Goal: Task Accomplishment & Management: Use online tool/utility

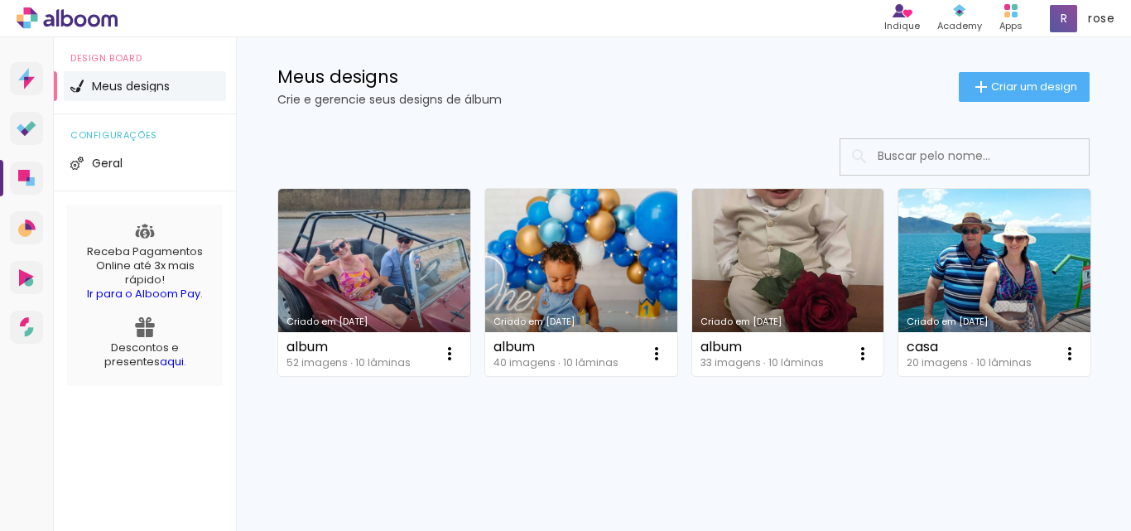
click at [597, 189] on link "Criado em [DATE]" at bounding box center [581, 282] width 192 height 187
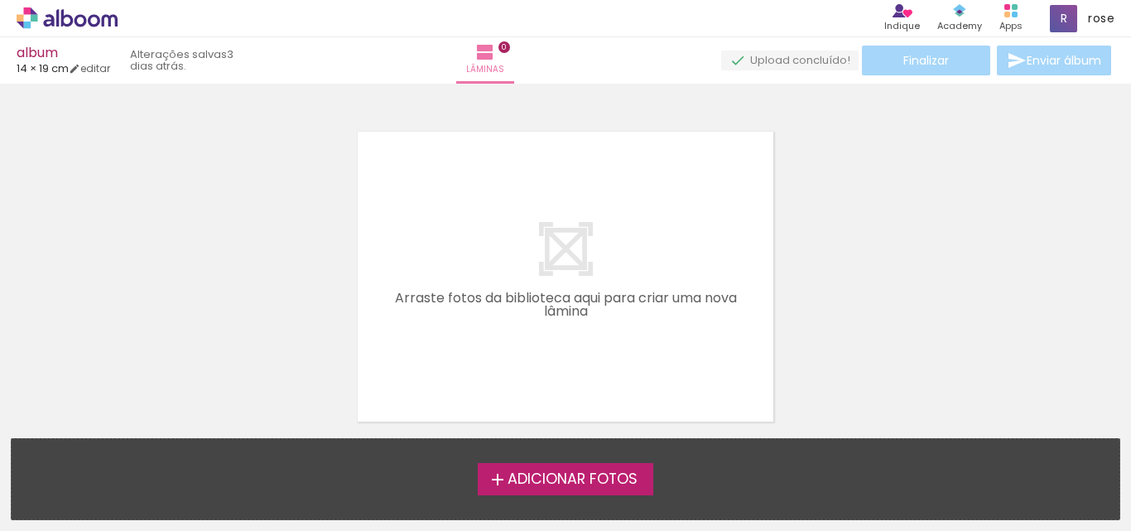
scroll to position [52, 0]
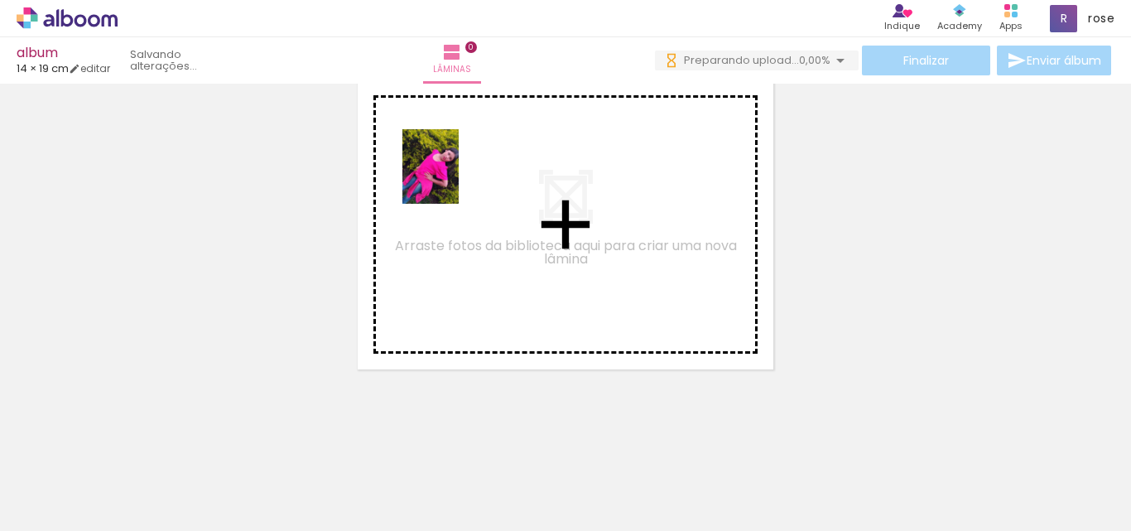
drag, startPoint x: 203, startPoint y: 455, endPoint x: 452, endPoint y: 179, distance: 372.2
click at [452, 179] on quentale-workspace at bounding box center [565, 265] width 1131 height 531
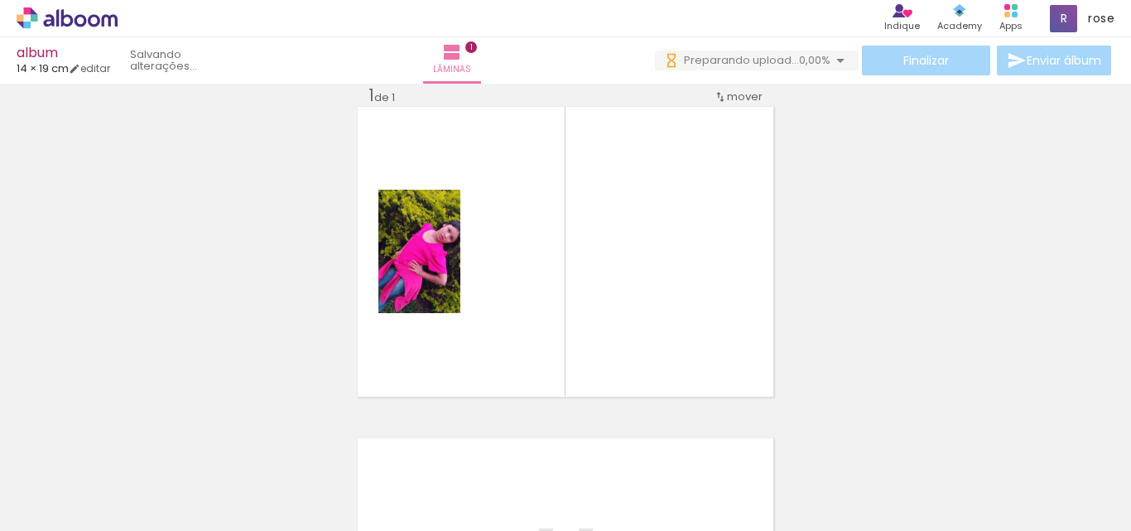
scroll to position [22, 0]
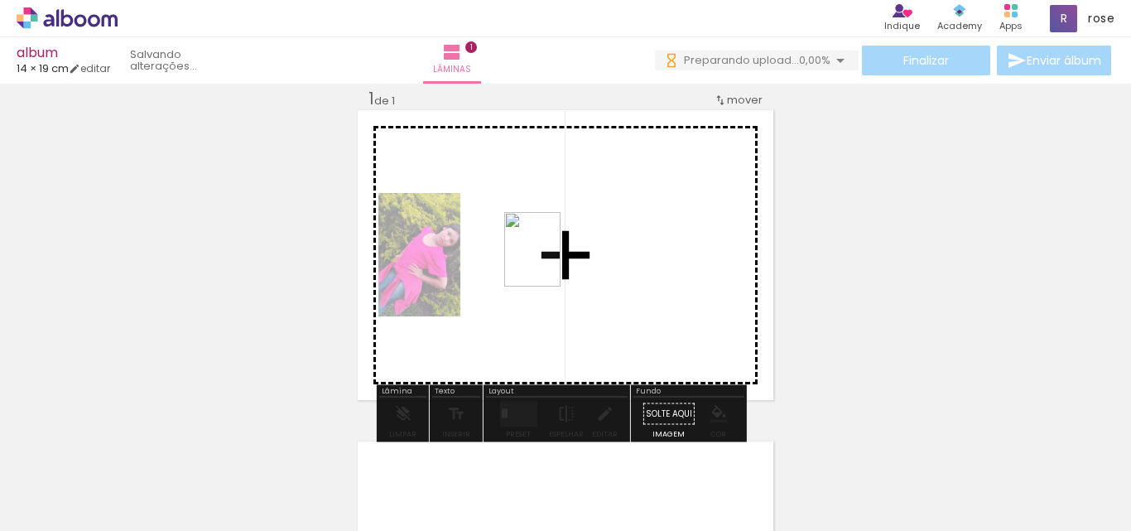
drag, startPoint x: 267, startPoint y: 488, endPoint x: 554, endPoint y: 262, distance: 365.3
click at [554, 262] on quentale-workspace at bounding box center [565, 265] width 1131 height 531
drag, startPoint x: 358, startPoint y: 491, endPoint x: 412, endPoint y: 502, distance: 54.9
click at [635, 281] on quentale-workspace at bounding box center [565, 265] width 1131 height 531
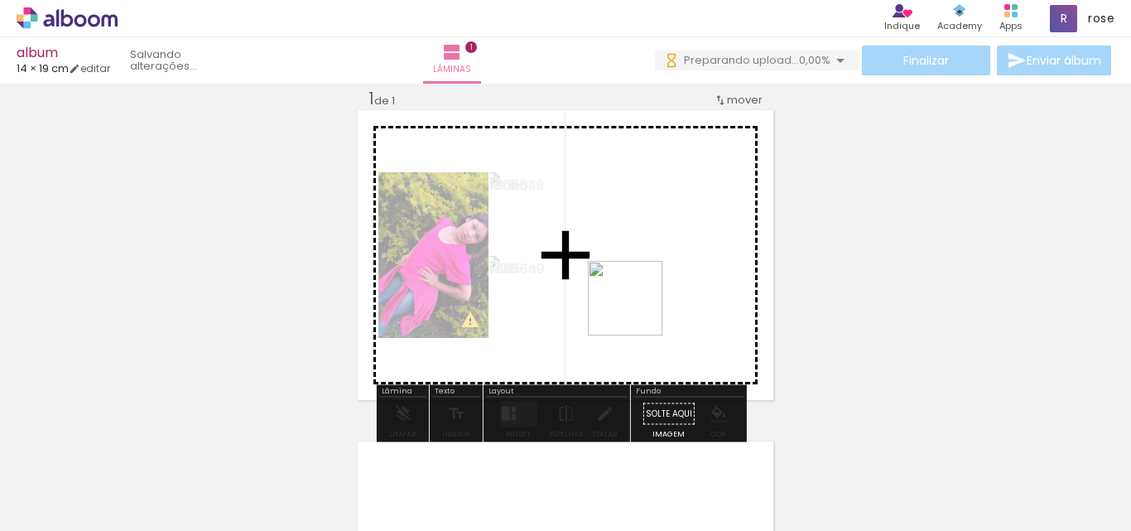
drag, startPoint x: 449, startPoint y: 509, endPoint x: 637, endPoint y: 310, distance: 274.0
click at [637, 310] on quentale-workspace at bounding box center [565, 265] width 1131 height 531
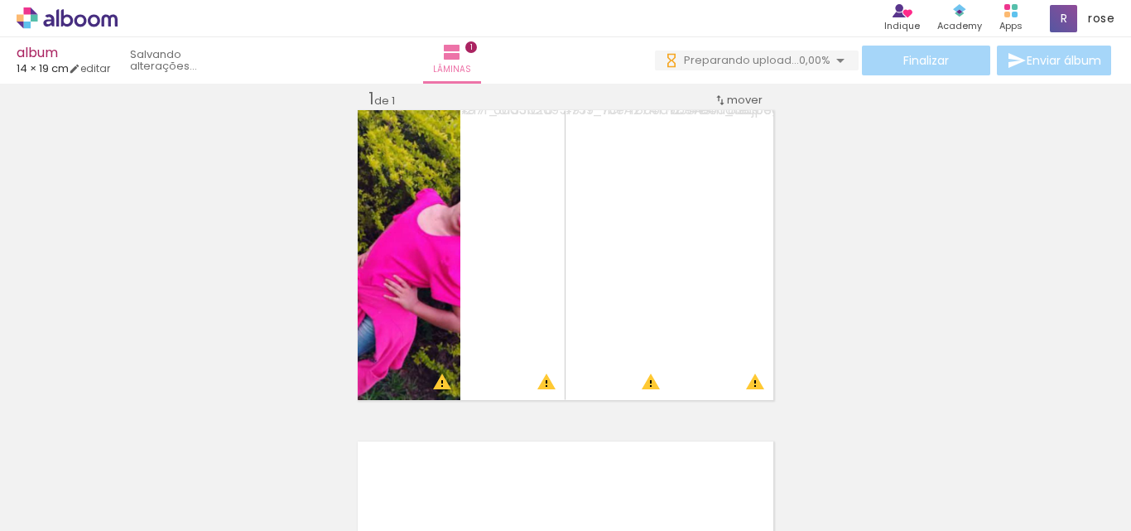
scroll to position [0, 2904]
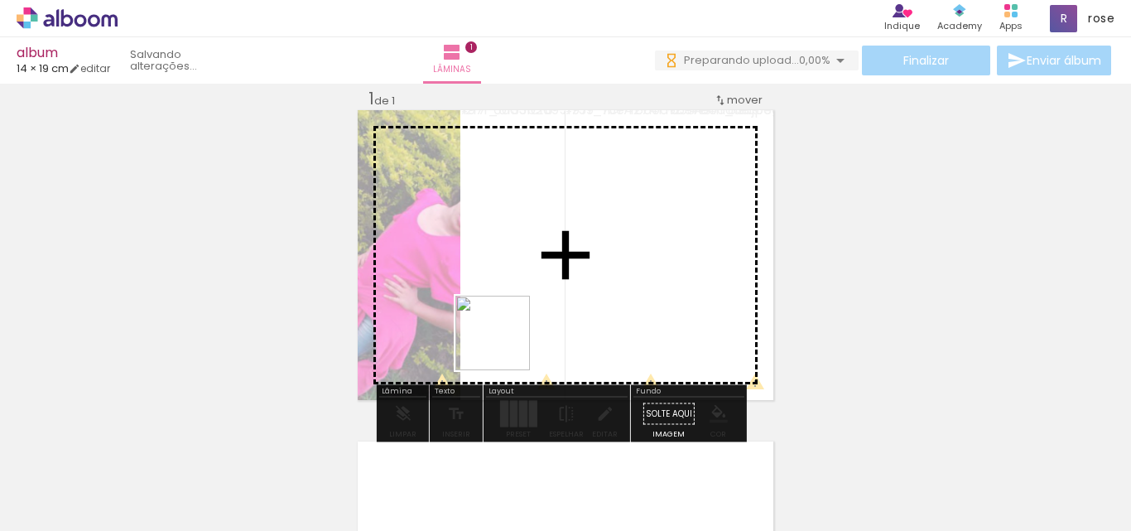
drag, startPoint x: 324, startPoint y: 491, endPoint x: 510, endPoint y: 339, distance: 239.4
click at [510, 339] on quentale-workspace at bounding box center [565, 265] width 1131 height 531
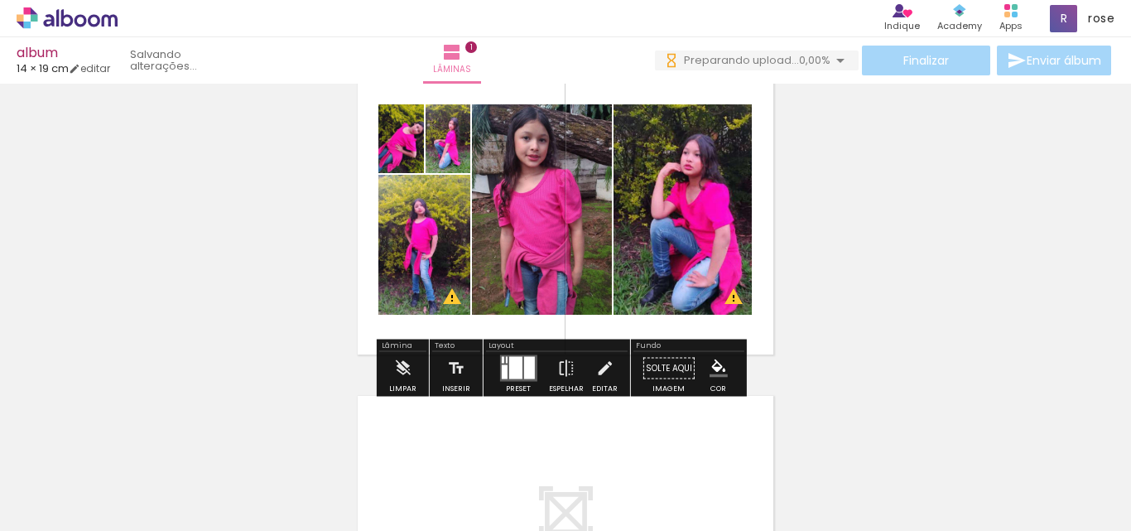
scroll to position [104, 0]
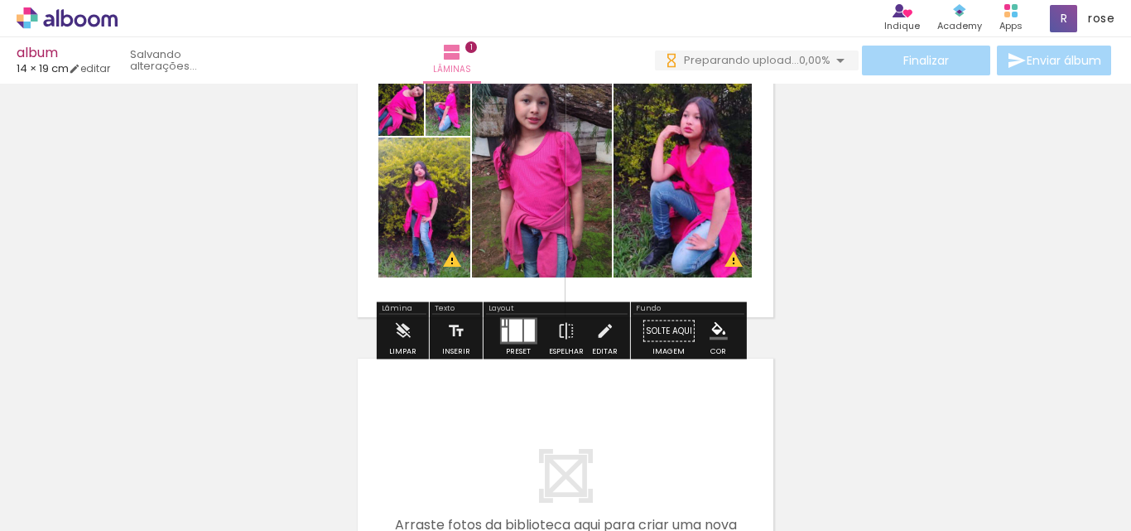
click at [501, 331] on div at bounding box center [504, 335] width 6 height 14
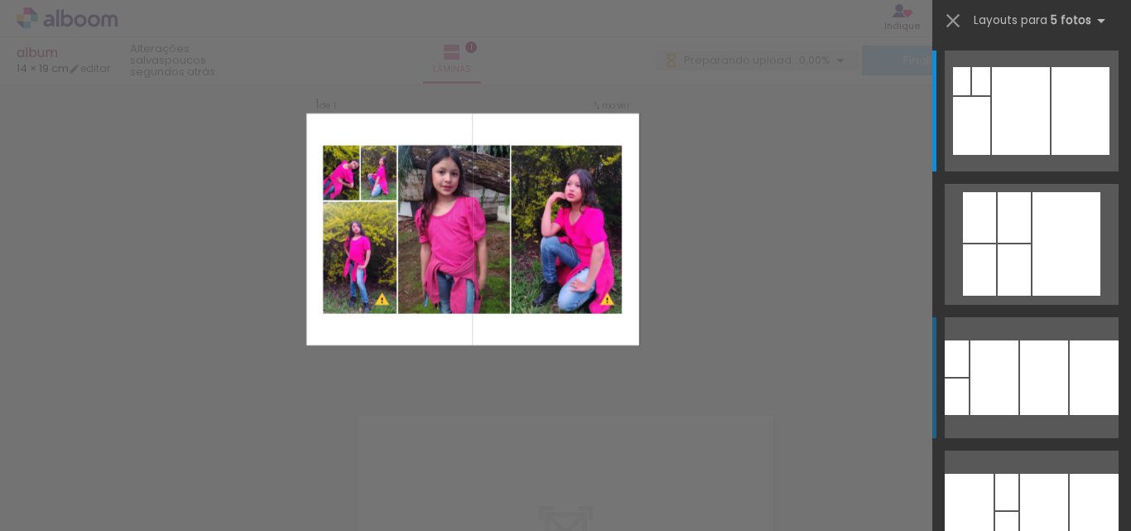
scroll to position [22, 0]
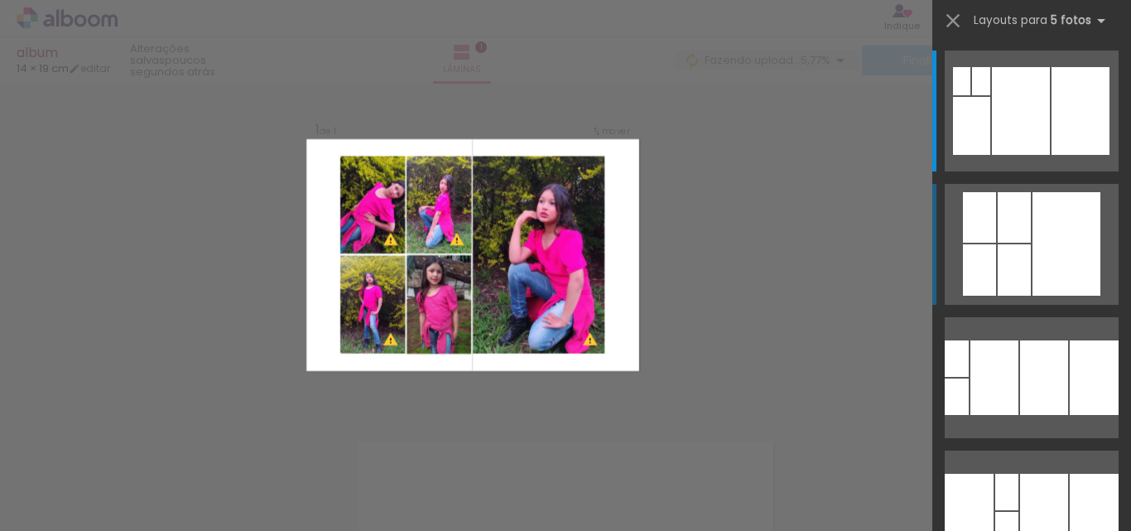
click at [1074, 252] on div at bounding box center [1066, 243] width 68 height 103
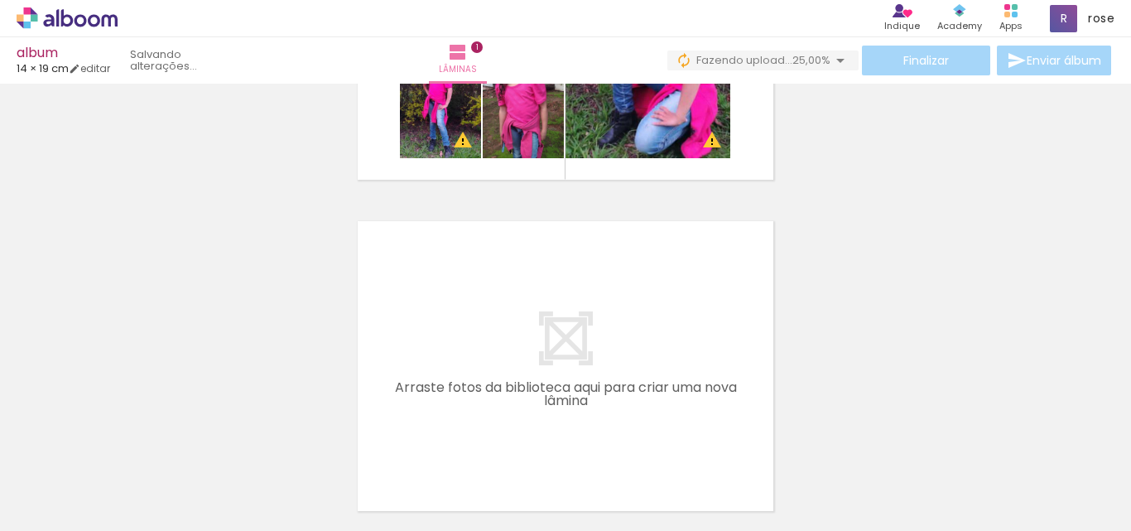
scroll to position [270, 0]
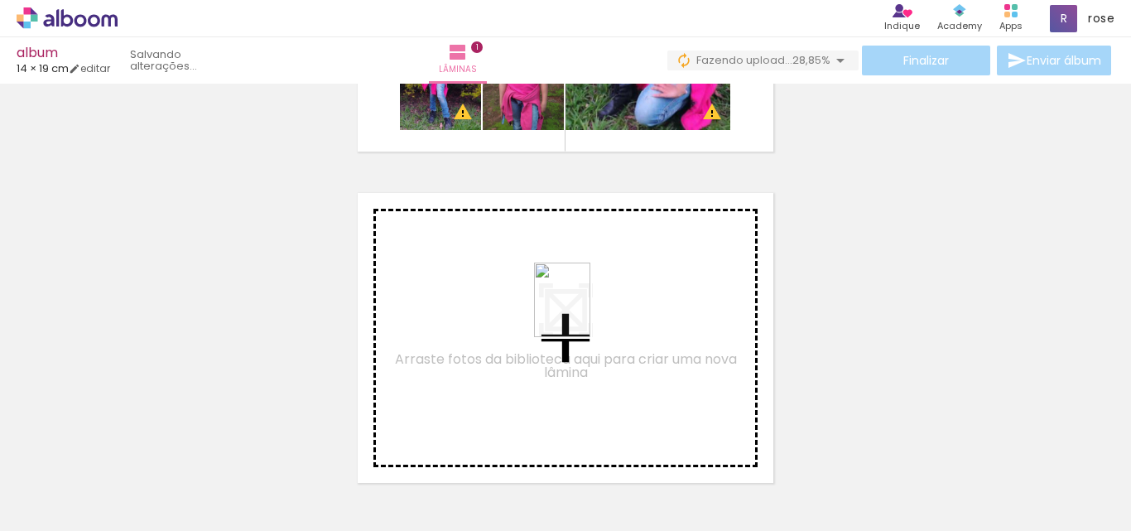
drag, startPoint x: 877, startPoint y: 491, endPoint x: 584, endPoint y: 312, distance: 343.2
click at [584, 312] on quentale-workspace at bounding box center [565, 265] width 1131 height 531
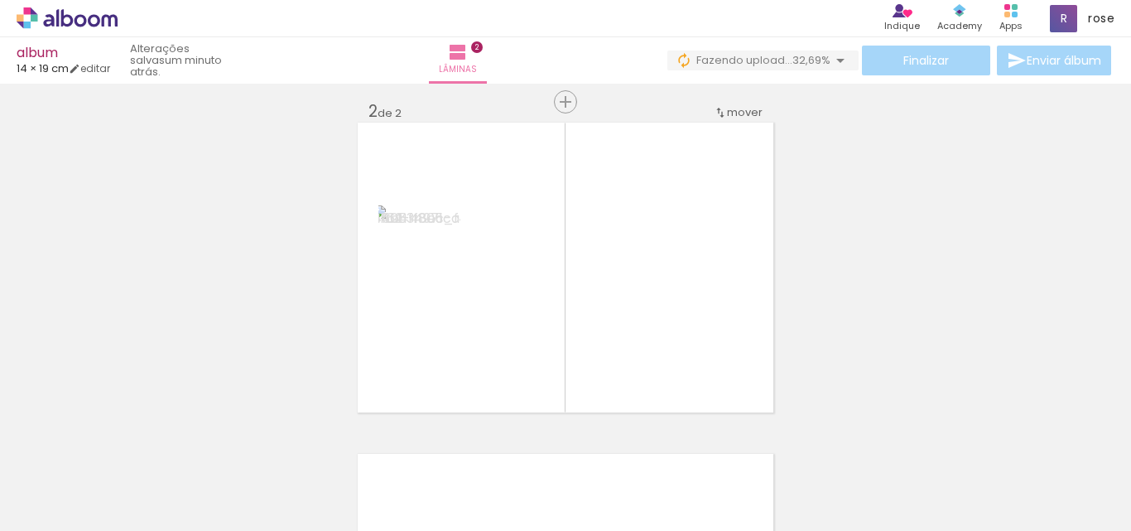
scroll to position [353, 0]
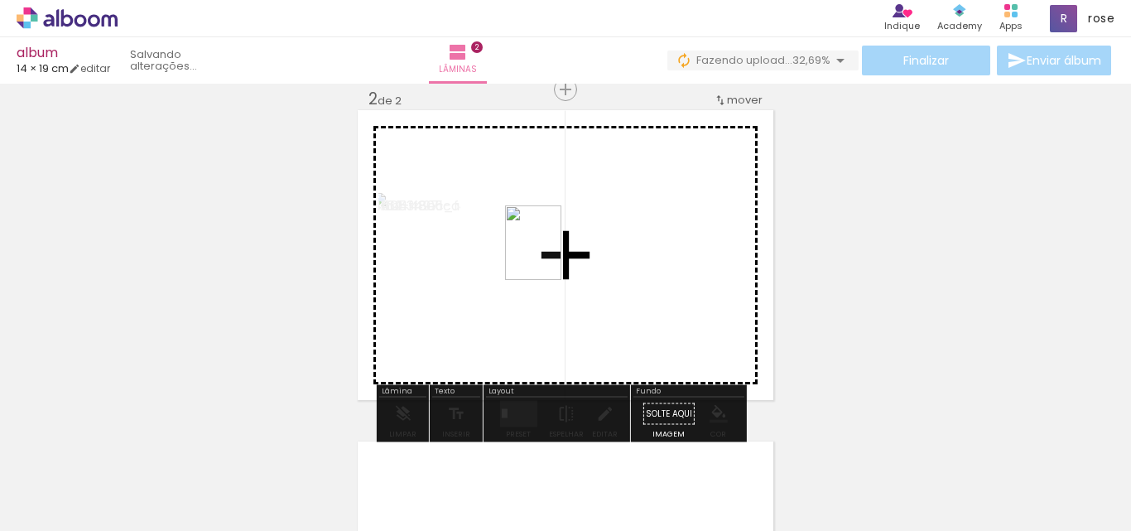
drag, startPoint x: 1075, startPoint y: 488, endPoint x: 555, endPoint y: 255, distance: 570.6
click at [555, 255] on quentale-workspace at bounding box center [565, 265] width 1131 height 531
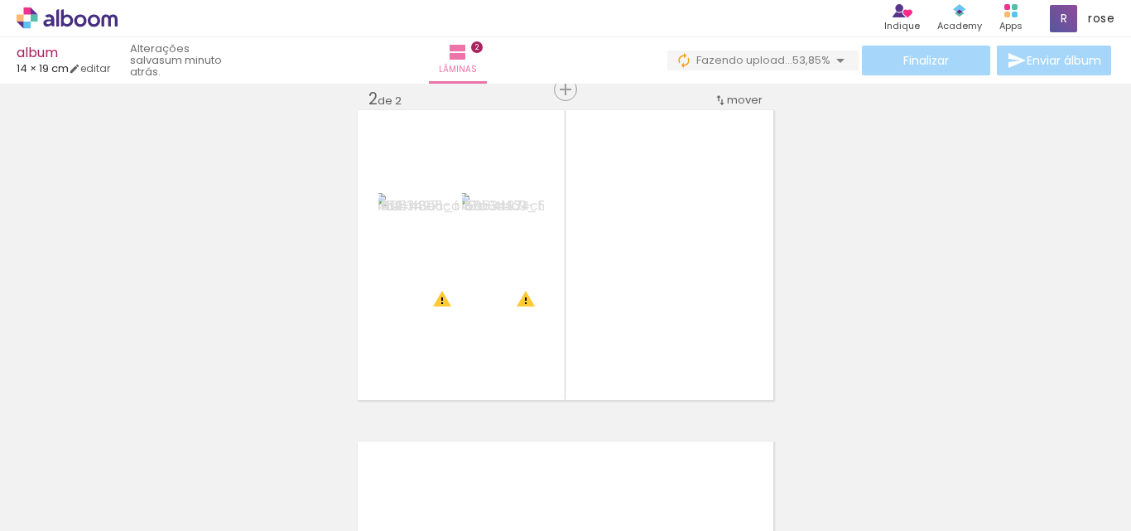
scroll to position [0, 3269]
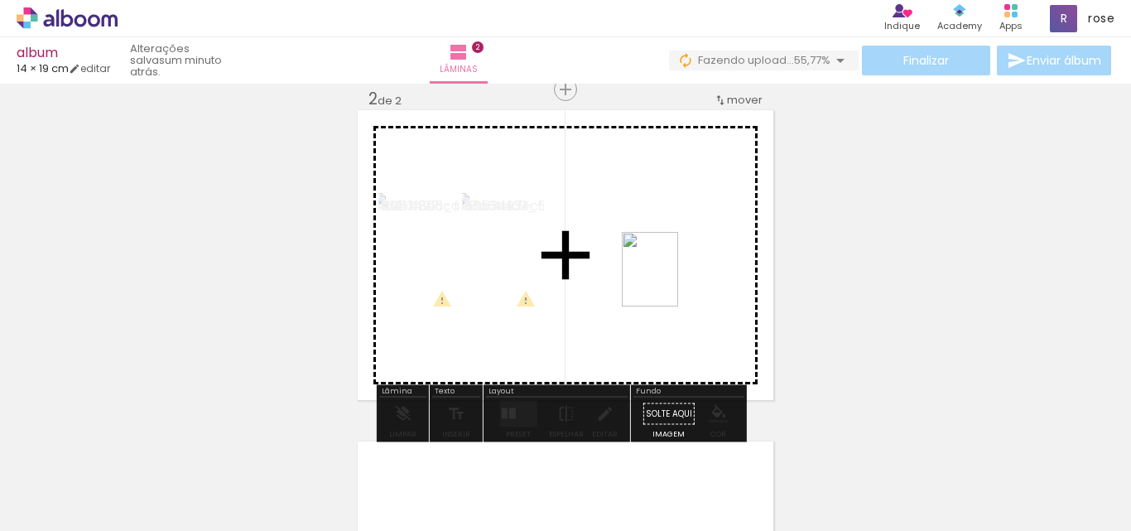
drag, startPoint x: 904, startPoint y: 486, endPoint x: 658, endPoint y: 274, distance: 324.5
click at [658, 274] on quentale-workspace at bounding box center [565, 265] width 1131 height 531
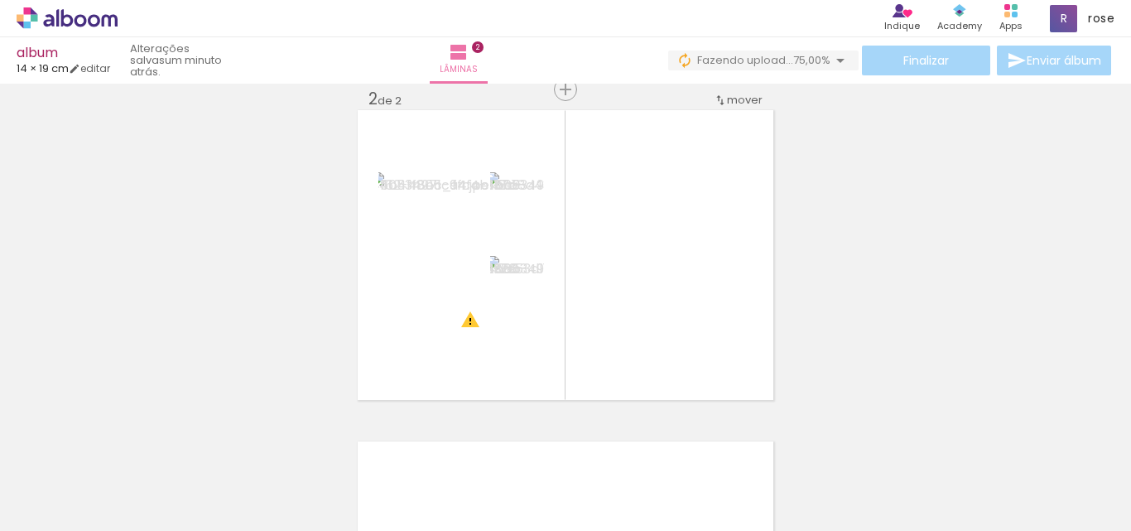
scroll to position [0, 3143]
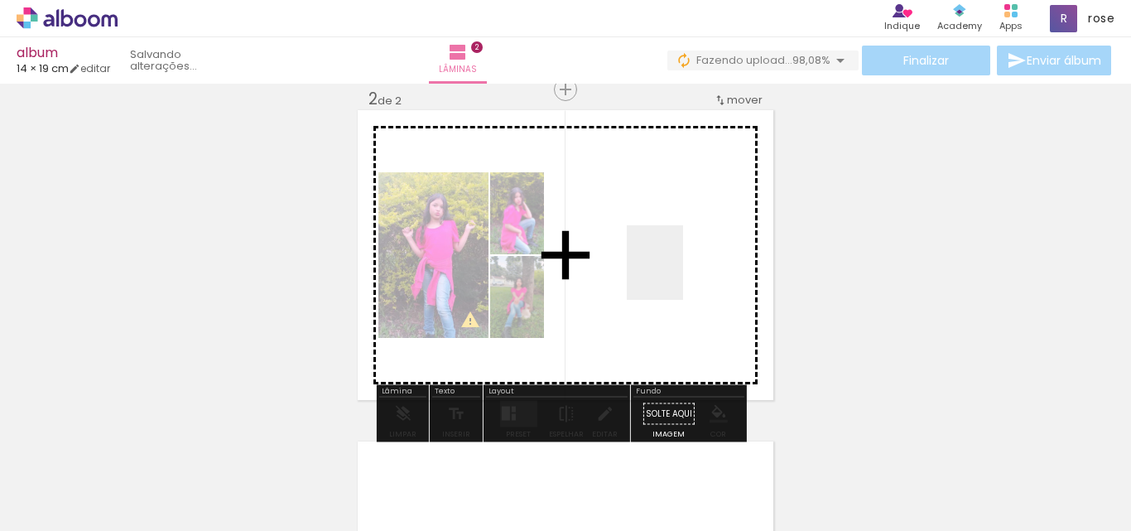
drag, startPoint x: 807, startPoint y: 464, endPoint x: 676, endPoint y: 275, distance: 230.3
click at [676, 275] on quentale-workspace at bounding box center [565, 265] width 1131 height 531
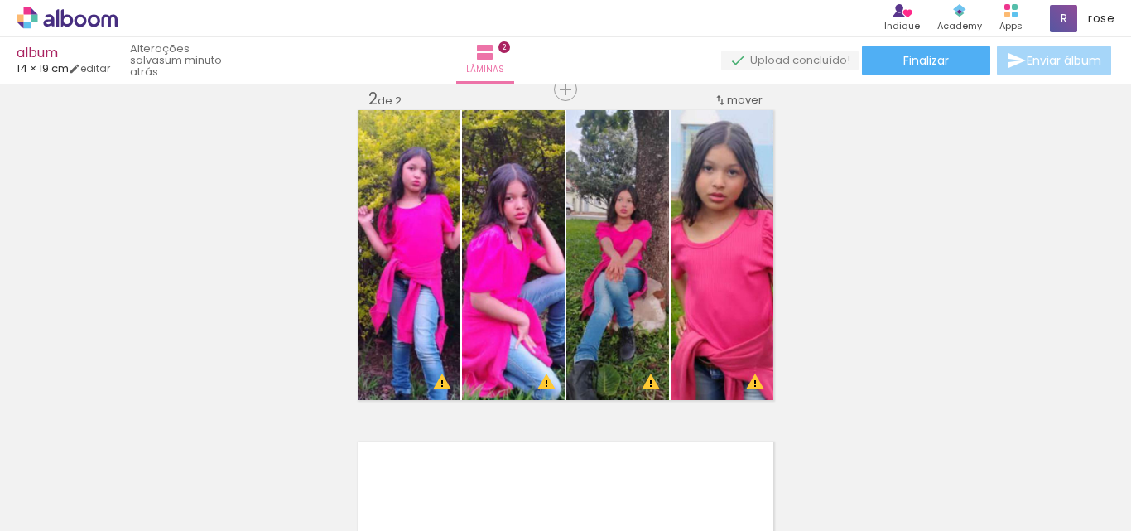
scroll to position [0, 0]
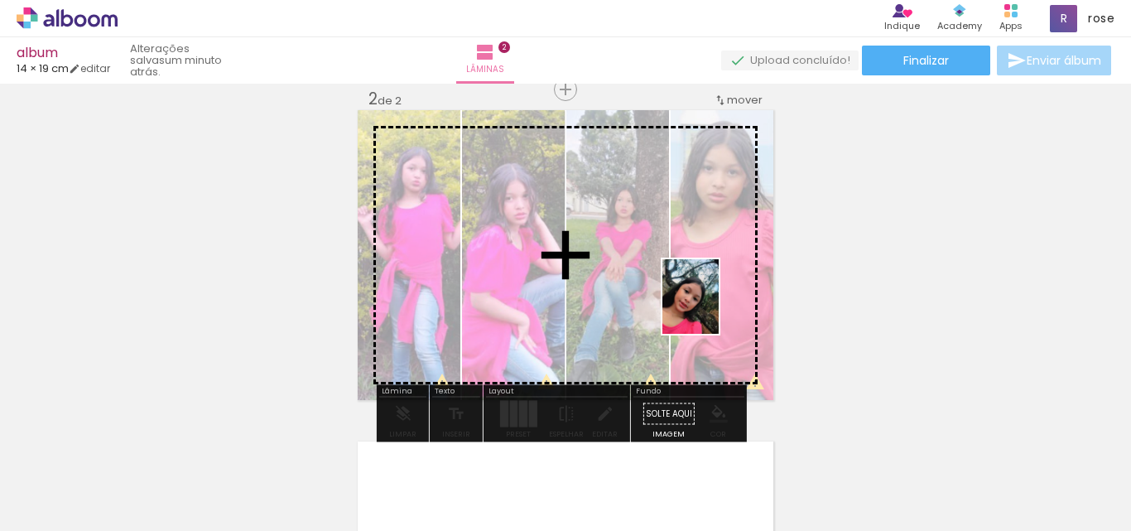
drag, startPoint x: 830, startPoint y: 502, endPoint x: 712, endPoint y: 309, distance: 227.0
click at [712, 309] on quentale-workspace at bounding box center [565, 265] width 1131 height 531
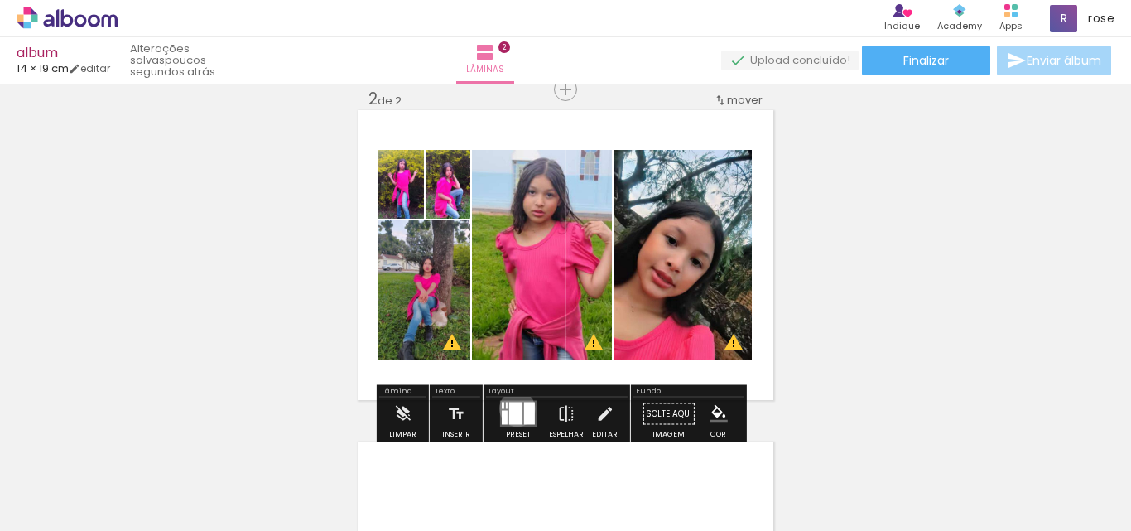
click at [513, 408] on div at bounding box center [514, 413] width 13 height 22
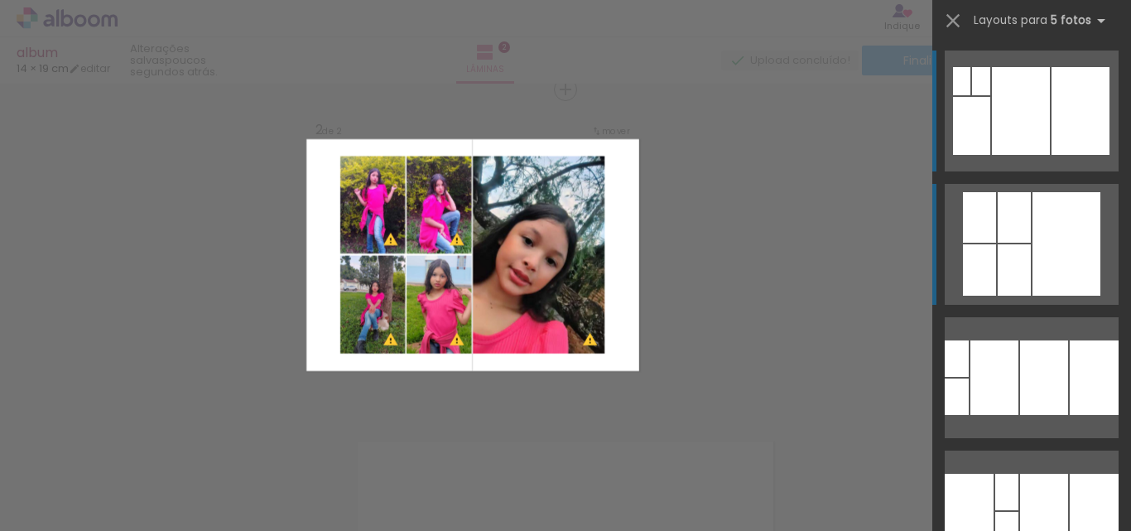
click at [1064, 274] on div at bounding box center [1066, 243] width 68 height 103
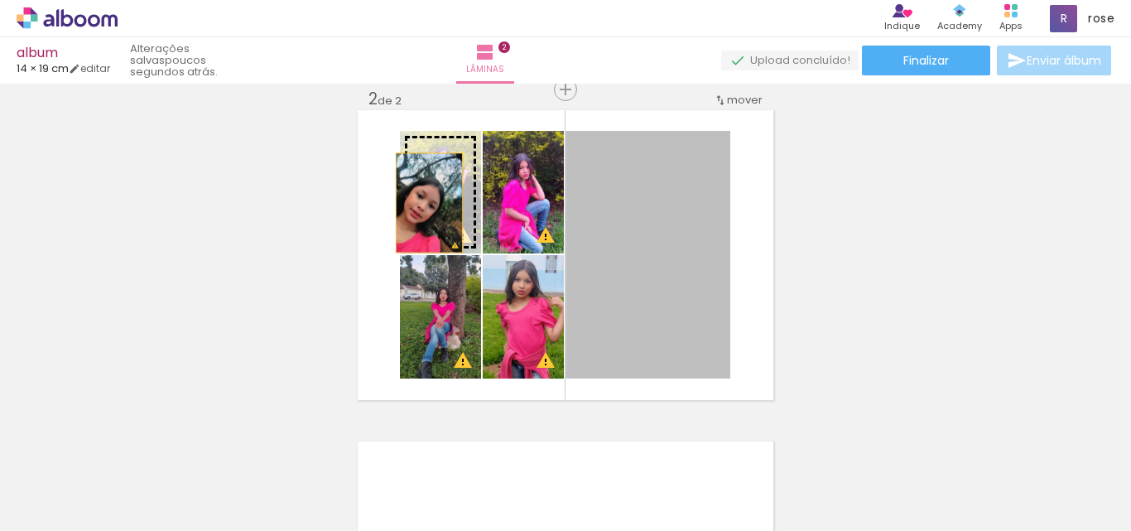
drag, startPoint x: 665, startPoint y: 271, endPoint x: 423, endPoint y: 203, distance: 251.3
click at [0, 0] on slot at bounding box center [0, 0] width 0 height 0
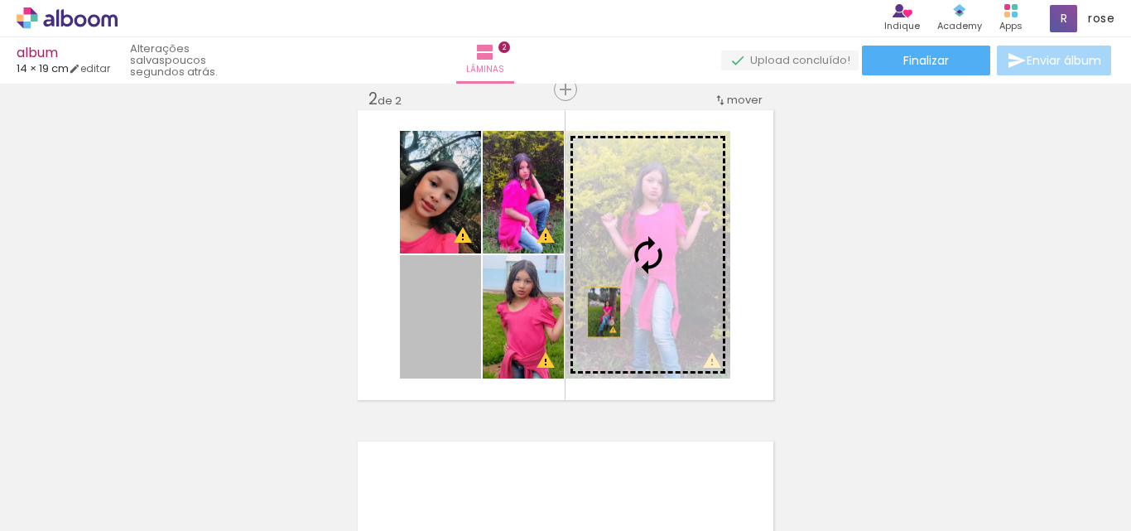
drag, startPoint x: 435, startPoint y: 334, endPoint x: 598, endPoint y: 312, distance: 163.7
click at [0, 0] on slot at bounding box center [0, 0] width 0 height 0
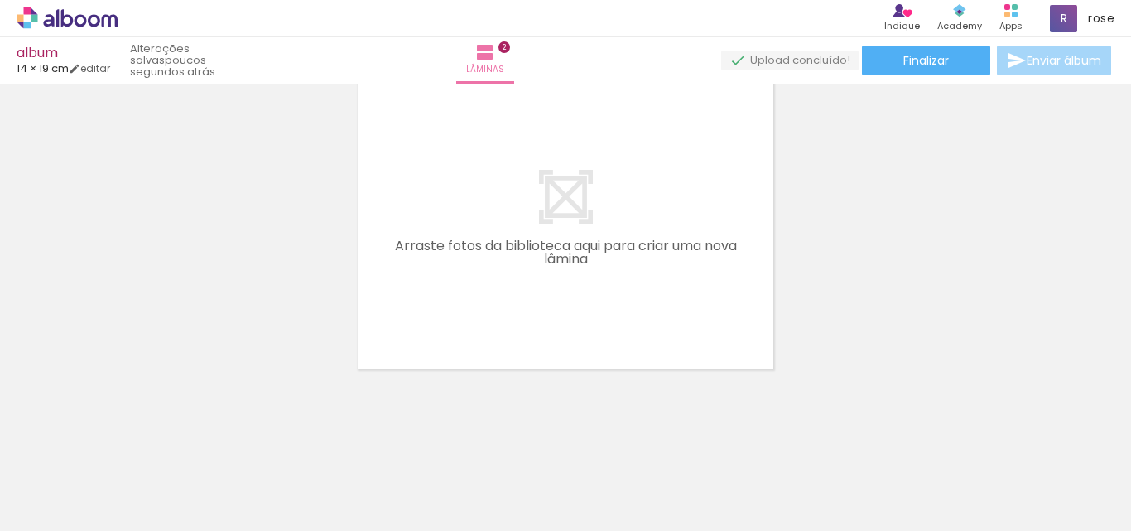
scroll to position [0, 3741]
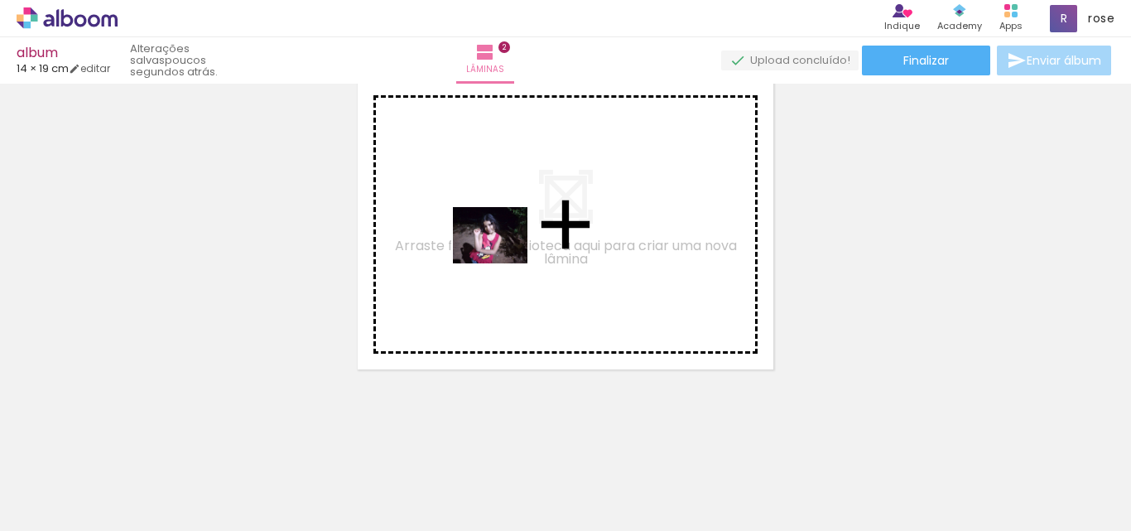
drag, startPoint x: 502, startPoint y: 489, endPoint x: 502, endPoint y: 257, distance: 232.6
click at [502, 257] on quentale-workspace at bounding box center [565, 265] width 1131 height 531
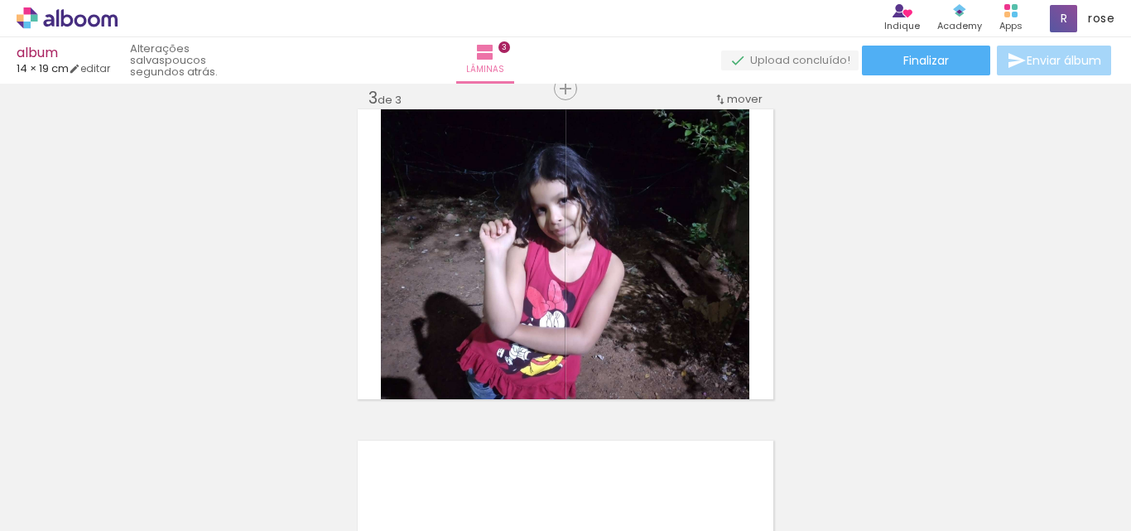
scroll to position [684, 0]
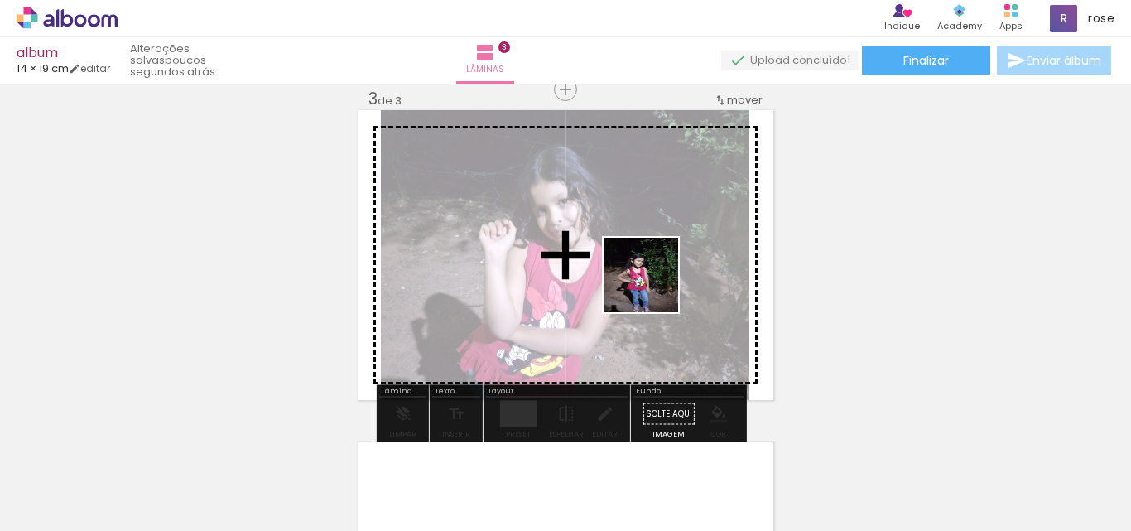
drag, startPoint x: 699, startPoint y: 493, endPoint x: 653, endPoint y: 284, distance: 214.5
click at [653, 284] on quentale-workspace at bounding box center [565, 265] width 1131 height 531
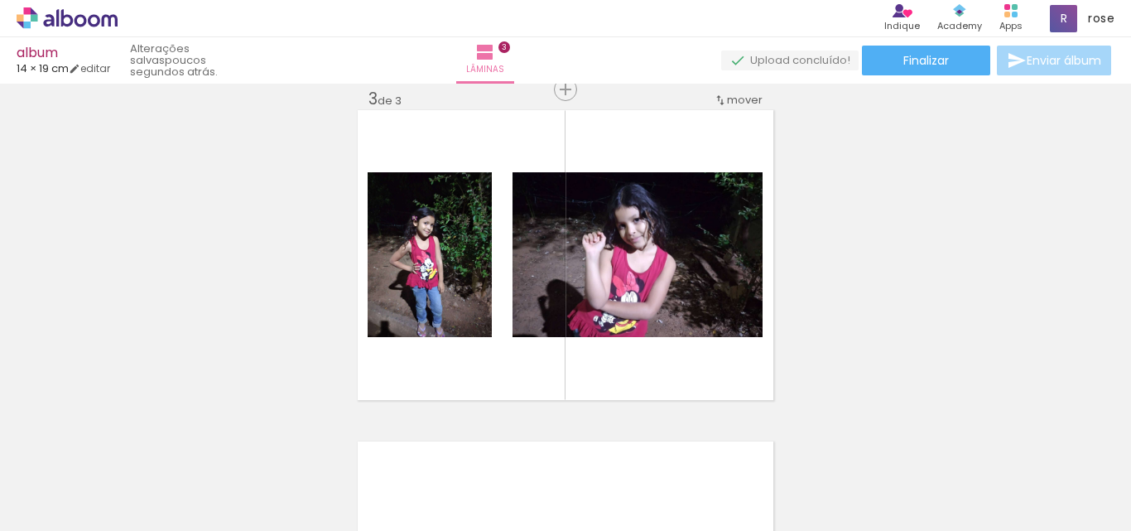
scroll to position [0, 2662]
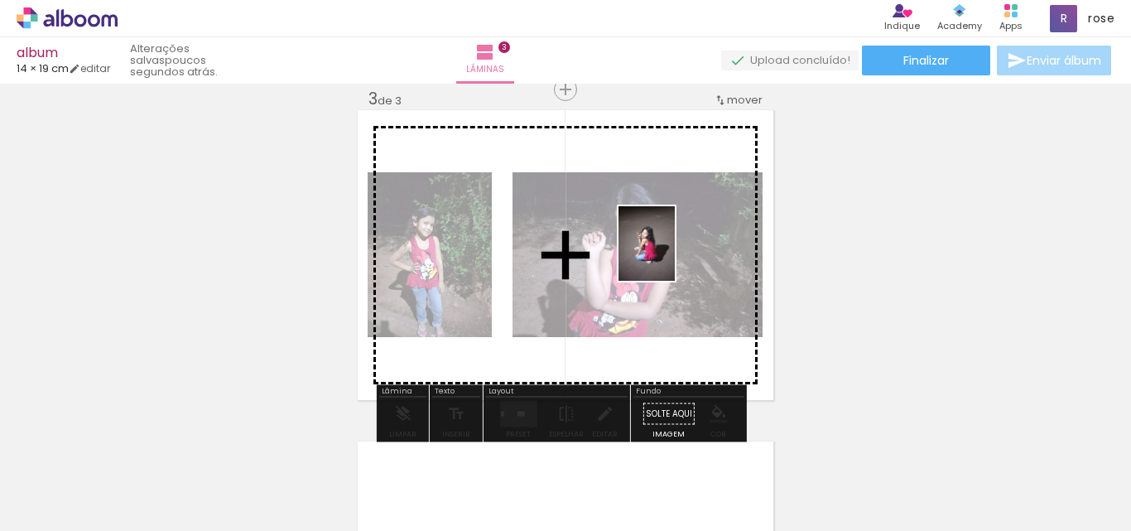
drag, startPoint x: 650, startPoint y: 485, endPoint x: 766, endPoint y: 418, distance: 134.6
click at [666, 268] on quentale-workspace at bounding box center [565, 265] width 1131 height 531
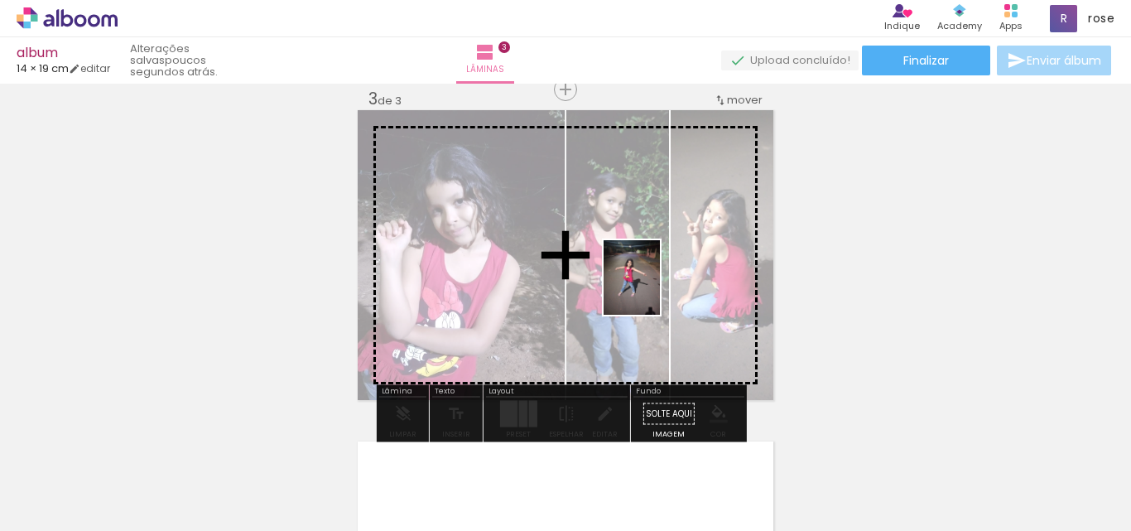
drag, startPoint x: 858, startPoint y: 497, endPoint x: 653, endPoint y: 290, distance: 291.5
click at [653, 290] on quentale-workspace at bounding box center [565, 265] width 1131 height 531
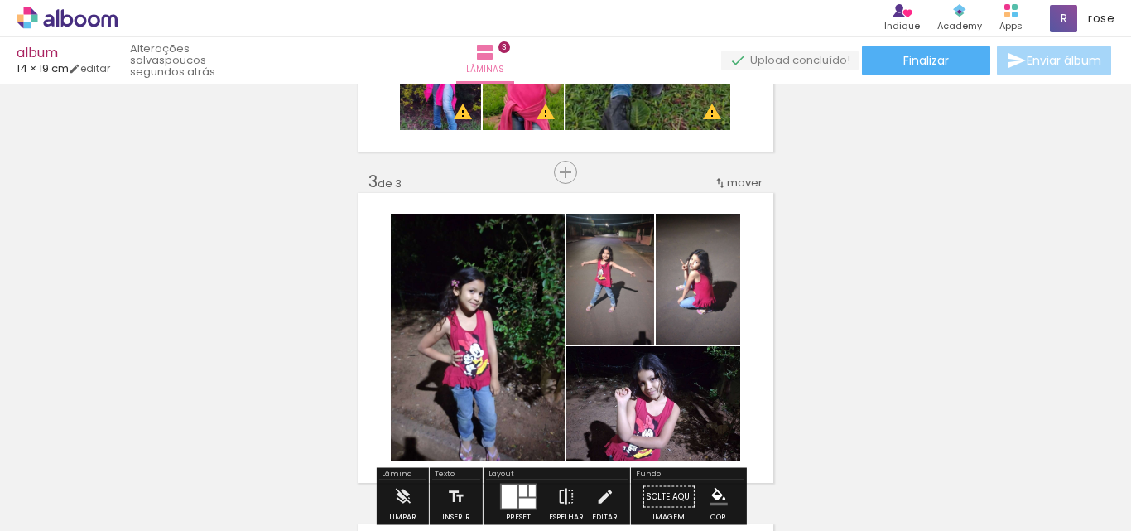
scroll to position [0, 1852]
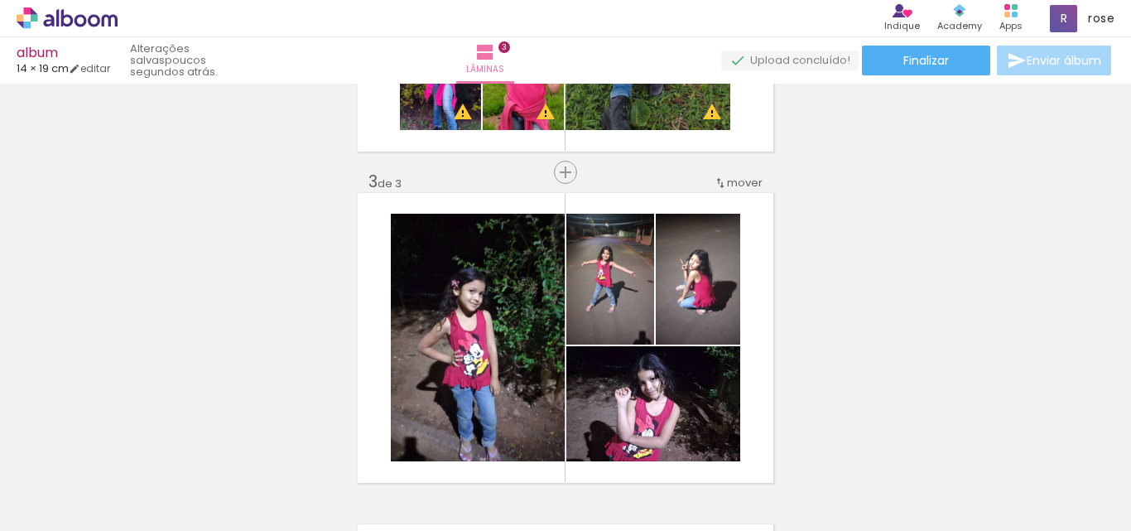
click at [693, 444] on iron-icon at bounding box center [687, 441] width 17 height 17
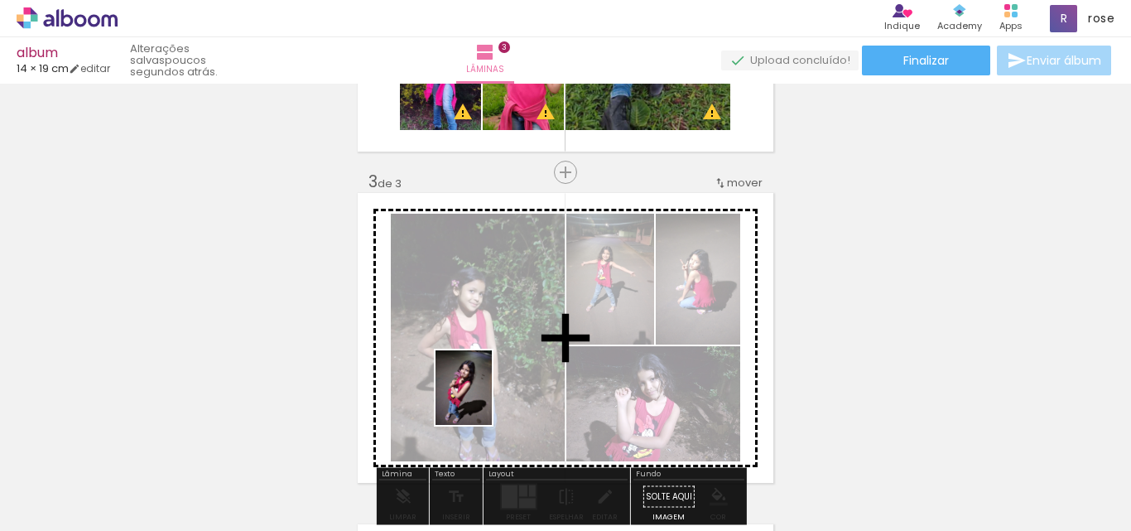
drag, startPoint x: 445, startPoint y: 485, endPoint x: 485, endPoint y: 400, distance: 94.1
click at [485, 400] on quentale-workspace at bounding box center [565, 265] width 1131 height 531
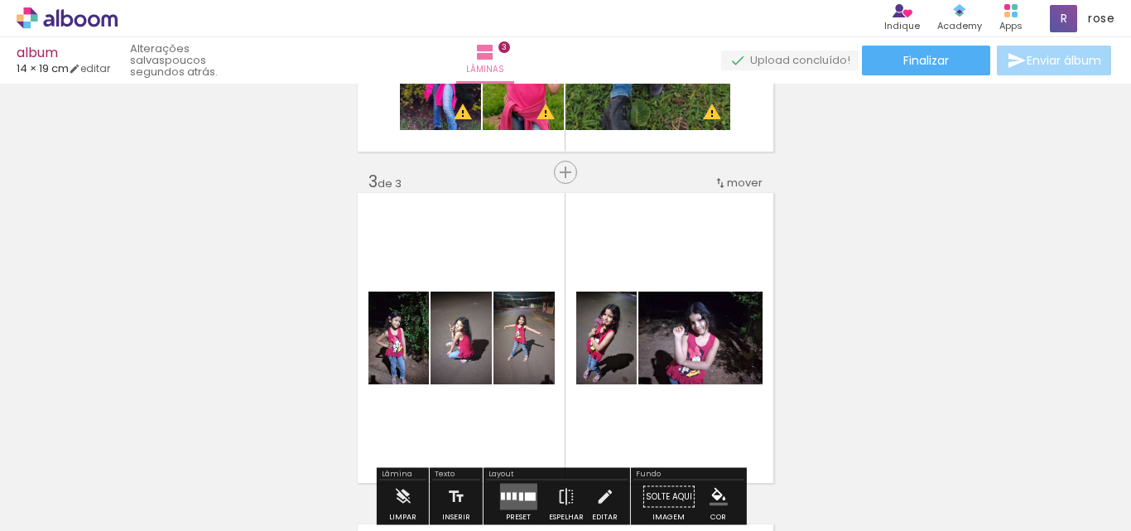
scroll to position [684, 0]
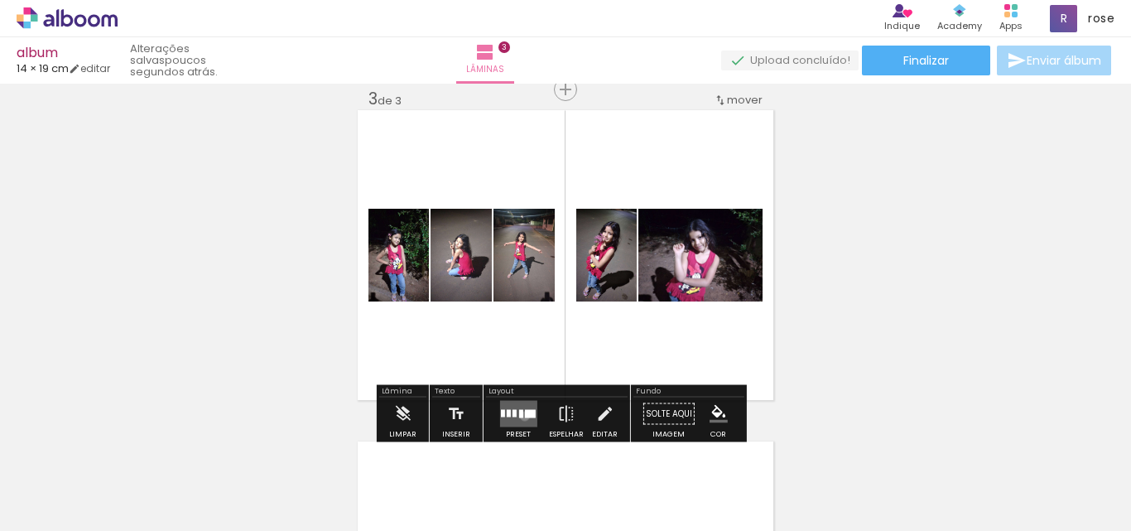
click at [524, 416] on div at bounding box center [529, 414] width 11 height 8
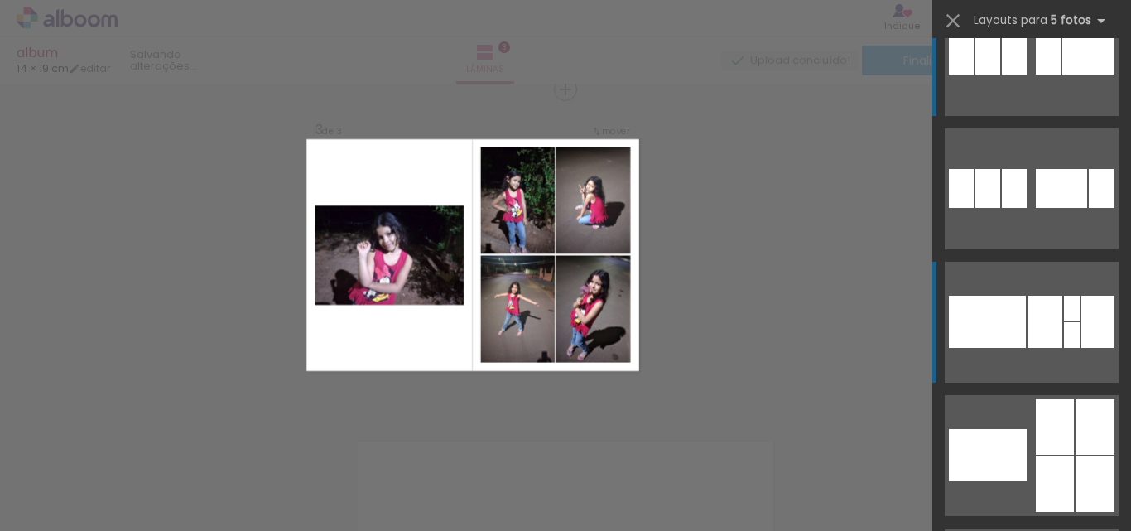
scroll to position [83, 0]
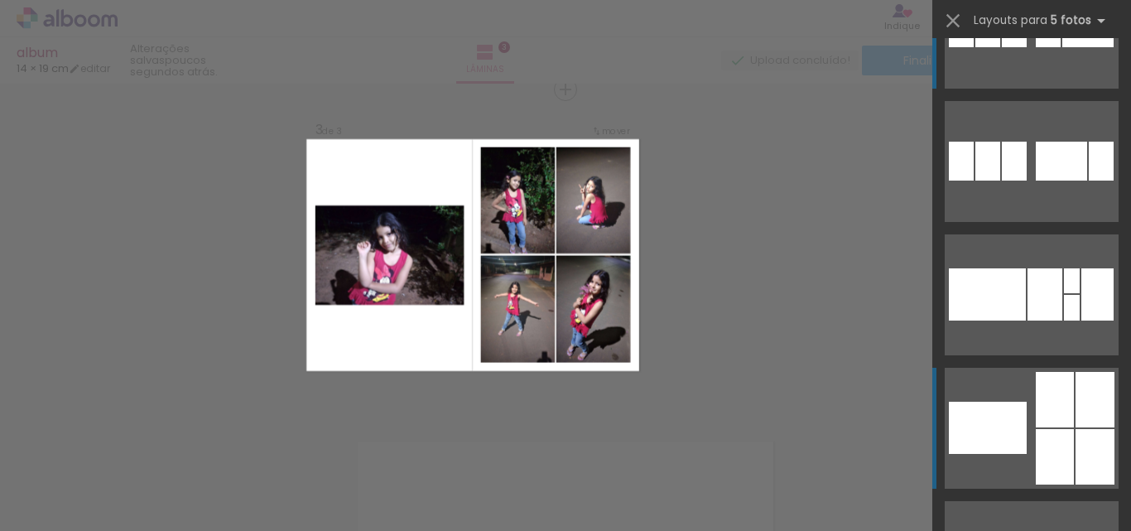
click at [1055, 411] on div at bounding box center [1054, 399] width 38 height 55
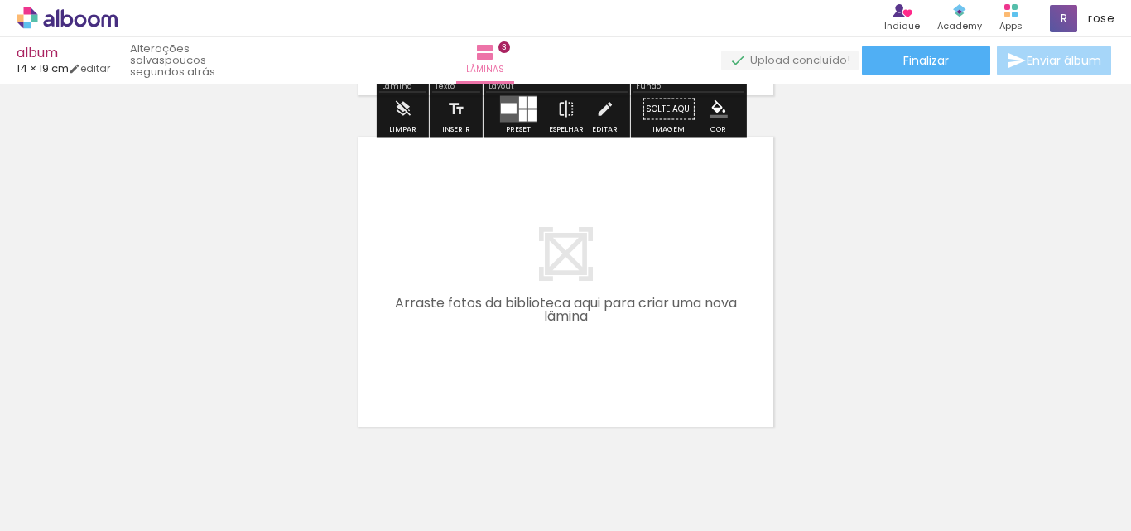
scroll to position [1015, 0]
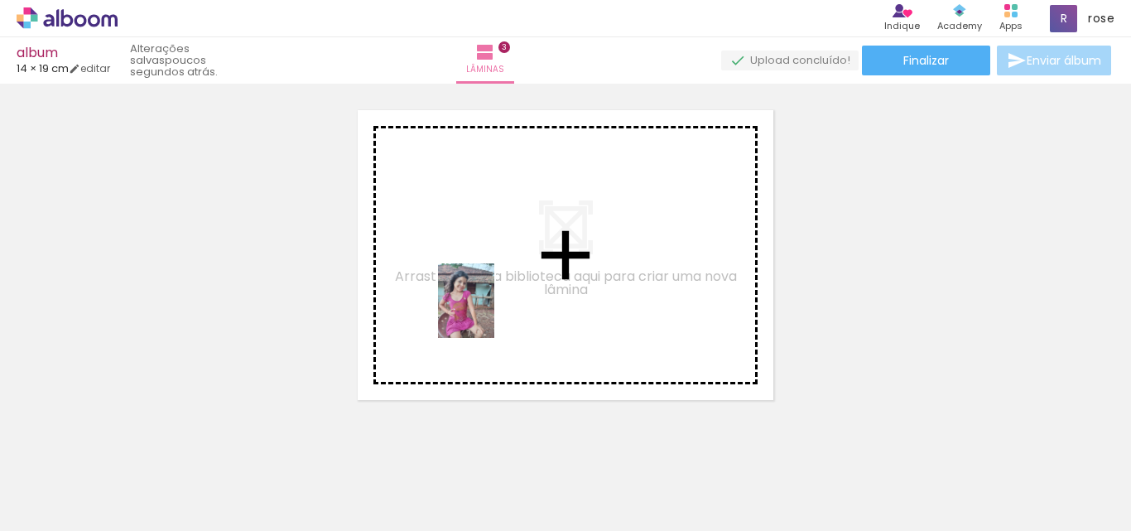
drag, startPoint x: 806, startPoint y: 488, endPoint x: 488, endPoint y: 313, distance: 363.8
click at [488, 313] on quentale-workspace at bounding box center [565, 265] width 1131 height 531
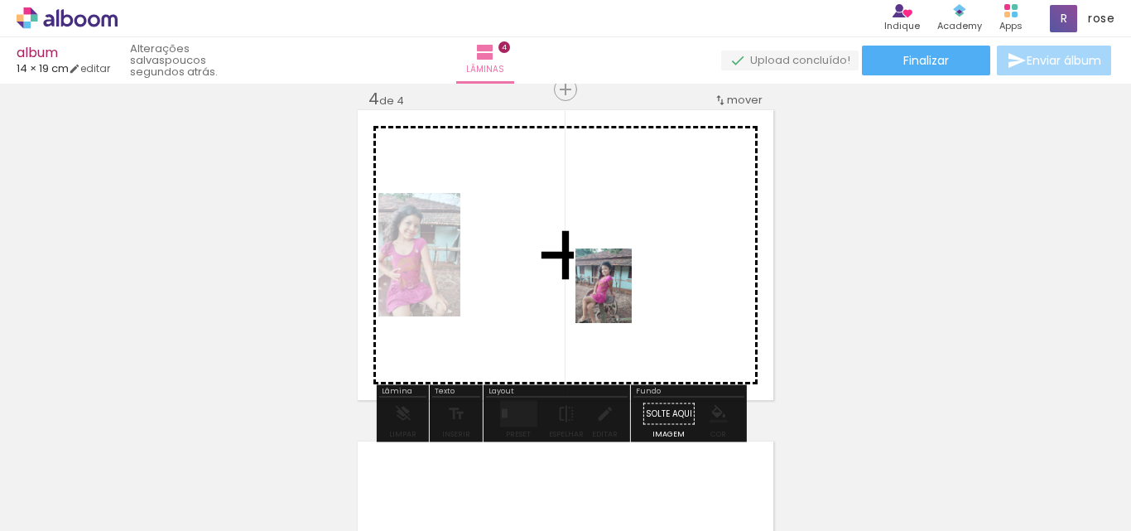
drag, startPoint x: 918, startPoint y: 477, endPoint x: 625, endPoint y: 298, distance: 343.2
click at [625, 298] on quentale-workspace at bounding box center [565, 265] width 1131 height 531
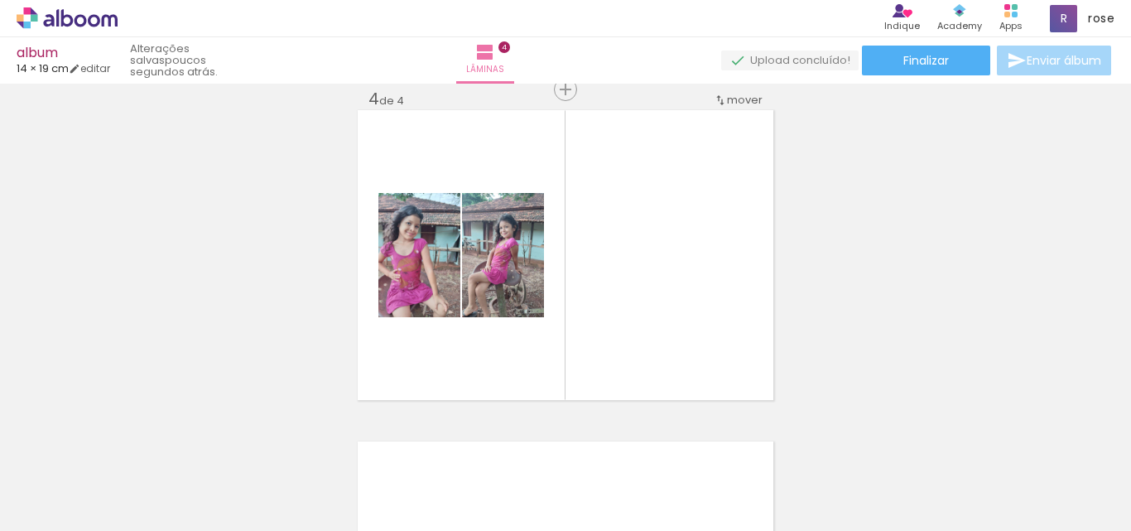
scroll to position [0, 2964]
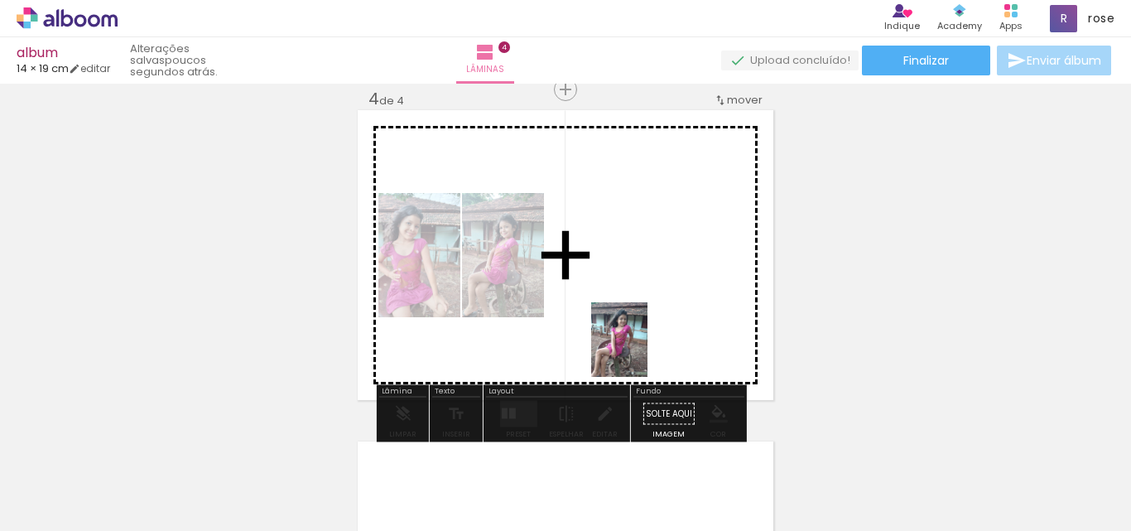
drag, startPoint x: 546, startPoint y: 494, endPoint x: 651, endPoint y: 309, distance: 213.1
click at [651, 309] on quentale-workspace at bounding box center [565, 265] width 1131 height 531
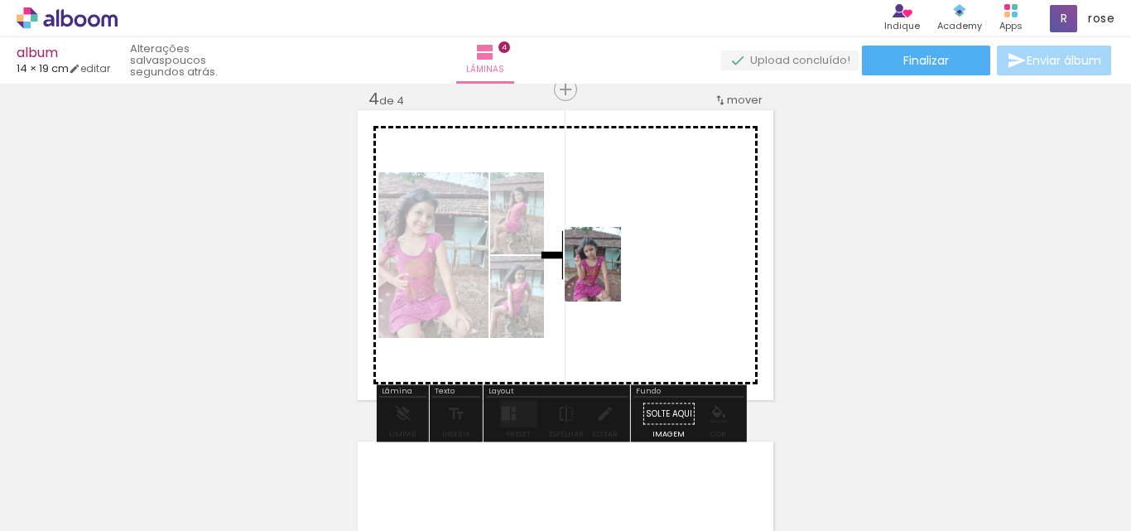
drag, startPoint x: 1021, startPoint y: 505, endPoint x: 614, endPoint y: 276, distance: 466.2
click at [614, 276] on quentale-workspace at bounding box center [565, 265] width 1131 height 531
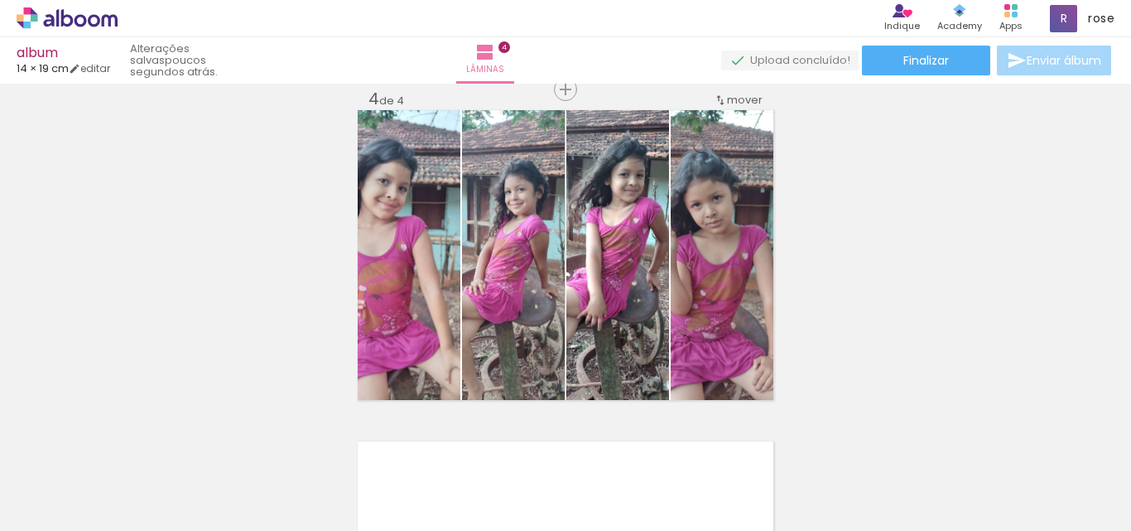
scroll to position [0, 746]
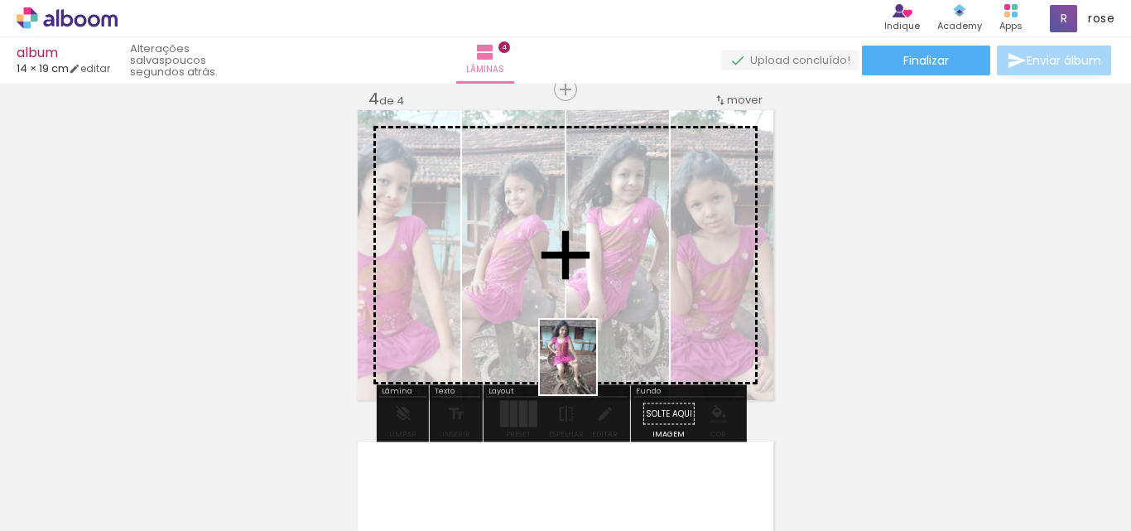
drag, startPoint x: 540, startPoint y: 486, endPoint x: 589, endPoint y: 369, distance: 126.5
click at [589, 369] on quentale-workspace at bounding box center [565, 265] width 1131 height 531
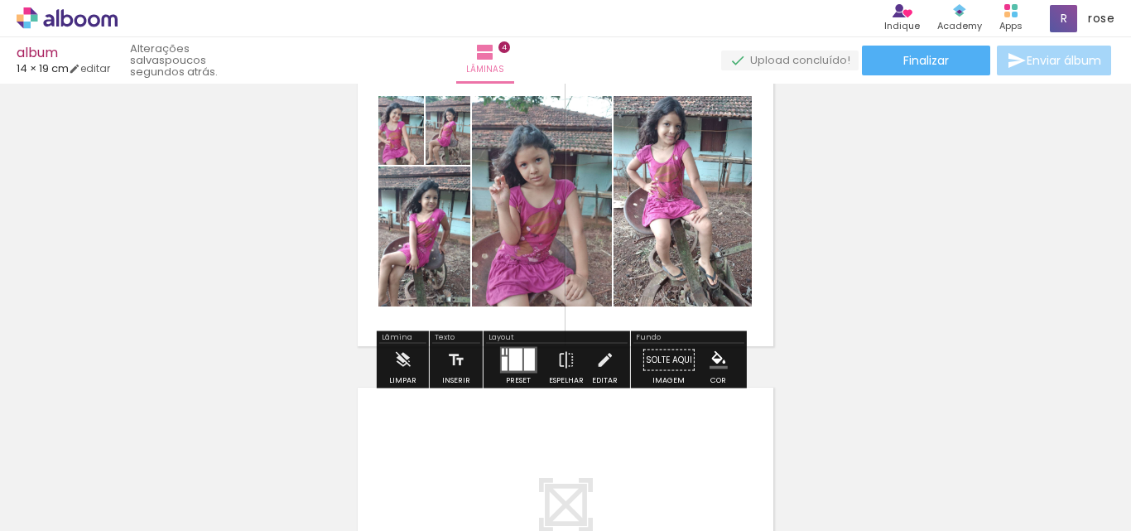
scroll to position [1098, 0]
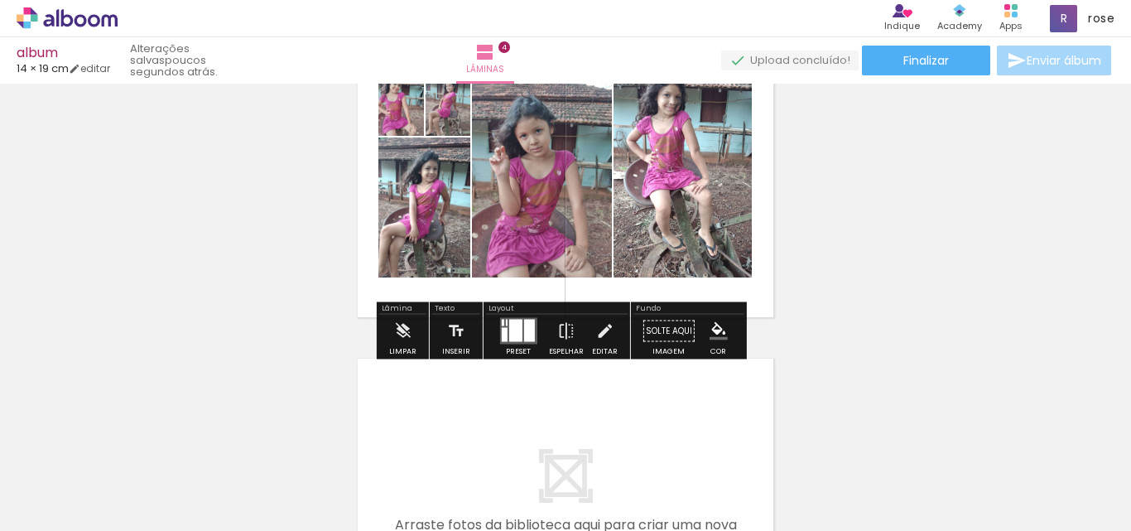
click at [501, 339] on div at bounding box center [504, 335] width 6 height 14
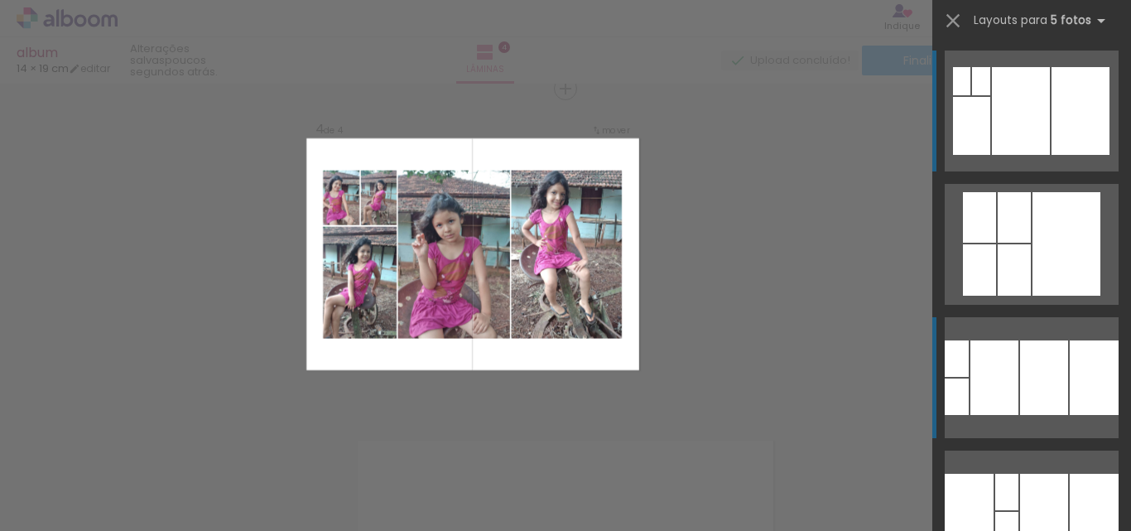
scroll to position [1015, 0]
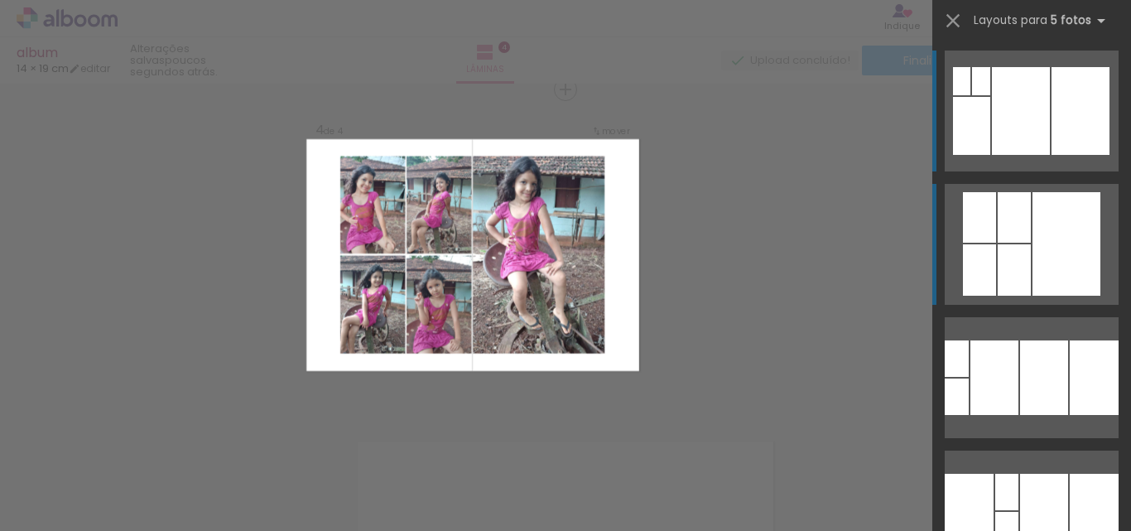
click at [1050, 264] on div at bounding box center [1066, 243] width 68 height 103
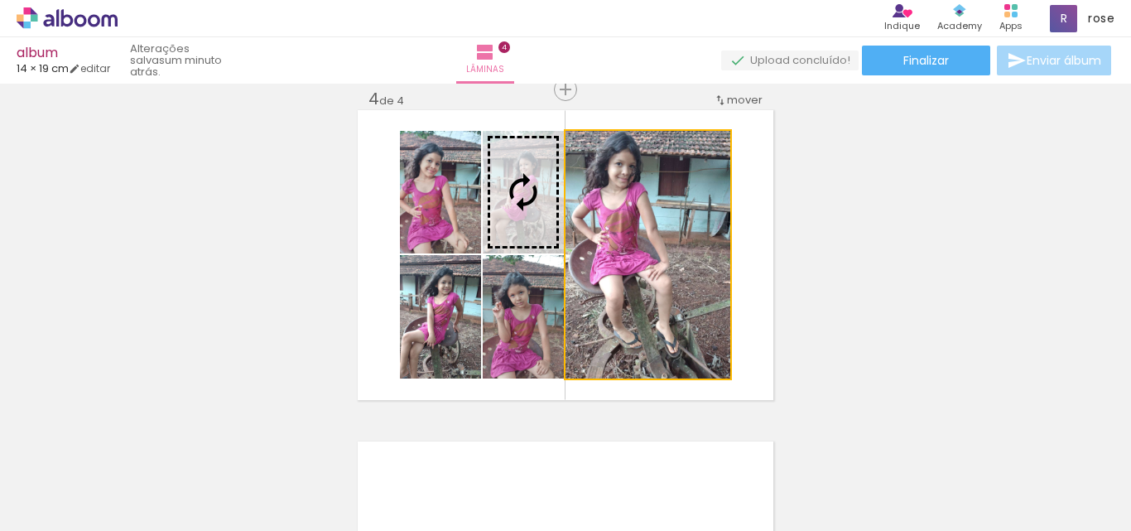
drag, startPoint x: 654, startPoint y: 264, endPoint x: 550, endPoint y: 225, distance: 110.5
click at [0, 0] on slot at bounding box center [0, 0] width 0 height 0
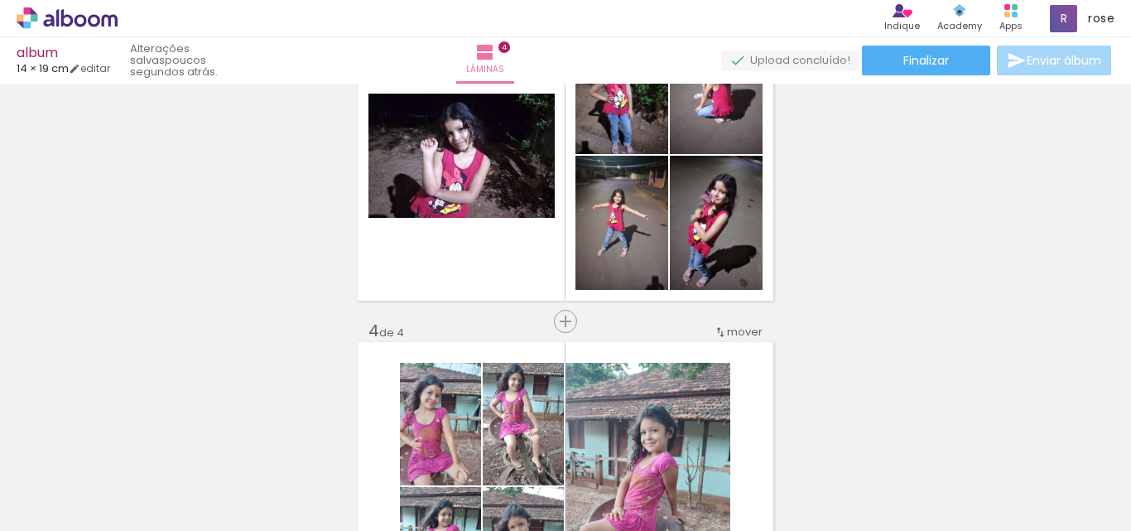
scroll to position [714, 0]
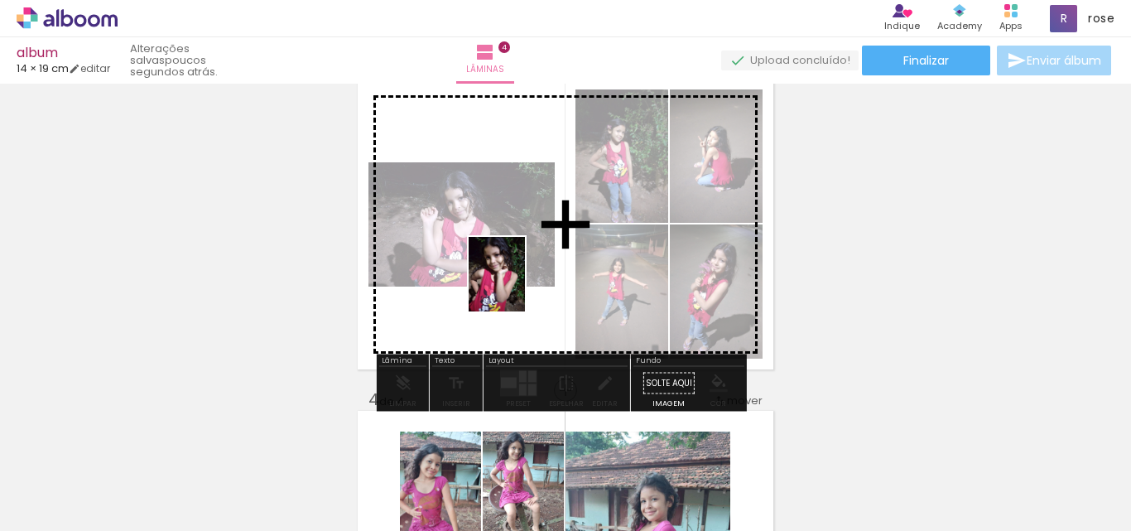
drag, startPoint x: 733, startPoint y: 491, endPoint x: 518, endPoint y: 286, distance: 296.8
click at [518, 286] on quentale-workspace at bounding box center [565, 265] width 1131 height 531
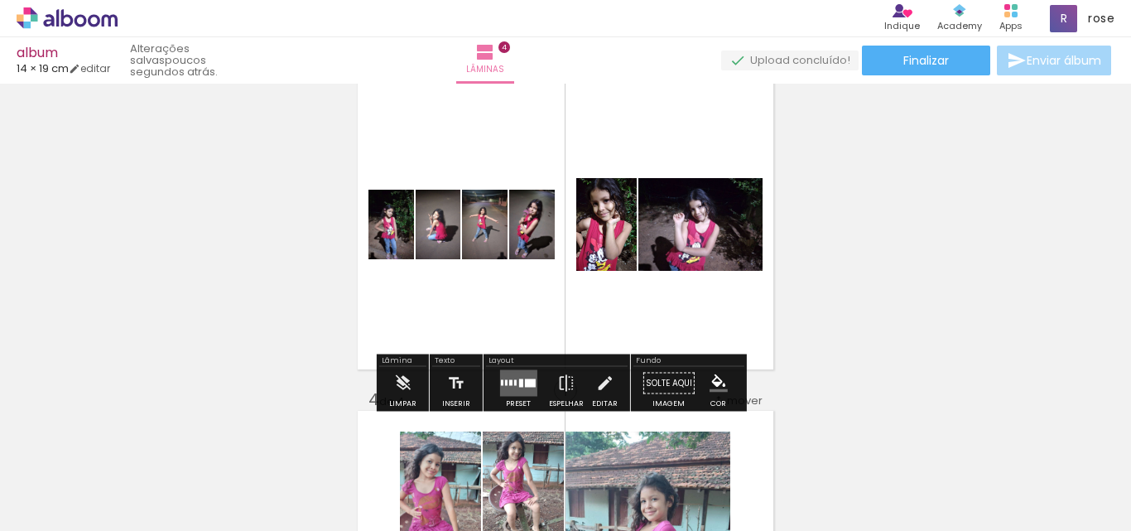
click at [524, 382] on div at bounding box center [529, 383] width 11 height 8
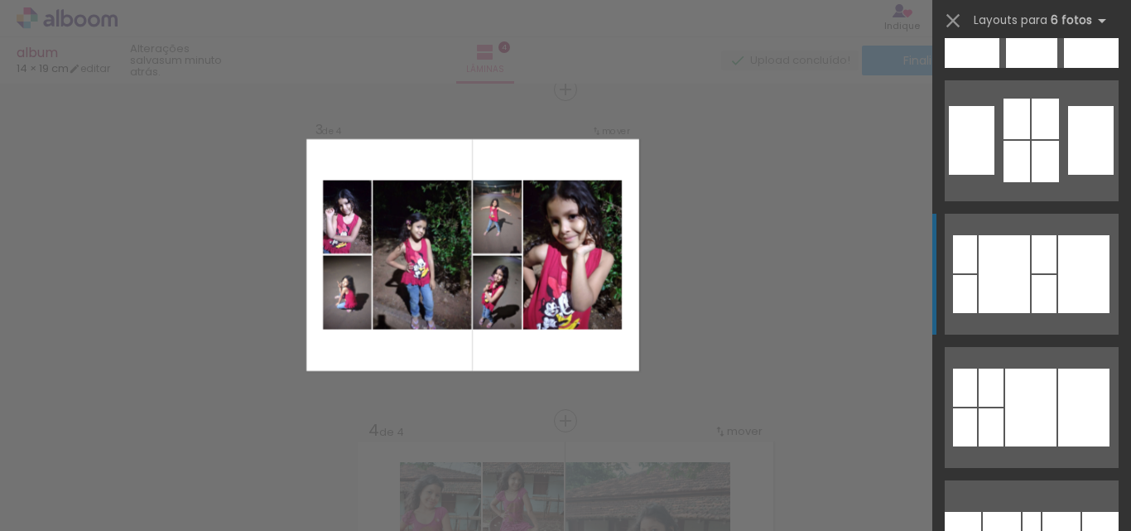
scroll to position [7615, 0]
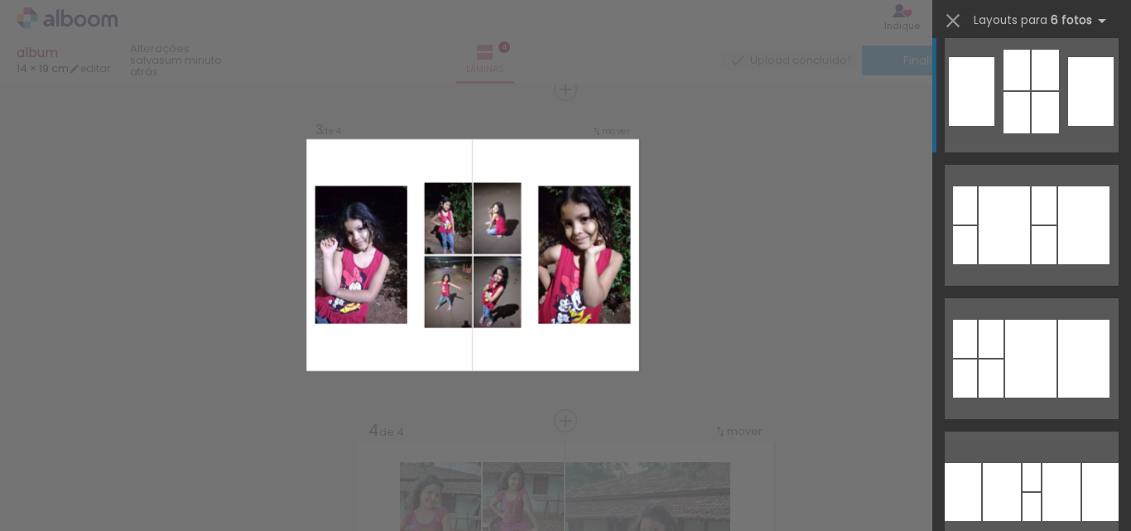
click at [1034, 82] on div at bounding box center [1044, 70] width 27 height 41
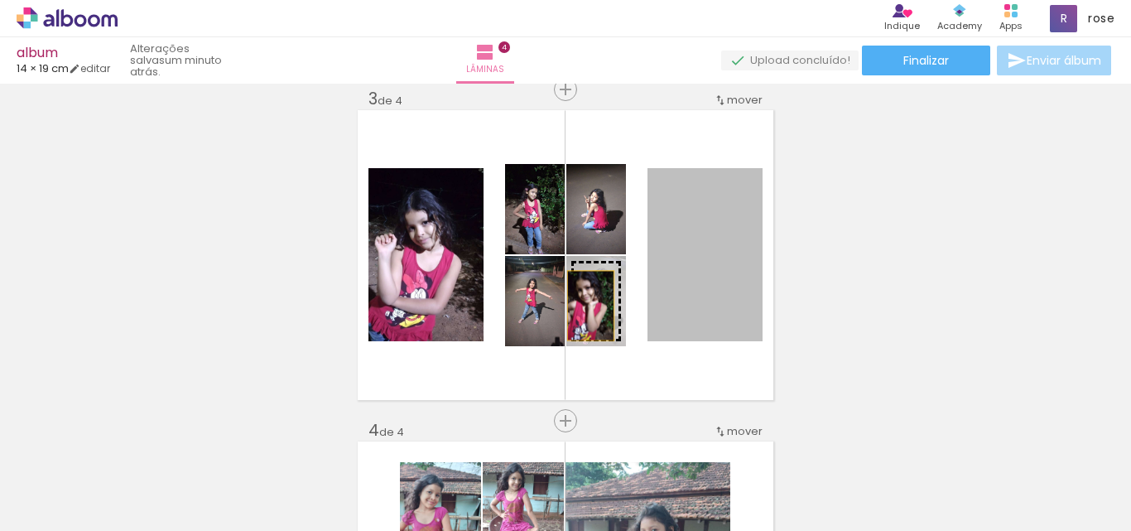
drag, startPoint x: 704, startPoint y: 287, endPoint x: 584, endPoint y: 305, distance: 120.6
click at [0, 0] on slot at bounding box center [0, 0] width 0 height 0
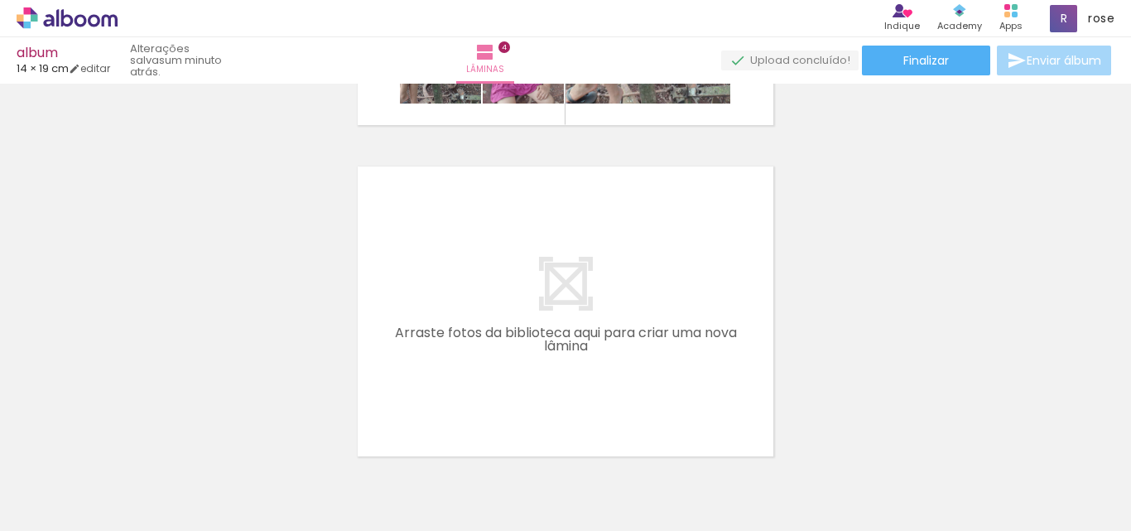
scroll to position [1294, 0]
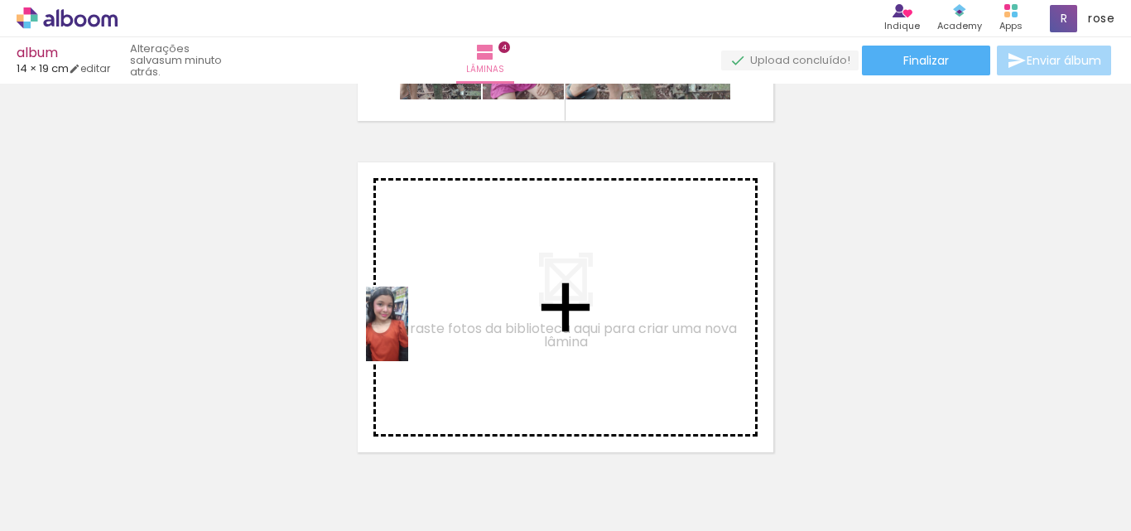
drag, startPoint x: 364, startPoint y: 491, endPoint x: 416, endPoint y: 336, distance: 163.1
click at [416, 336] on quentale-workspace at bounding box center [565, 265] width 1131 height 531
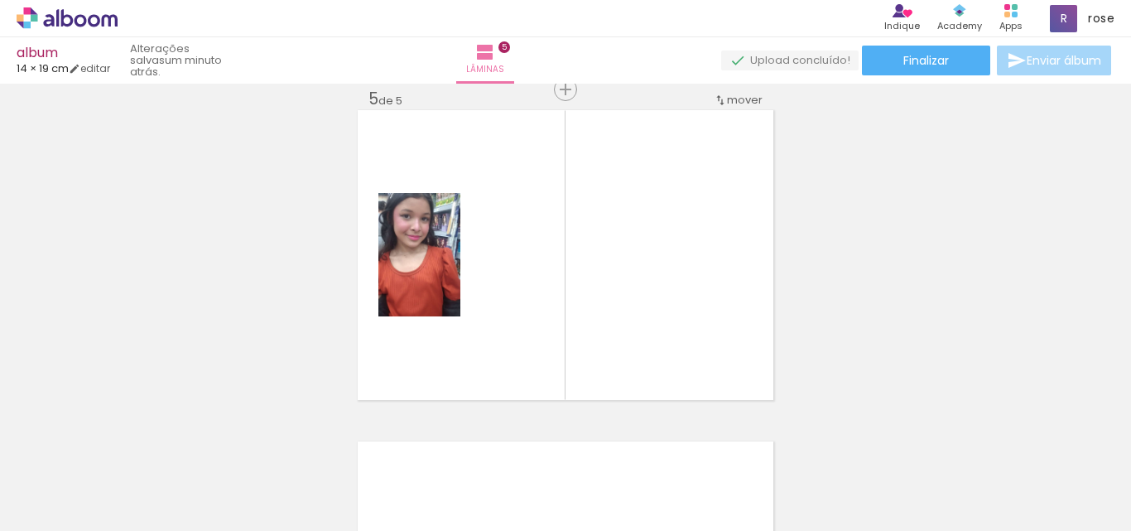
scroll to position [0, 853]
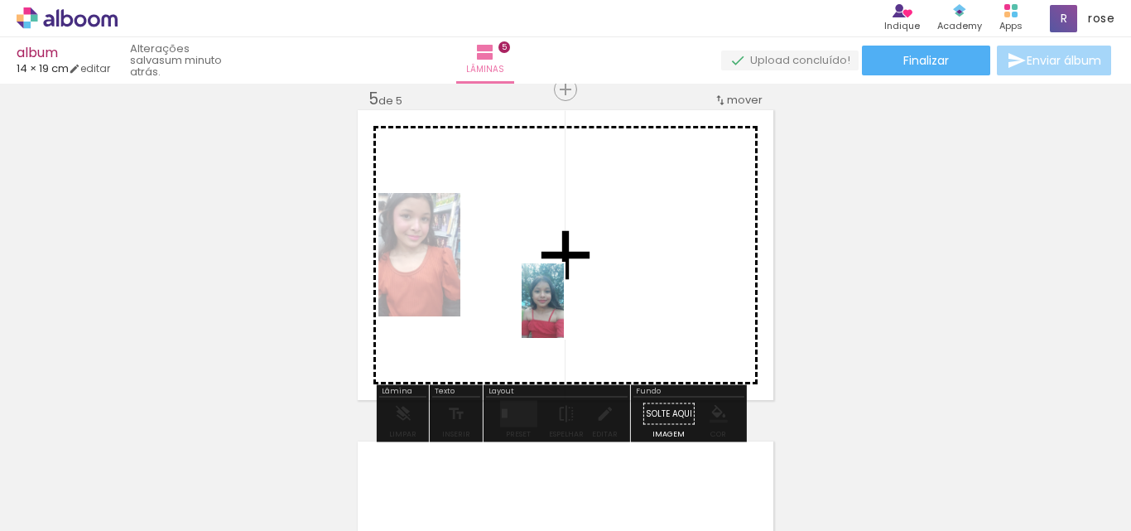
drag, startPoint x: 350, startPoint y: 492, endPoint x: 571, endPoint y: 313, distance: 284.3
click at [571, 313] on quentale-workspace at bounding box center [565, 265] width 1131 height 531
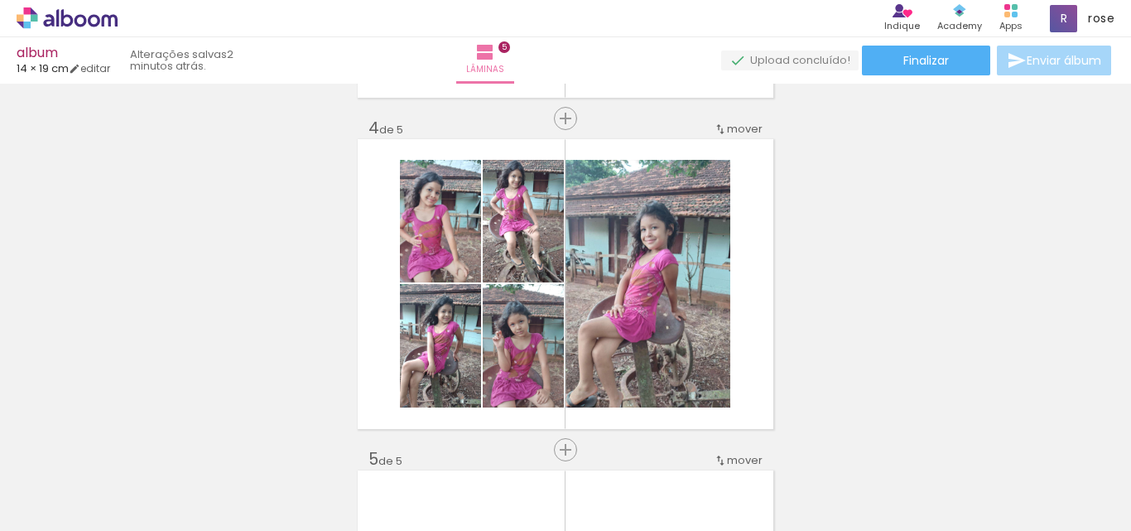
scroll to position [1015, 0]
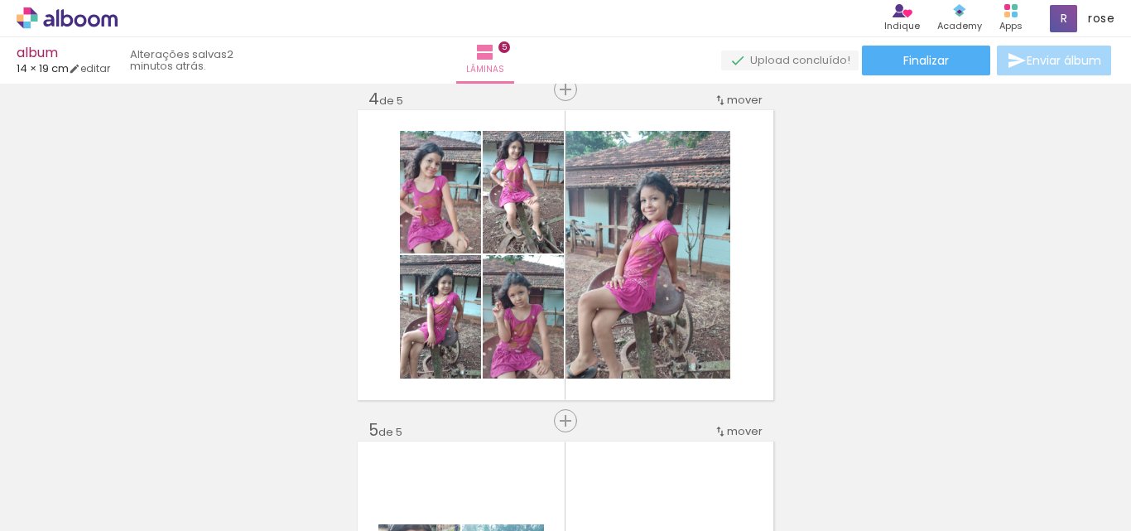
drag, startPoint x: 637, startPoint y: 444, endPoint x: 648, endPoint y: 459, distance: 18.4
click at [637, 445] on iron-icon at bounding box center [630, 441] width 17 height 17
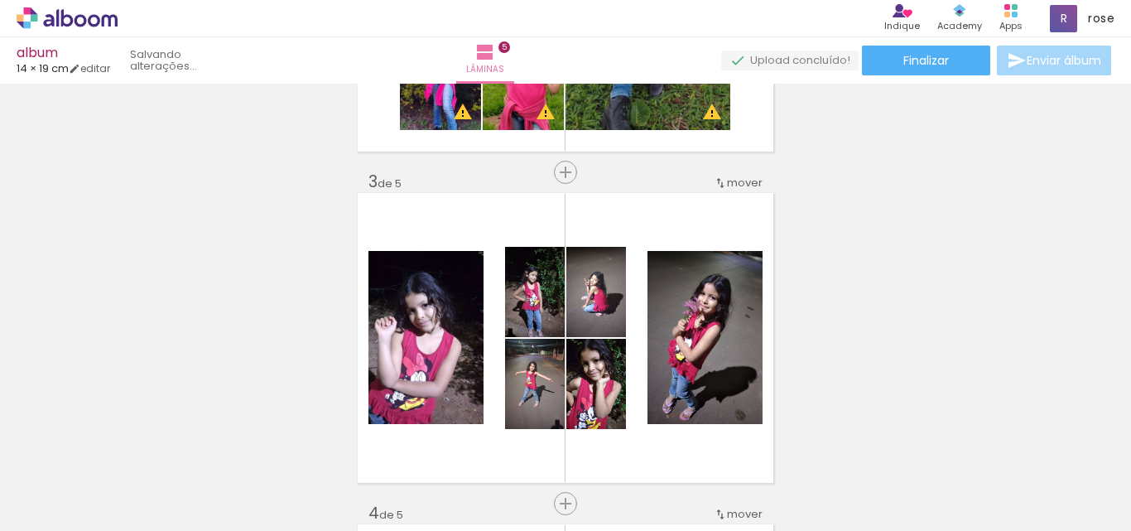
scroll to position [684, 0]
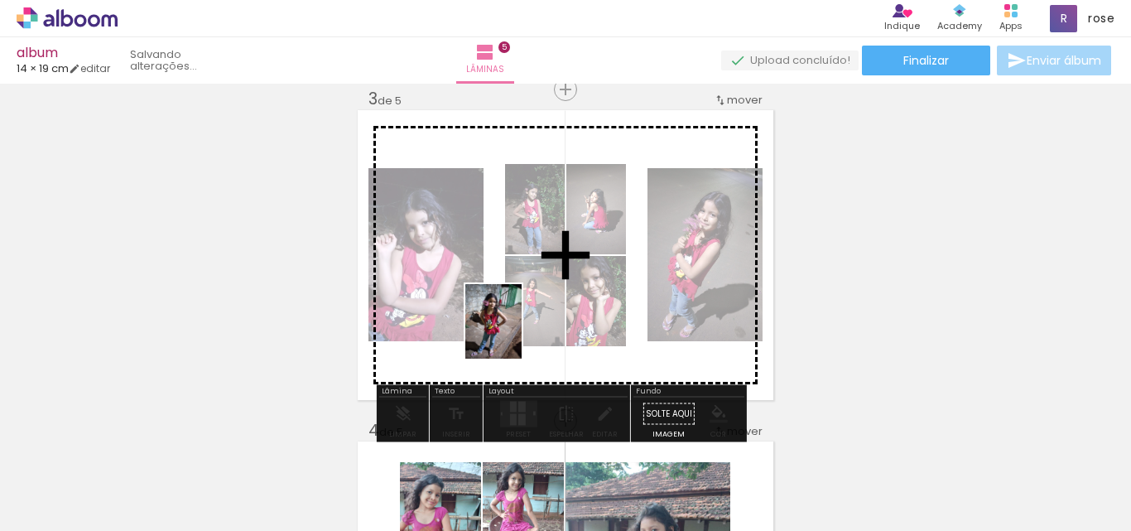
drag, startPoint x: 492, startPoint y: 487, endPoint x: 515, endPoint y: 334, distance: 154.9
click at [515, 334] on quentale-workspace at bounding box center [565, 265] width 1131 height 531
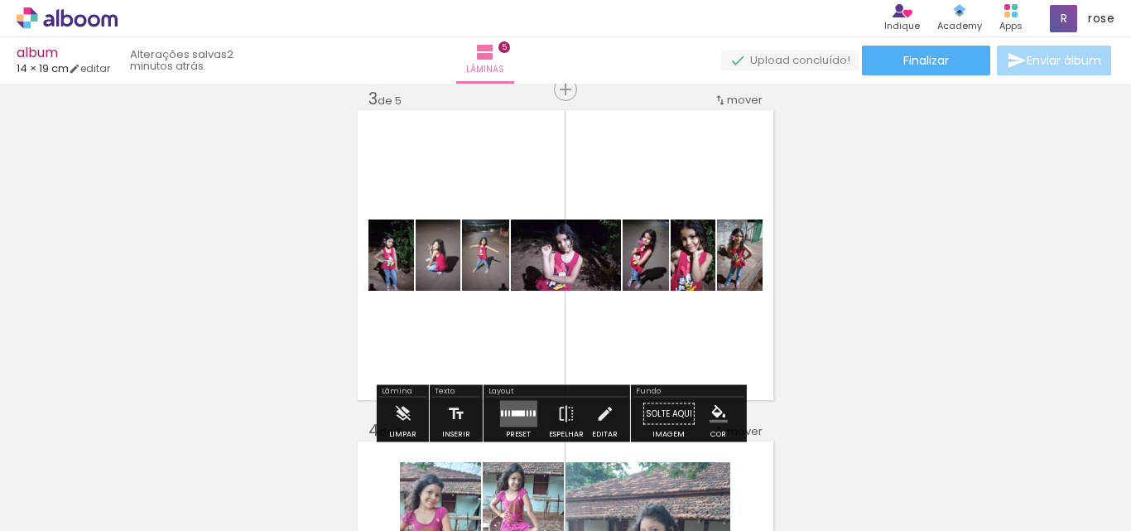
drag, startPoint x: 522, startPoint y: 412, endPoint x: 531, endPoint y: 416, distance: 8.9
click at [526, 416] on div at bounding box center [527, 414] width 2 height 6
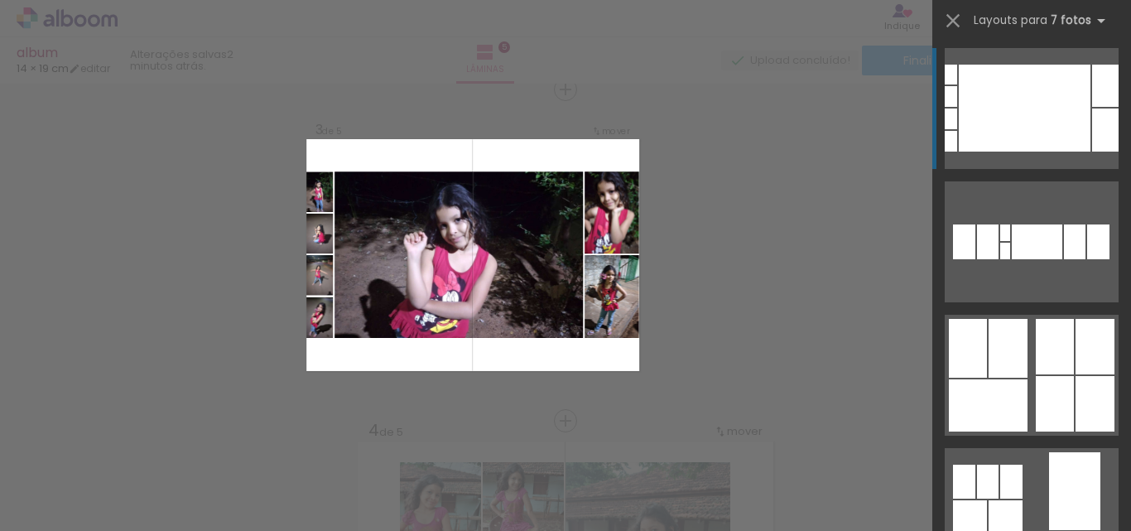
scroll to position [331, 0]
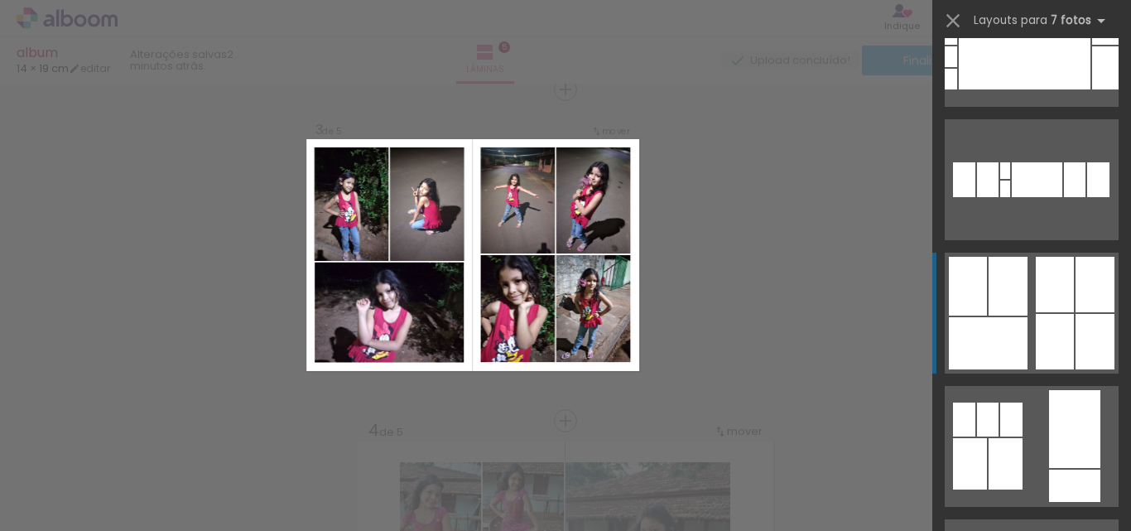
click at [1075, 338] on div at bounding box center [1094, 341] width 39 height 55
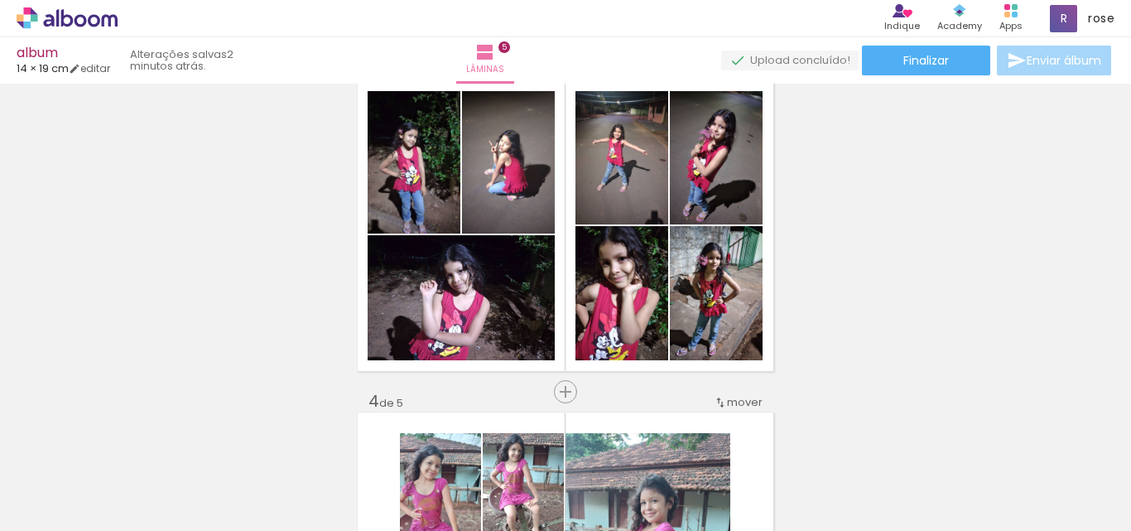
scroll to position [684, 0]
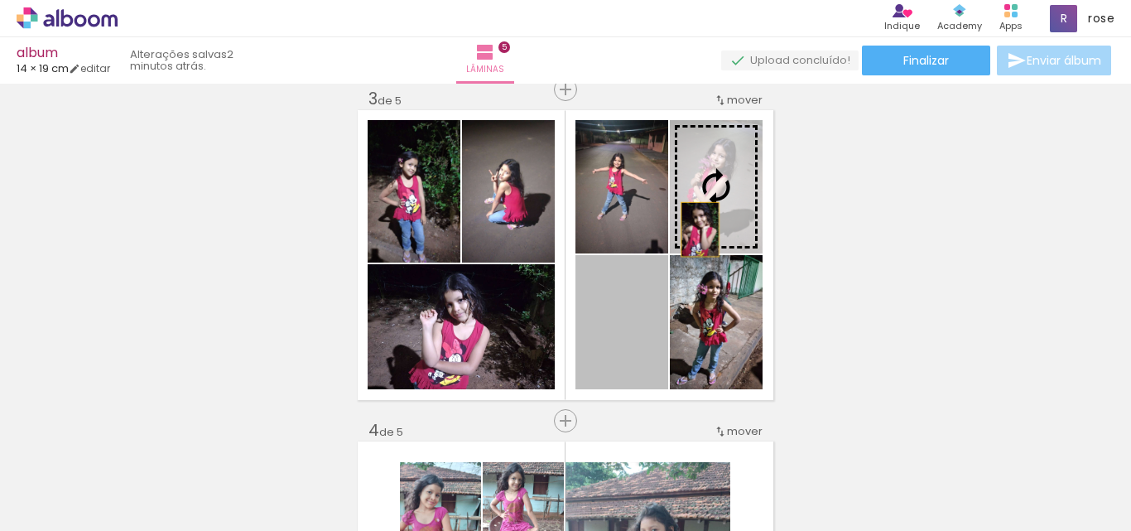
drag, startPoint x: 608, startPoint y: 348, endPoint x: 695, endPoint y: 228, distance: 147.5
click at [0, 0] on slot at bounding box center [0, 0] width 0 height 0
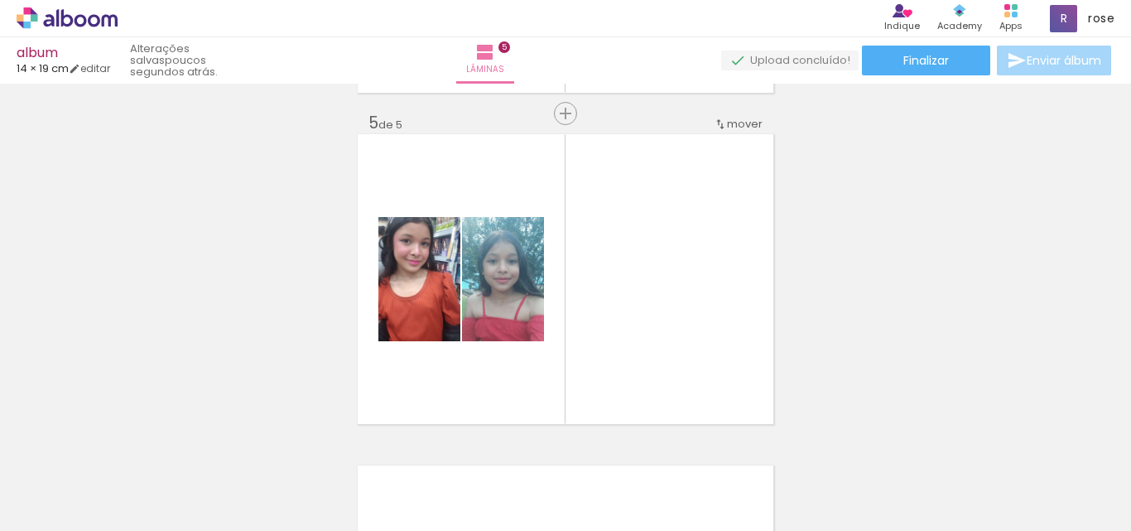
scroll to position [1429, 0]
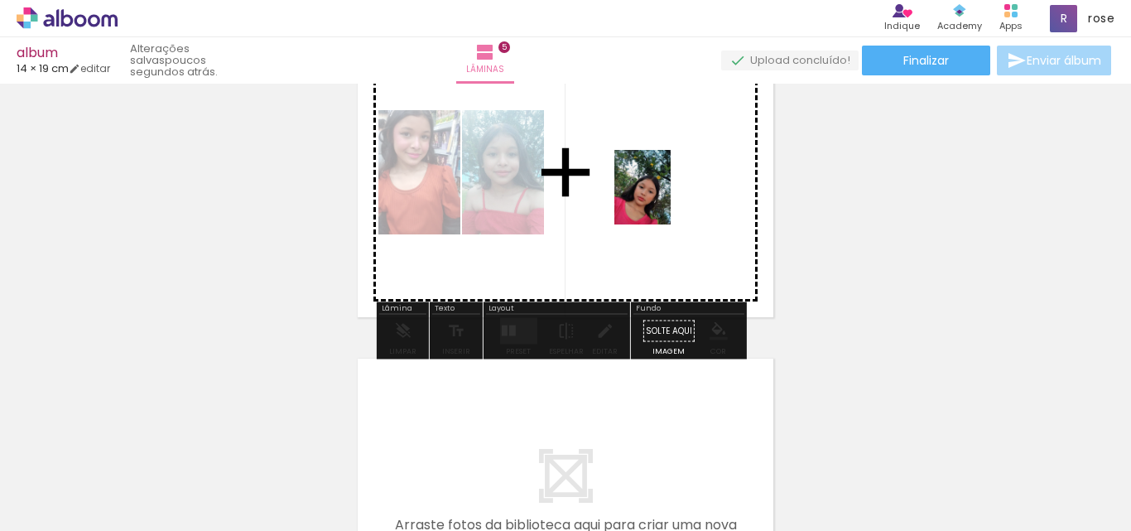
drag, startPoint x: 842, startPoint y: 492, endPoint x: 664, endPoint y: 199, distance: 342.8
click at [664, 199] on quentale-workspace at bounding box center [565, 265] width 1131 height 531
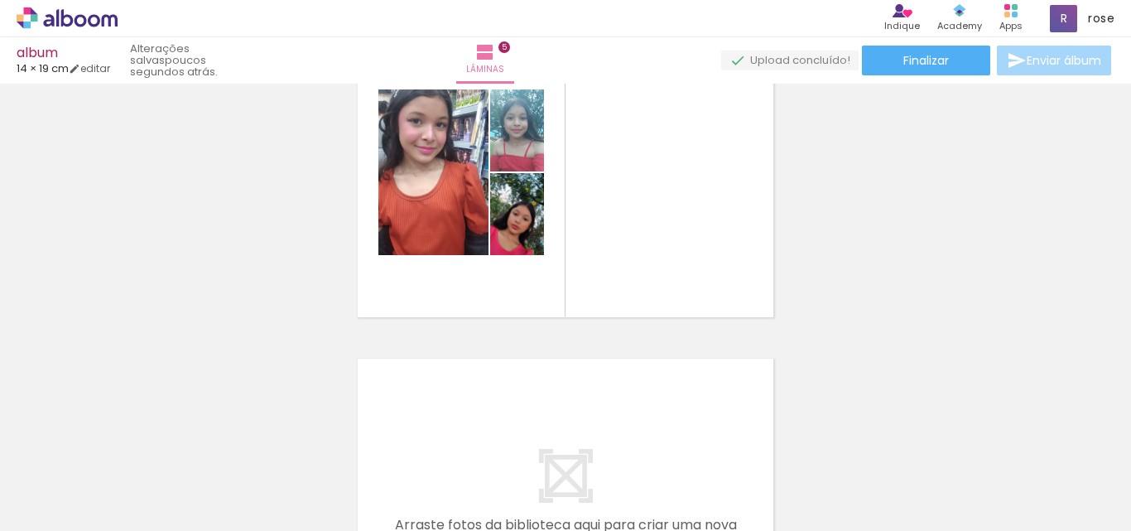
scroll to position [0, 957]
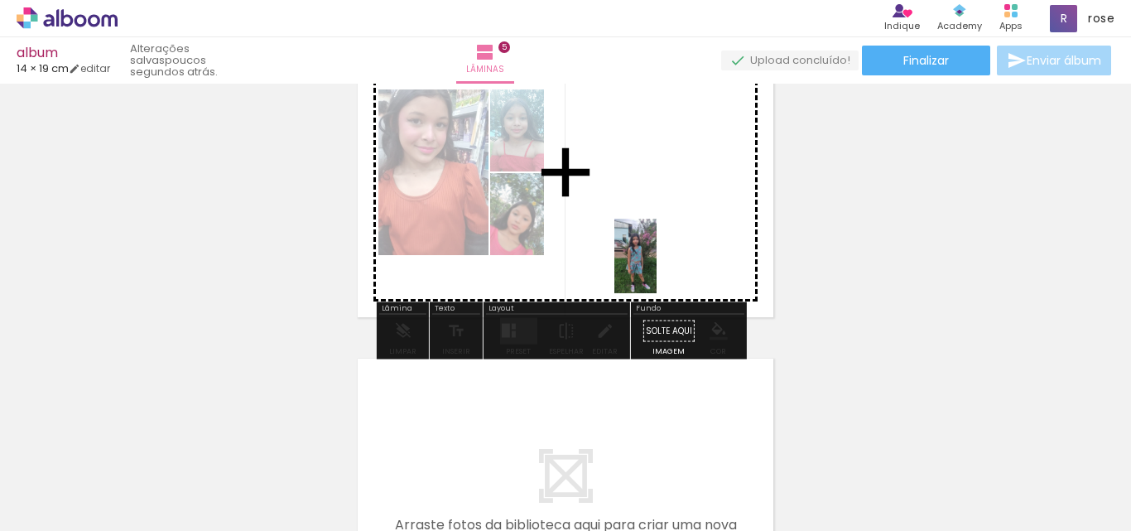
drag, startPoint x: 513, startPoint y: 500, endPoint x: 663, endPoint y: 372, distance: 197.2
click at [664, 267] on quentale-workspace at bounding box center [565, 265] width 1131 height 531
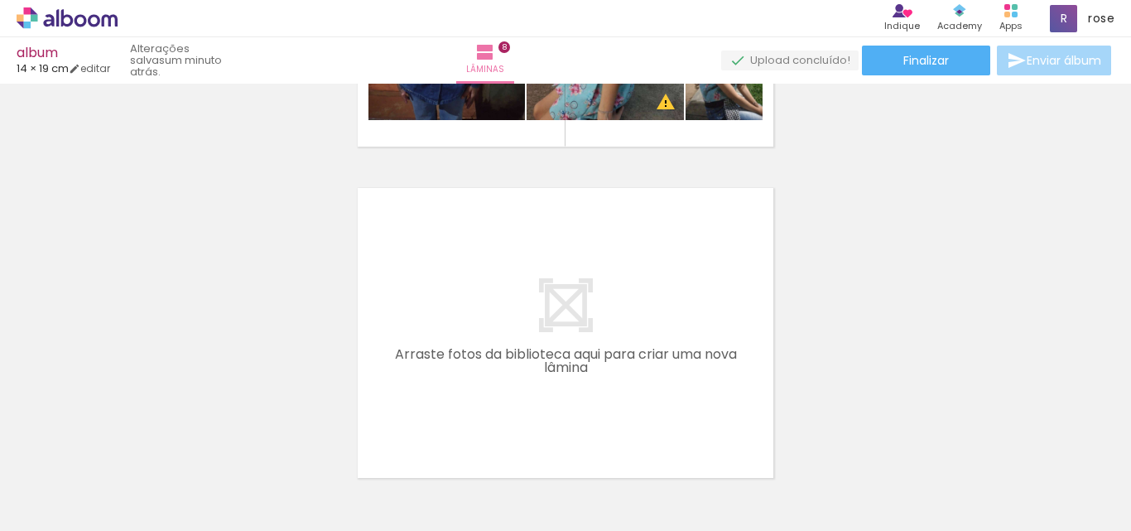
scroll to position [2618, 0]
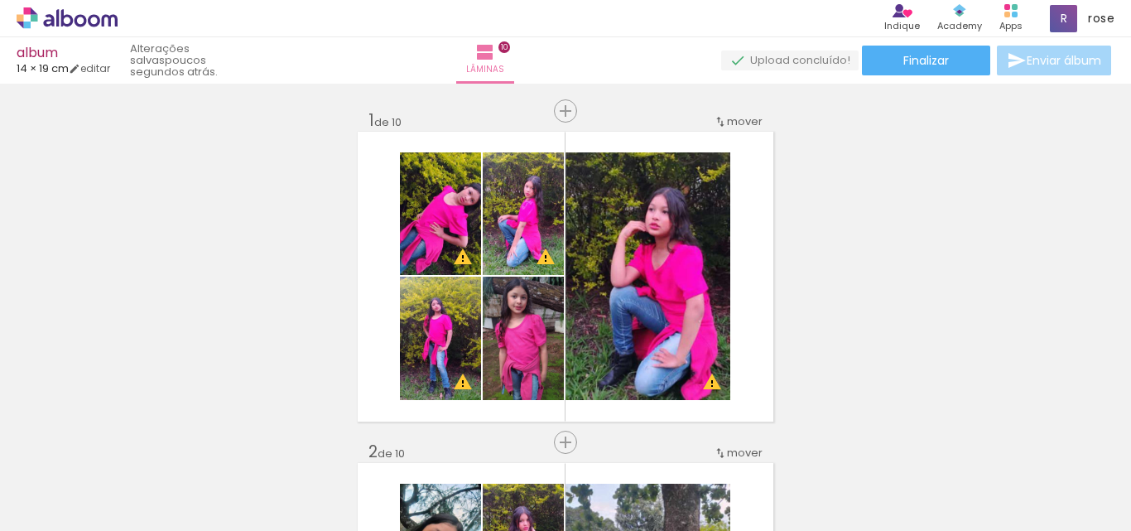
click at [0, 0] on slot at bounding box center [0, 0] width 0 height 0
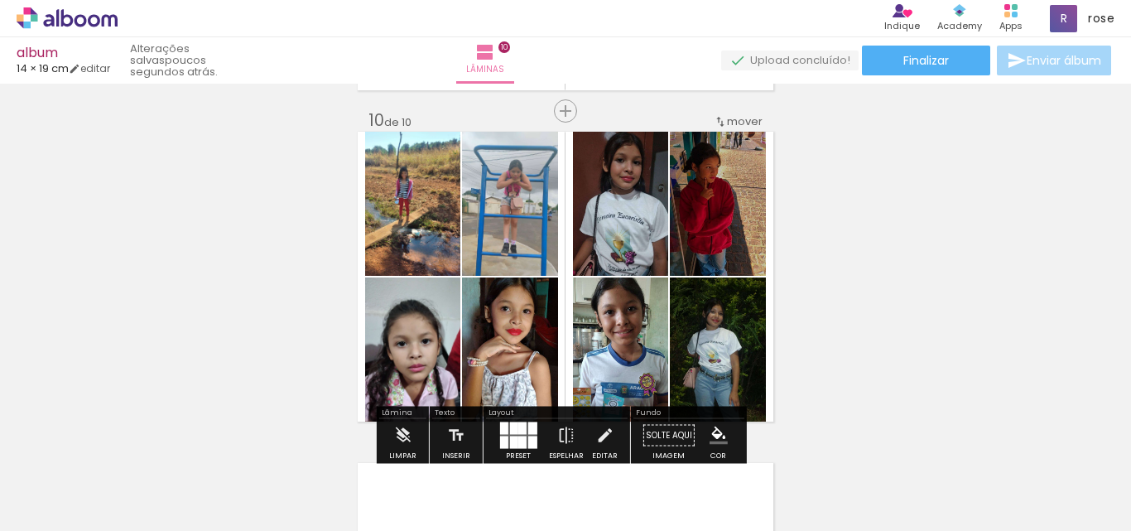
scroll to position [0, 777]
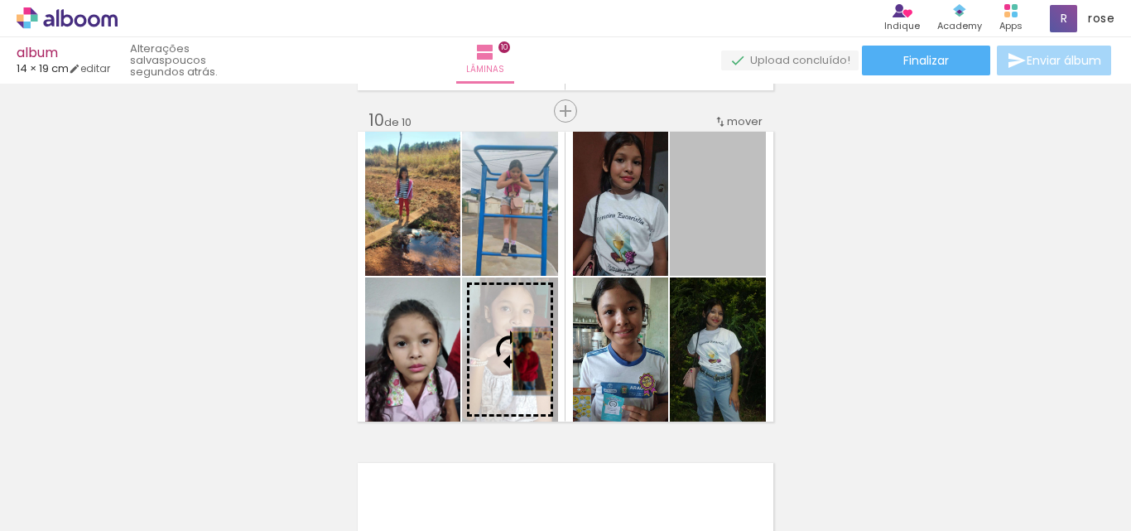
drag, startPoint x: 708, startPoint y: 236, endPoint x: 520, endPoint y: 362, distance: 226.1
click at [0, 0] on slot at bounding box center [0, 0] width 0 height 0
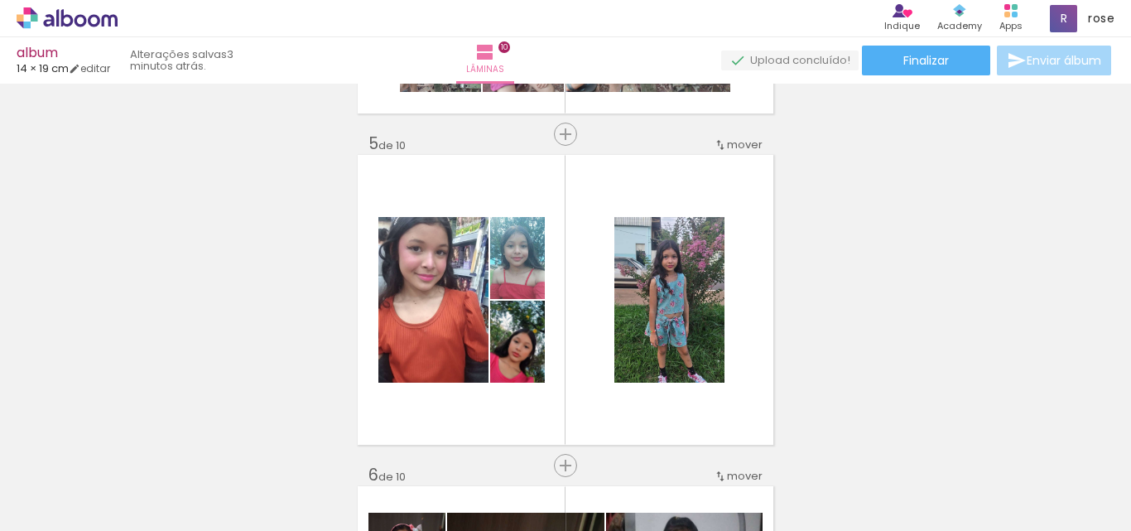
scroll to position [0, 0]
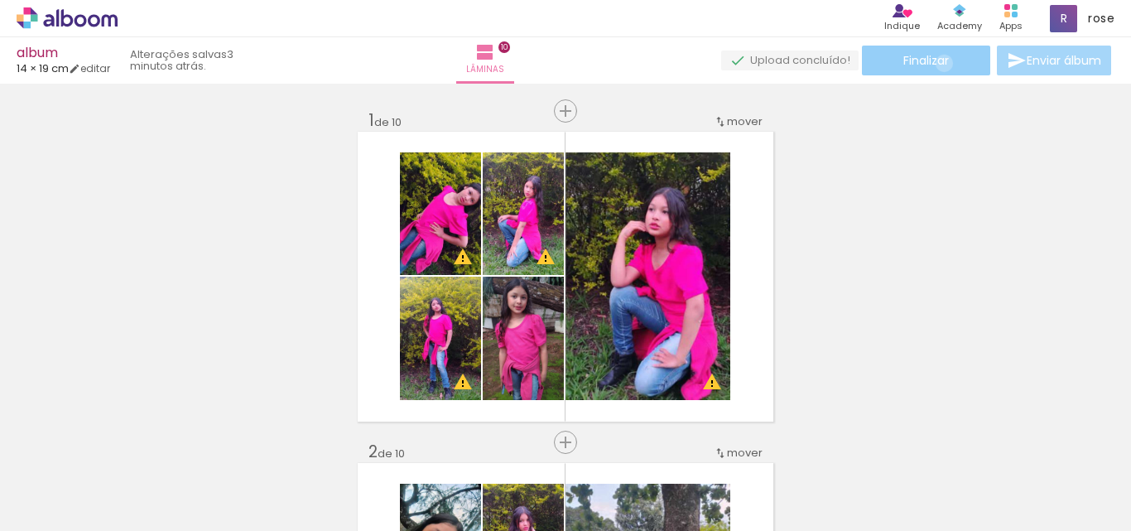
click at [938, 63] on span "Finalizar" at bounding box center [926, 61] width 46 height 12
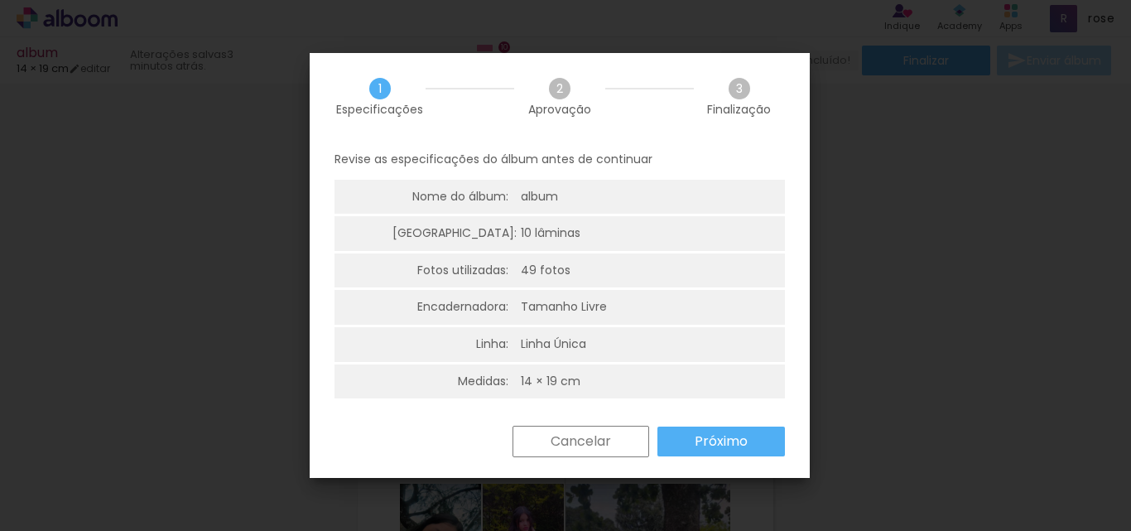
click at [0, 0] on slot "Próximo" at bounding box center [0, 0] width 0 height 0
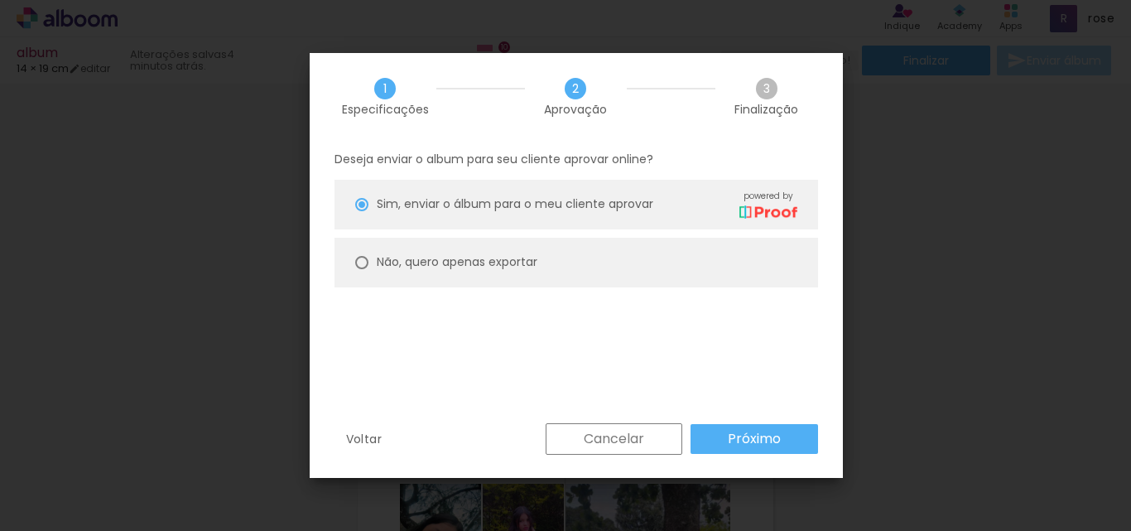
click at [349, 259] on paper-radio-button "Não, quero apenas exportar" at bounding box center [575, 263] width 483 height 50
type paper-radio-button "on"
click at [0, 0] on slot "Próximo" at bounding box center [0, 0] width 0 height 0
type input "Alta, 300 DPI"
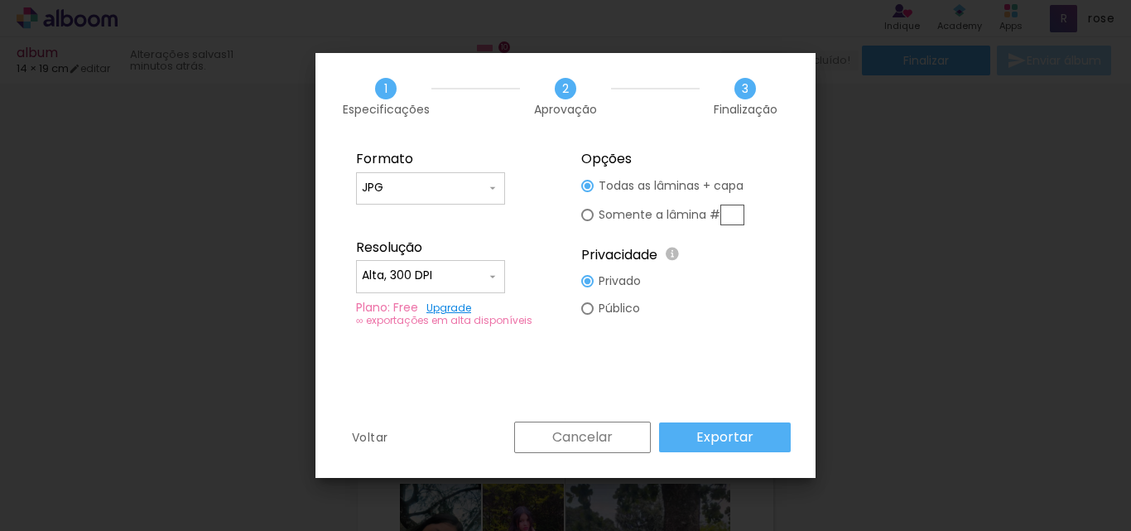
click at [449, 197] on paper-input-container "JPG" at bounding box center [430, 188] width 149 height 33
click at [390, 219] on paper-item "PDF" at bounding box center [430, 218] width 149 height 33
type input "PDF"
click at [483, 193] on input "PDF" at bounding box center [424, 188] width 124 height 17
click at [440, 220] on paper-item "PDF" at bounding box center [430, 218] width 149 height 33
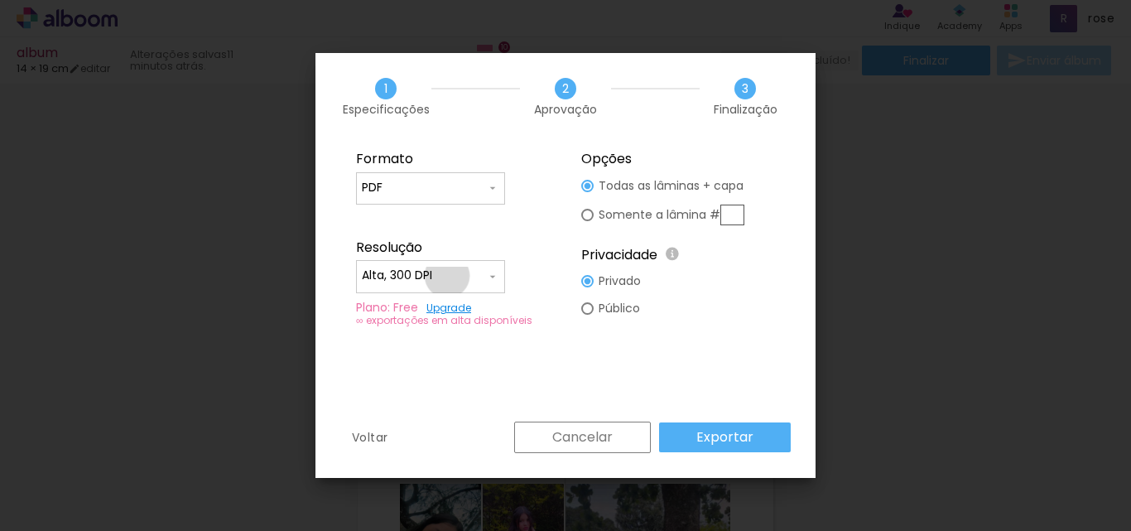
click at [447, 276] on input "Alta, 300 DPI" at bounding box center [424, 275] width 124 height 17
click at [415, 302] on paper-item "Baixa" at bounding box center [430, 306] width 149 height 33
type input "Baixa"
click at [0, 0] on slot "Exportar" at bounding box center [0, 0] width 0 height 0
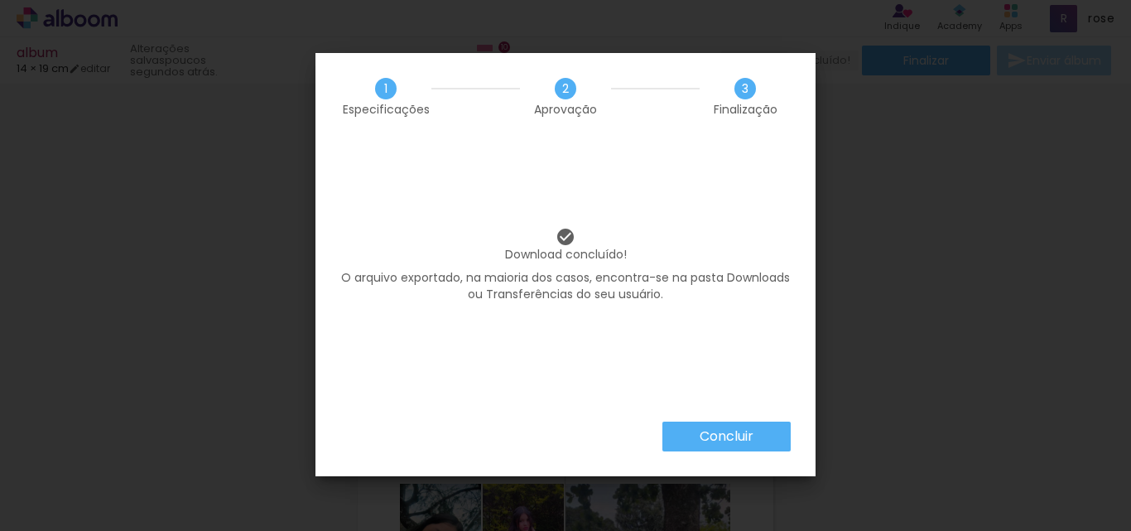
scroll to position [0, 777]
click at [704, 425] on paper-button "Concluir" at bounding box center [726, 436] width 128 height 30
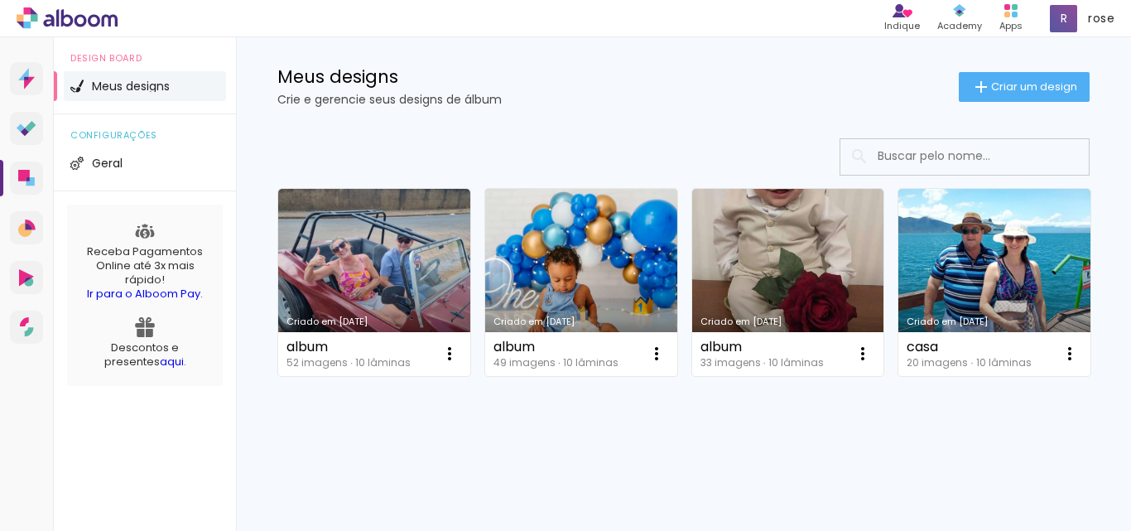
scroll to position [248, 0]
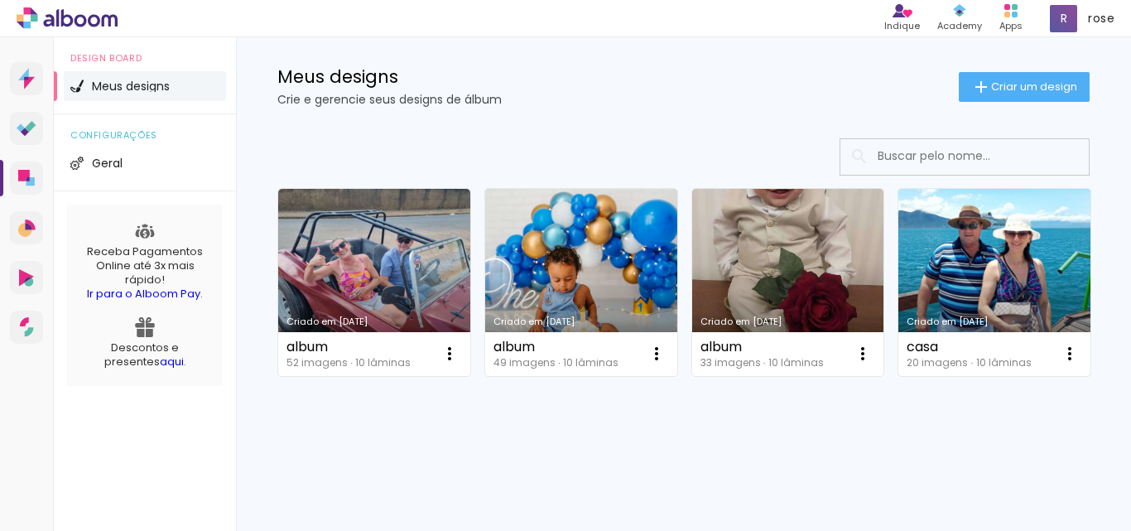
click at [898, 330] on link "Criado em [DATE]" at bounding box center [994, 282] width 192 height 187
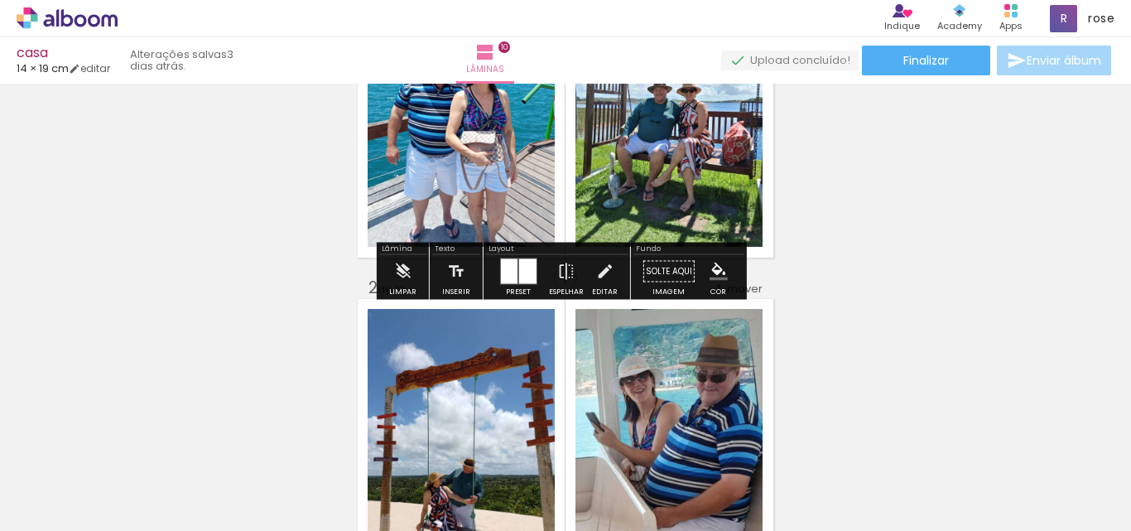
scroll to position [166, 0]
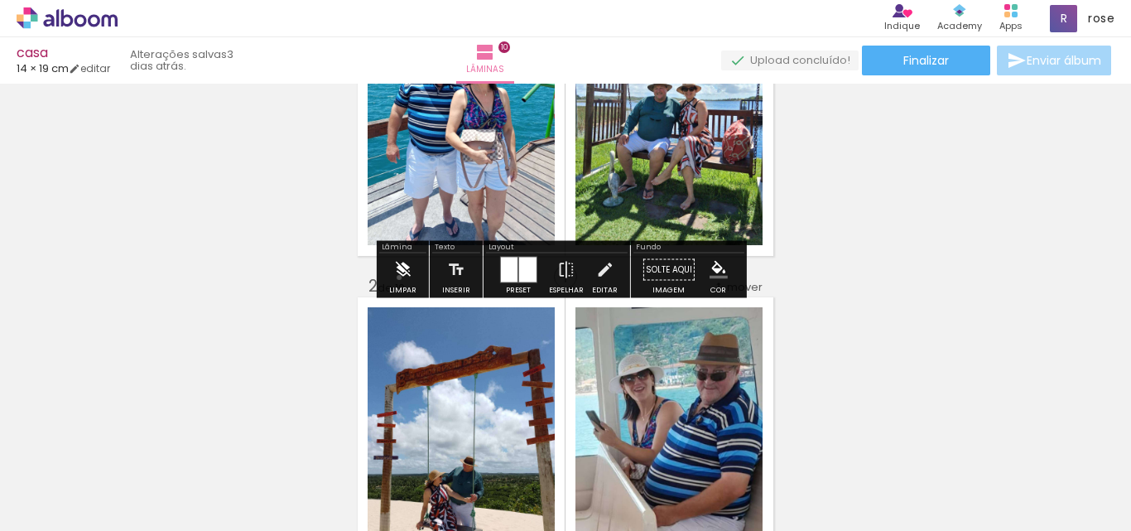
click at [399, 277] on iron-icon at bounding box center [402, 269] width 18 height 33
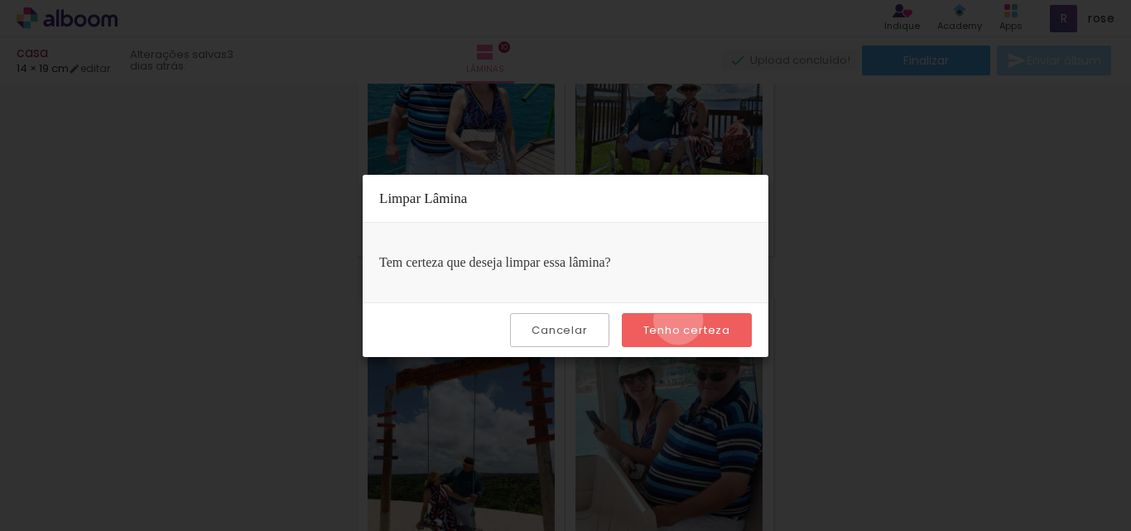
click at [680, 319] on paper-button "Tenho certeza" at bounding box center [687, 330] width 130 height 34
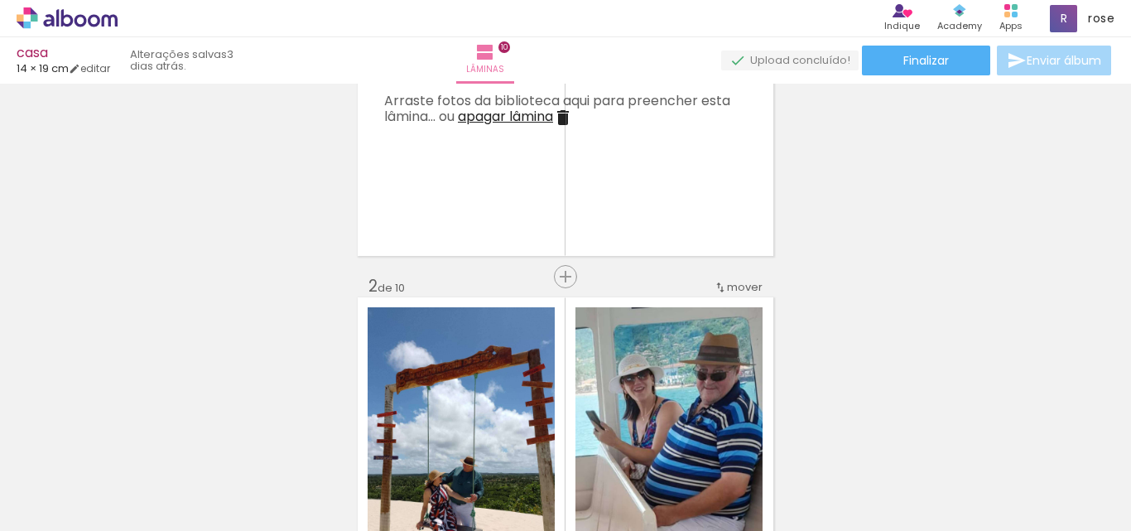
click at [563, 118] on iron-icon at bounding box center [563, 118] width 20 height 20
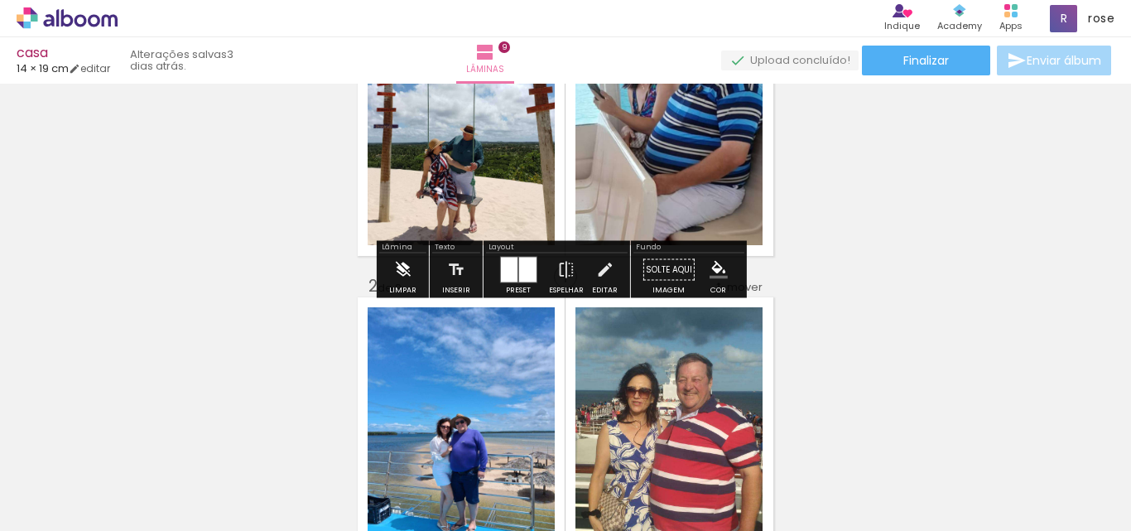
click at [399, 268] on iron-icon at bounding box center [402, 269] width 18 height 33
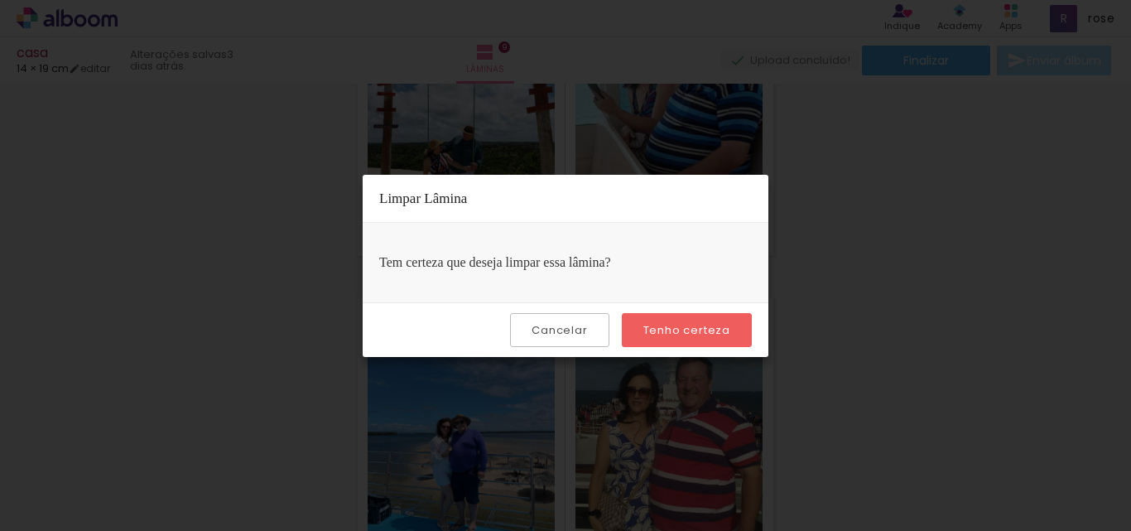
click at [0, 0] on slot "Tenho certeza" at bounding box center [0, 0] width 0 height 0
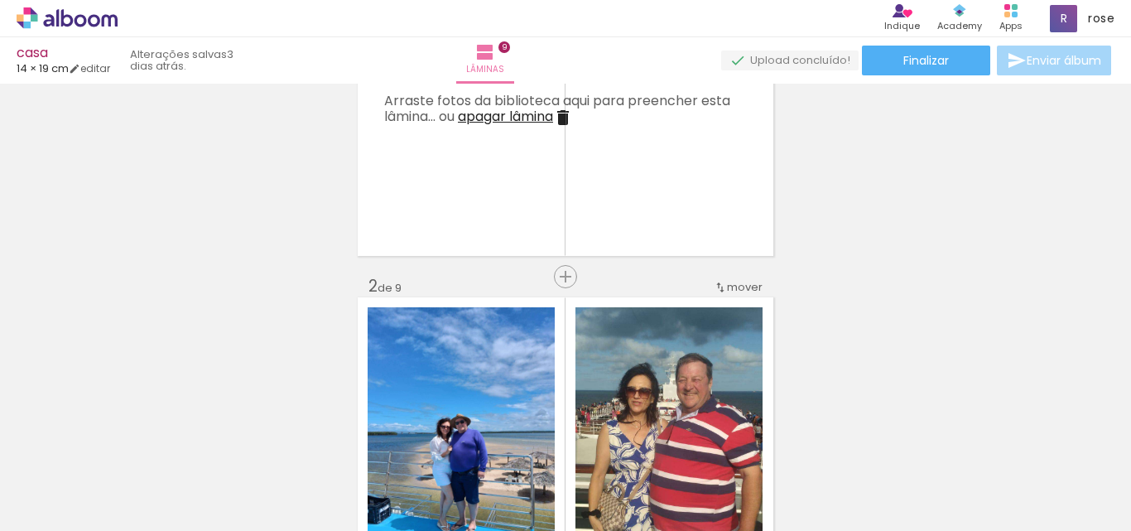
click at [568, 118] on iron-icon at bounding box center [563, 118] width 20 height 20
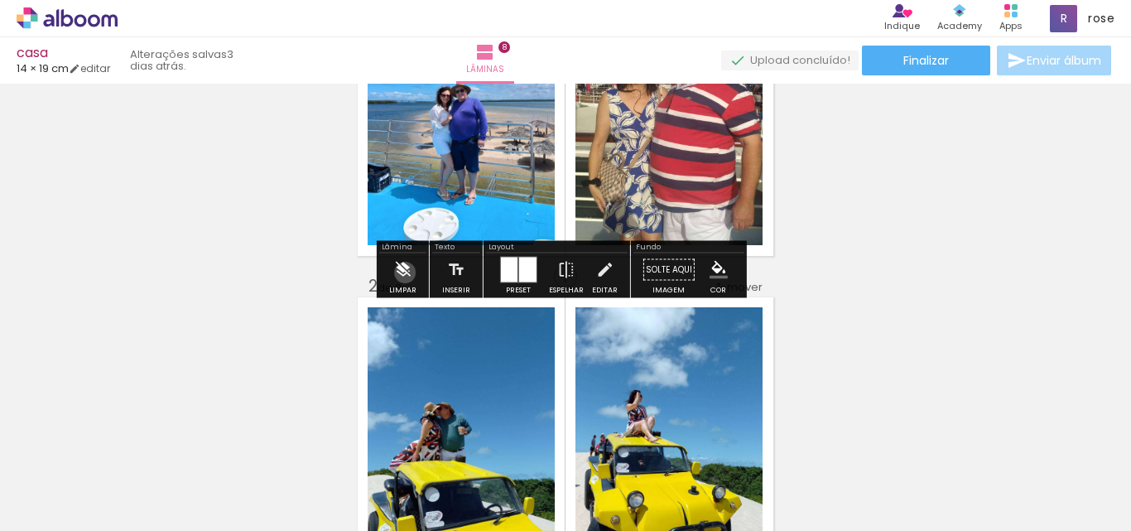
click at [405, 272] on iron-icon at bounding box center [402, 269] width 18 height 33
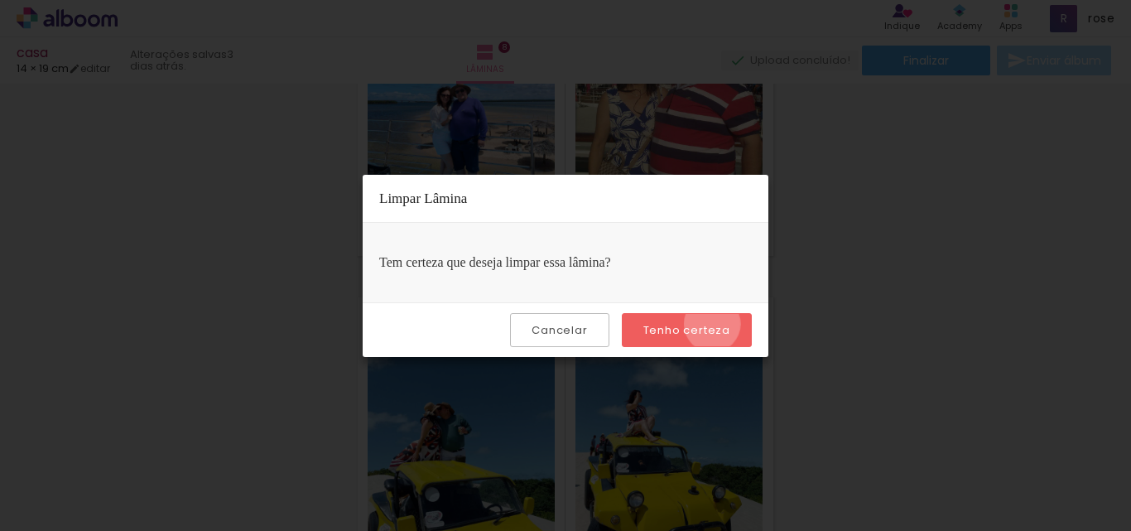
click at [0, 0] on slot "Tenho certeza" at bounding box center [0, 0] width 0 height 0
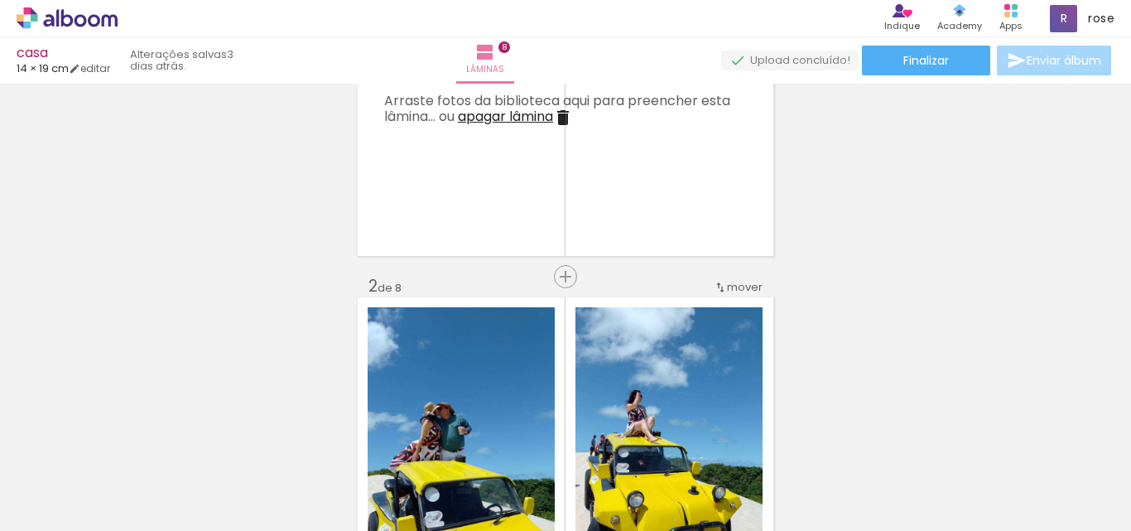
click at [568, 115] on iron-icon at bounding box center [563, 118] width 20 height 20
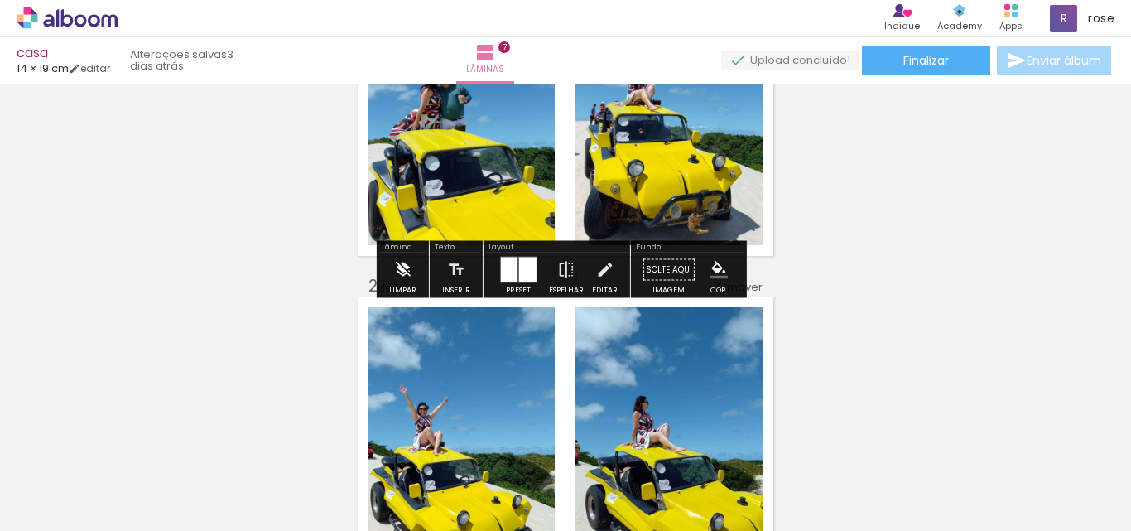
click at [395, 267] on iron-icon at bounding box center [402, 269] width 18 height 33
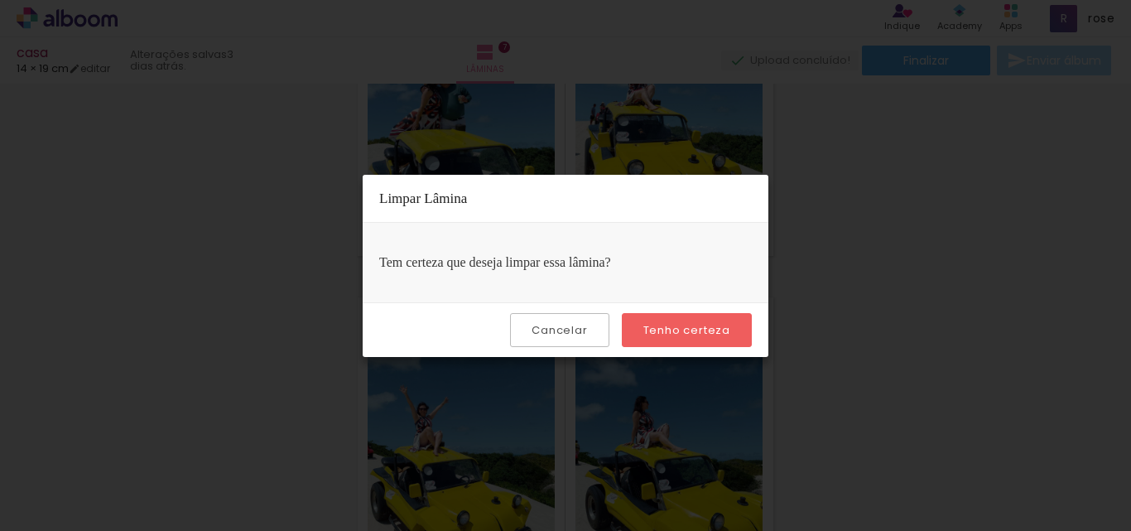
click at [694, 320] on paper-button "Tenho certeza" at bounding box center [687, 330] width 130 height 34
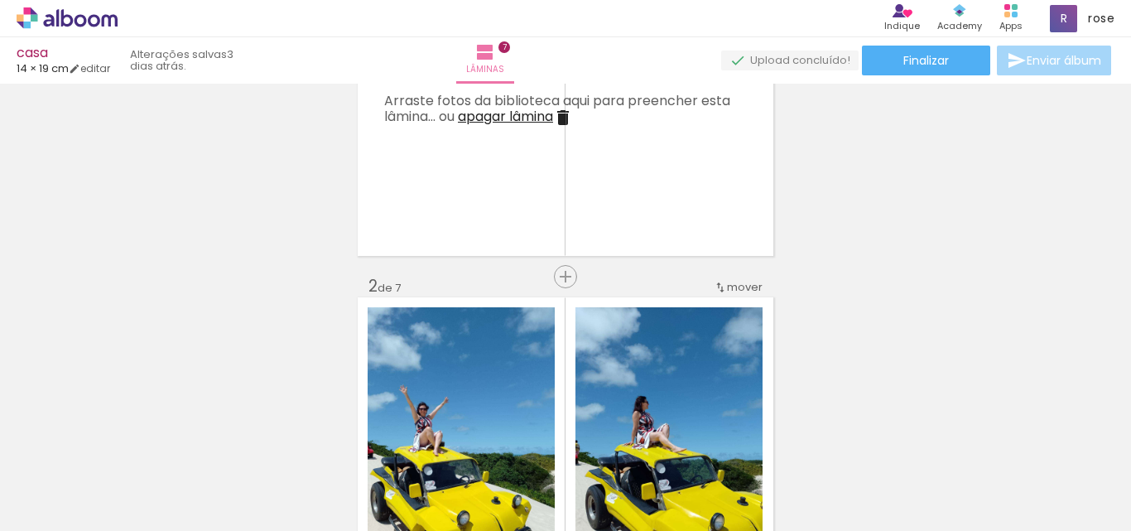
click at [569, 118] on iron-icon at bounding box center [563, 118] width 20 height 20
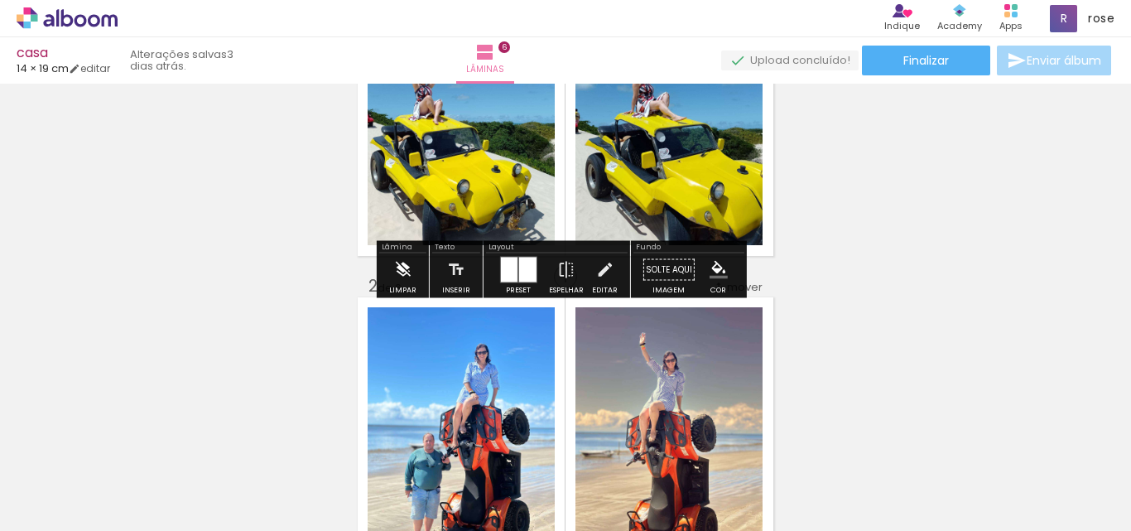
click at [401, 279] on iron-icon at bounding box center [402, 269] width 18 height 33
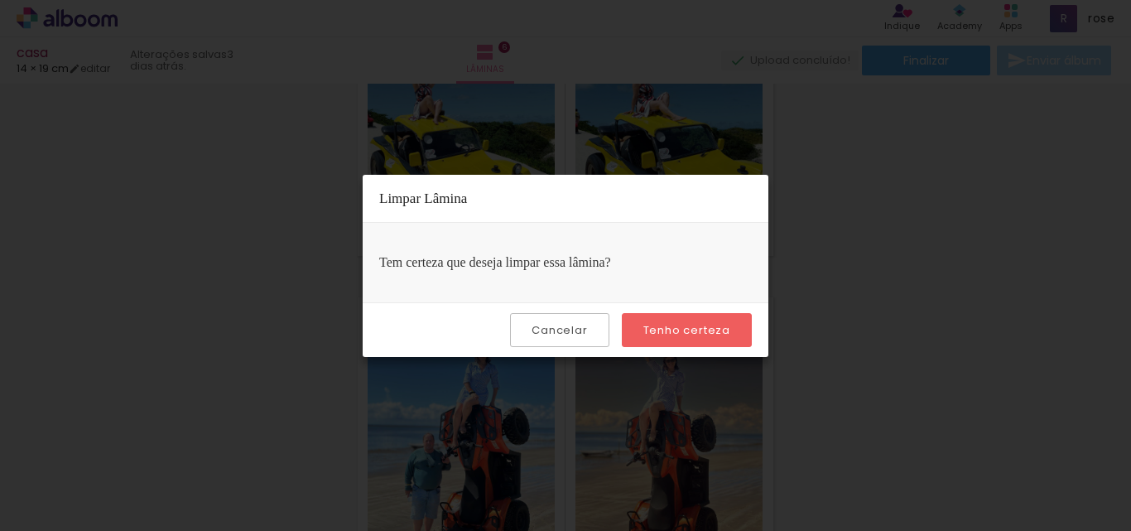
click at [709, 320] on paper-button "Tenho certeza" at bounding box center [687, 330] width 130 height 34
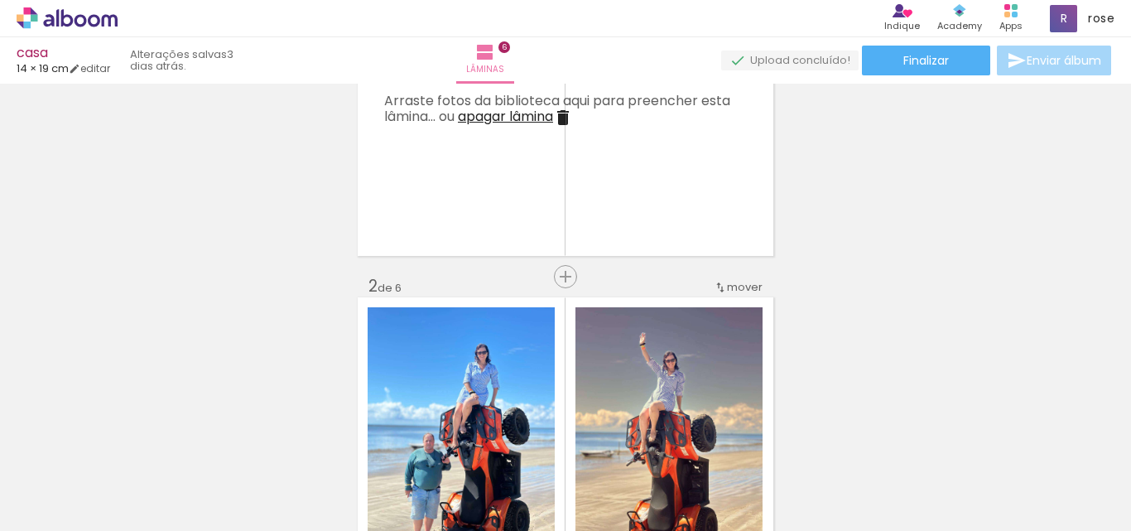
click at [568, 120] on iron-icon at bounding box center [563, 118] width 20 height 20
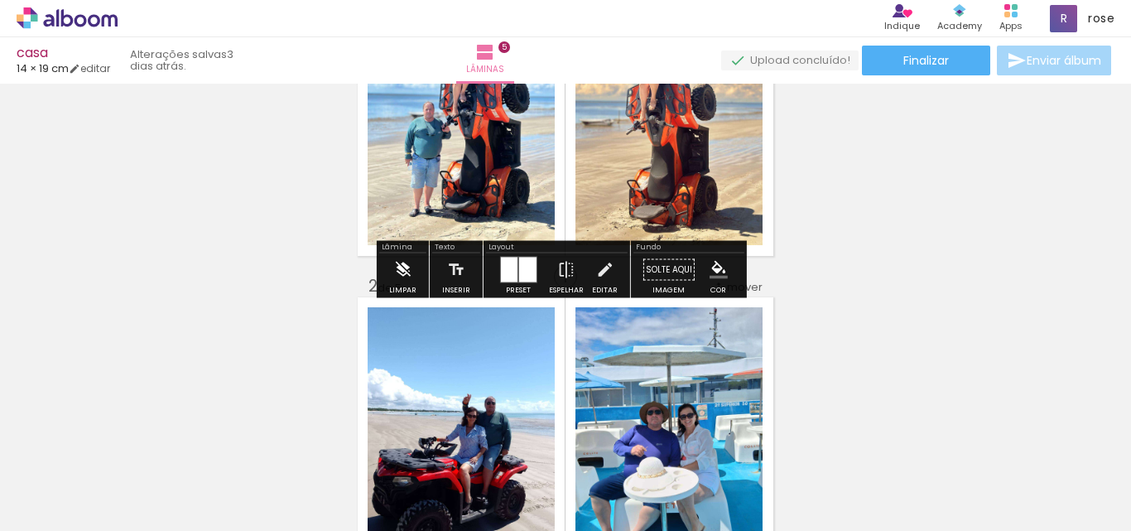
click at [418, 264] on paper-button "Limpar" at bounding box center [403, 274] width 36 height 42
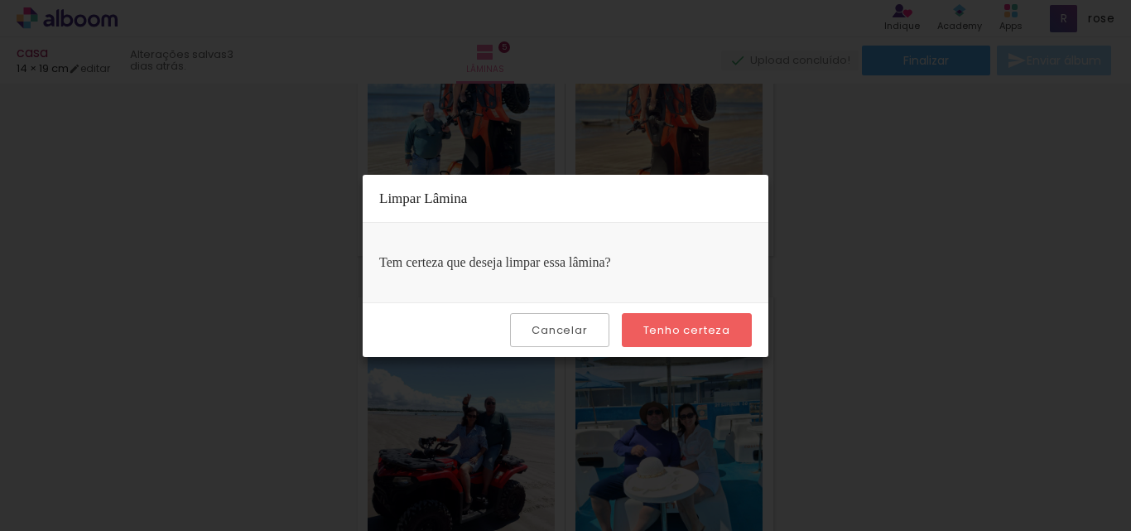
click at [0, 0] on slot "Tenho certeza" at bounding box center [0, 0] width 0 height 0
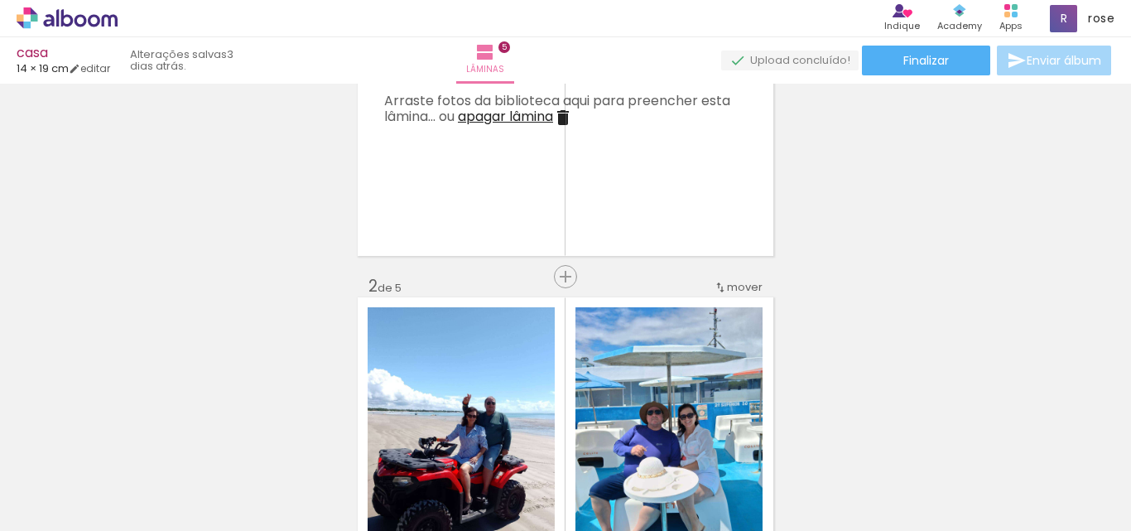
click at [561, 118] on iron-icon at bounding box center [563, 118] width 20 height 20
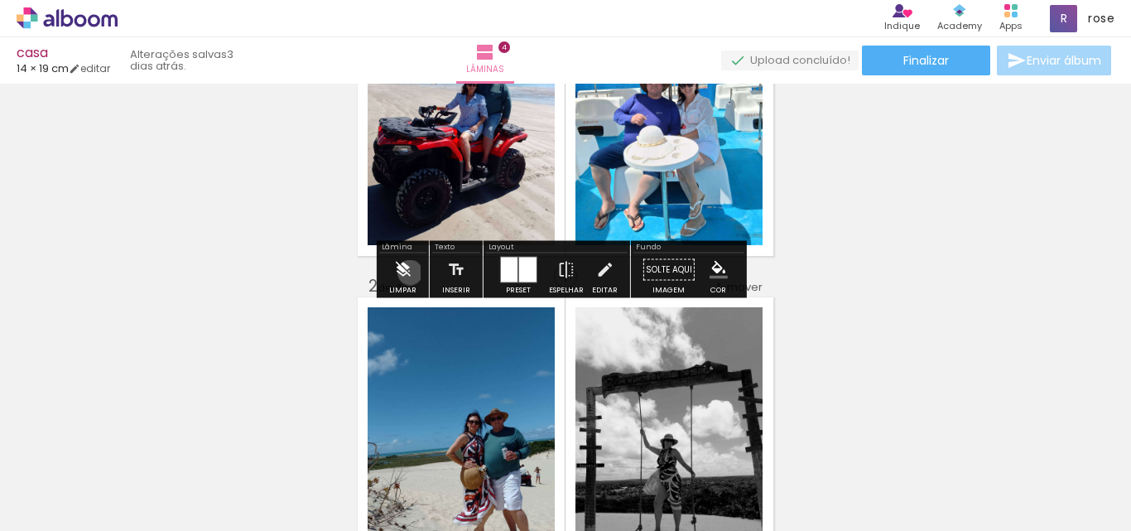
click at [410, 272] on iron-icon at bounding box center [402, 269] width 18 height 33
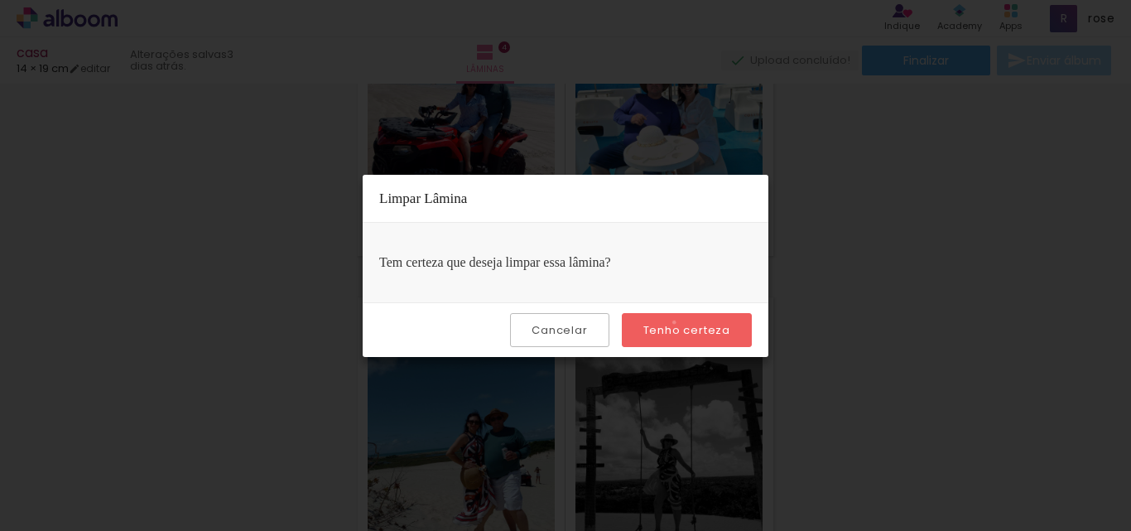
click at [0, 0] on slot "Tenho certeza" at bounding box center [0, 0] width 0 height 0
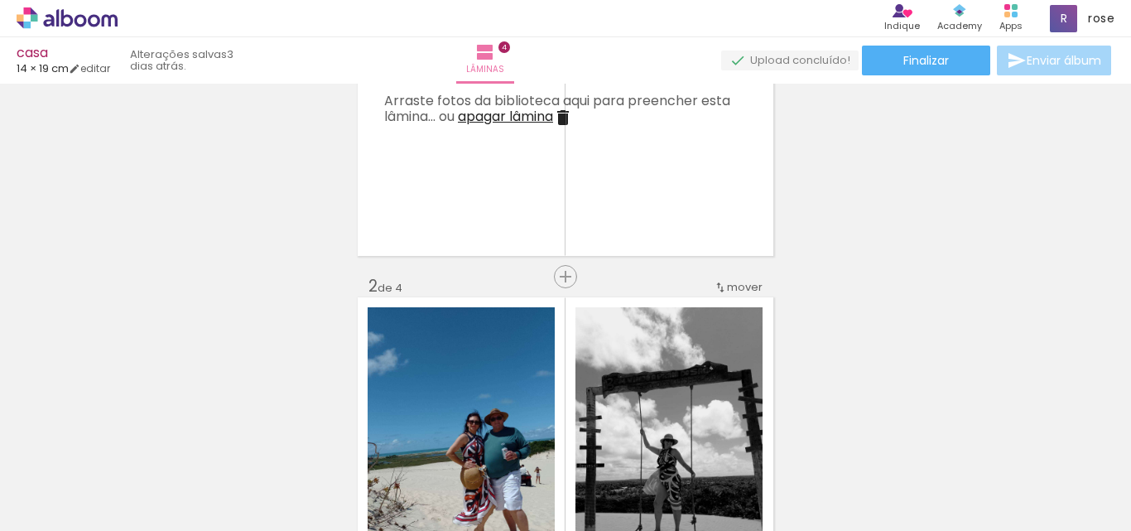
click at [564, 124] on iron-icon at bounding box center [563, 118] width 20 height 20
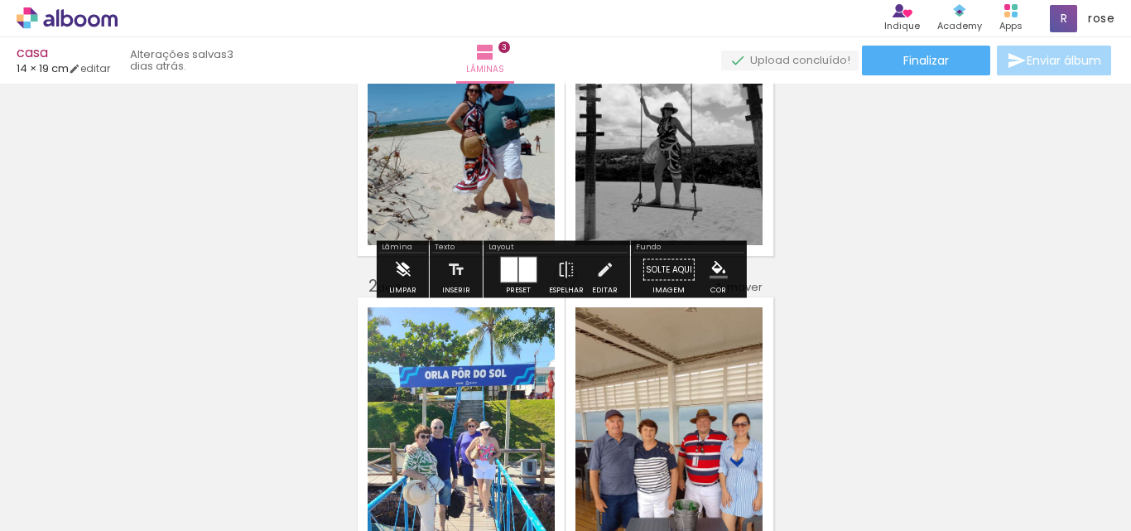
click at [406, 267] on iron-icon at bounding box center [402, 269] width 18 height 33
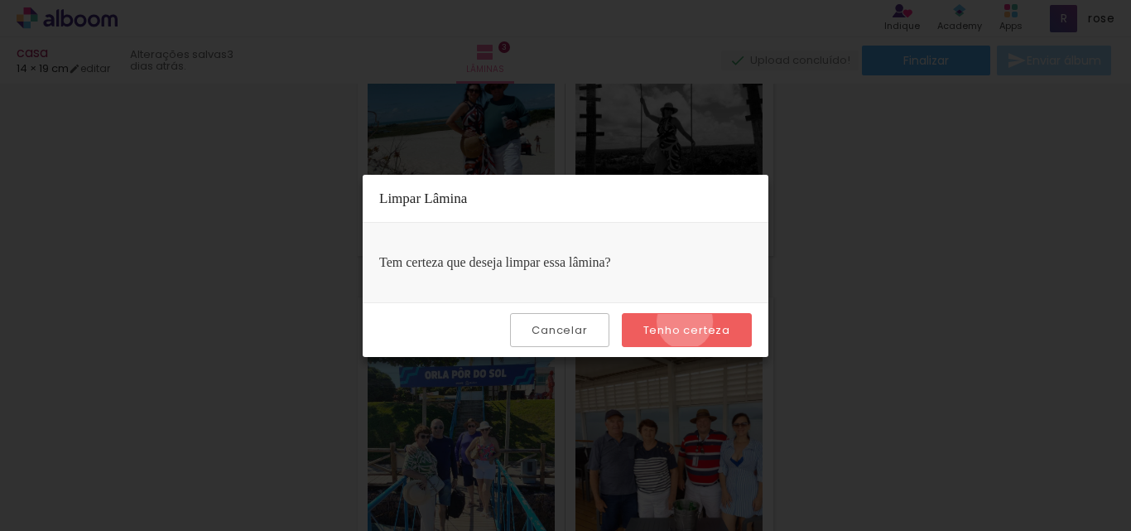
click at [687, 321] on paper-button "Tenho certeza" at bounding box center [687, 330] width 130 height 34
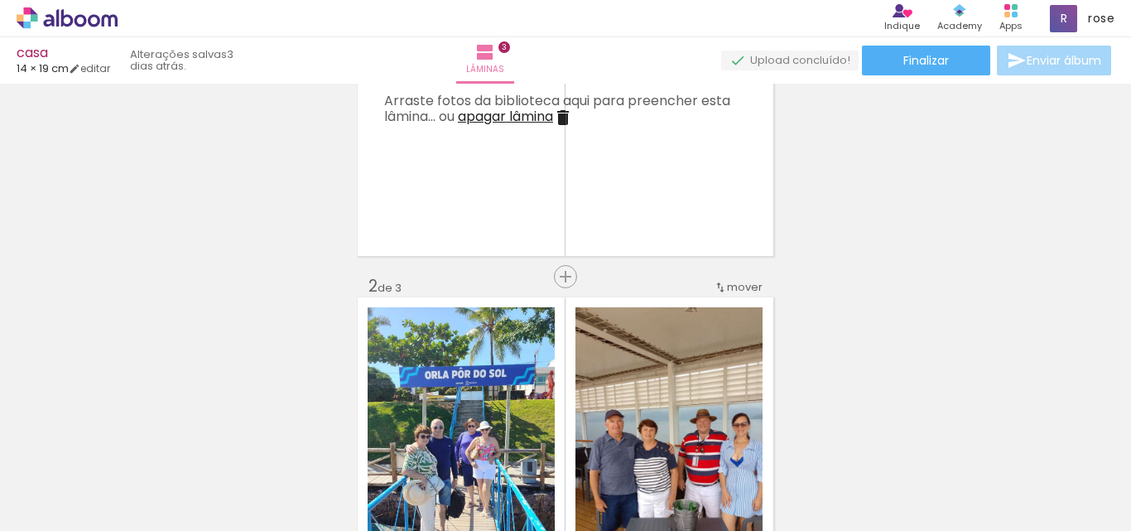
click at [572, 114] on iron-icon at bounding box center [563, 118] width 20 height 20
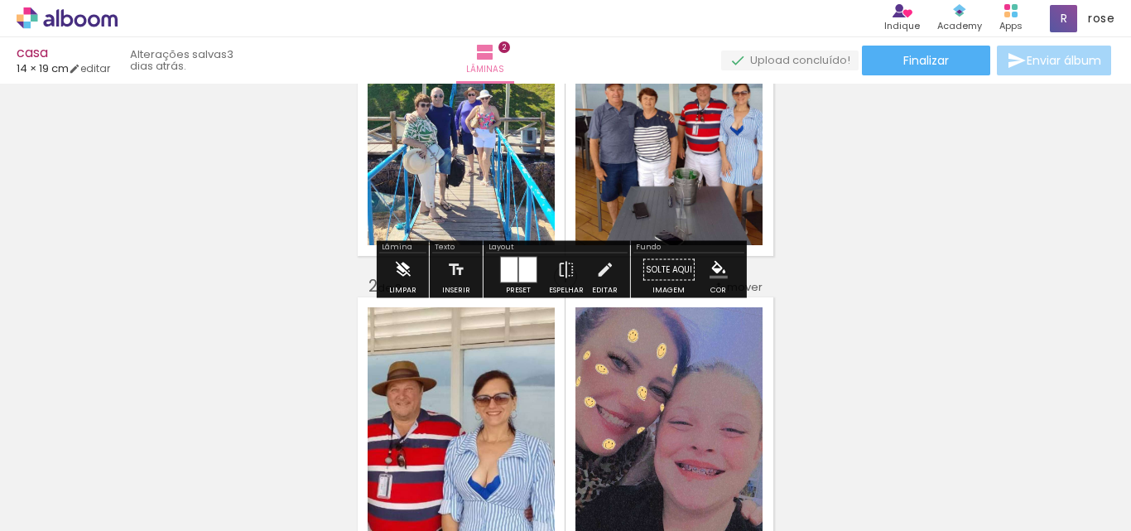
click at [408, 274] on iron-icon at bounding box center [402, 269] width 18 height 33
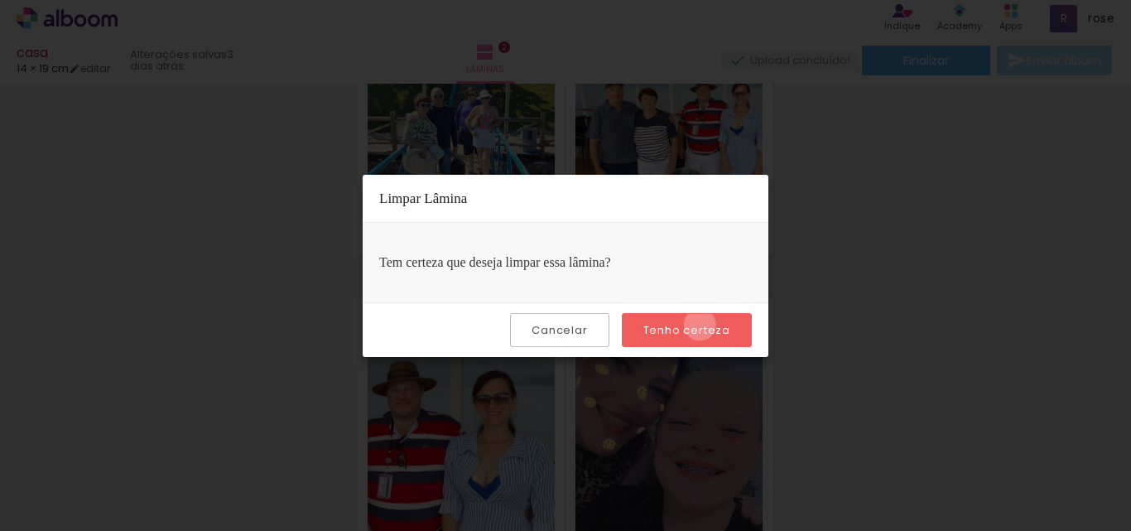
click at [0, 0] on slot "Tenho certeza" at bounding box center [0, 0] width 0 height 0
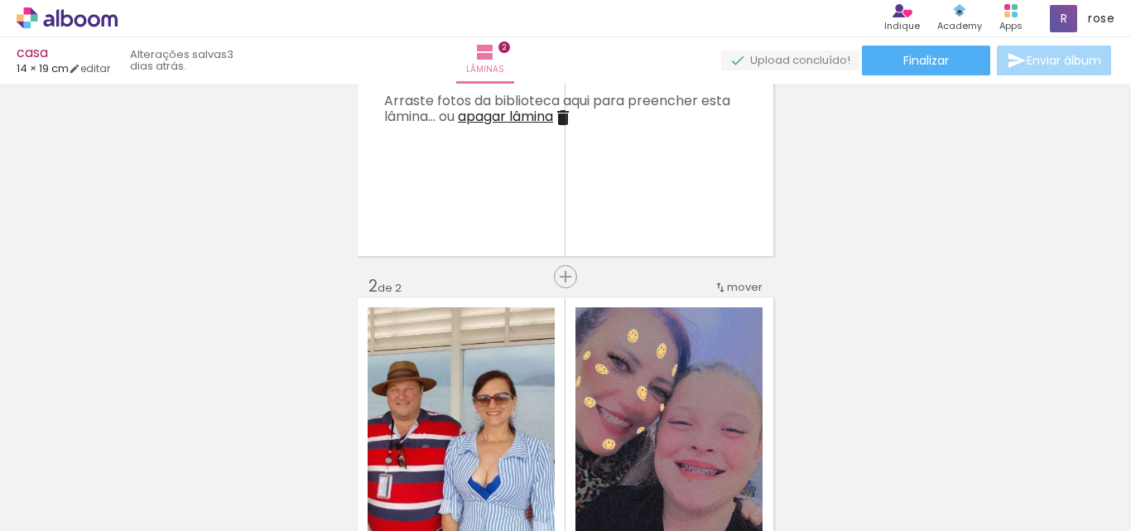
click at [561, 118] on iron-icon at bounding box center [563, 118] width 20 height 20
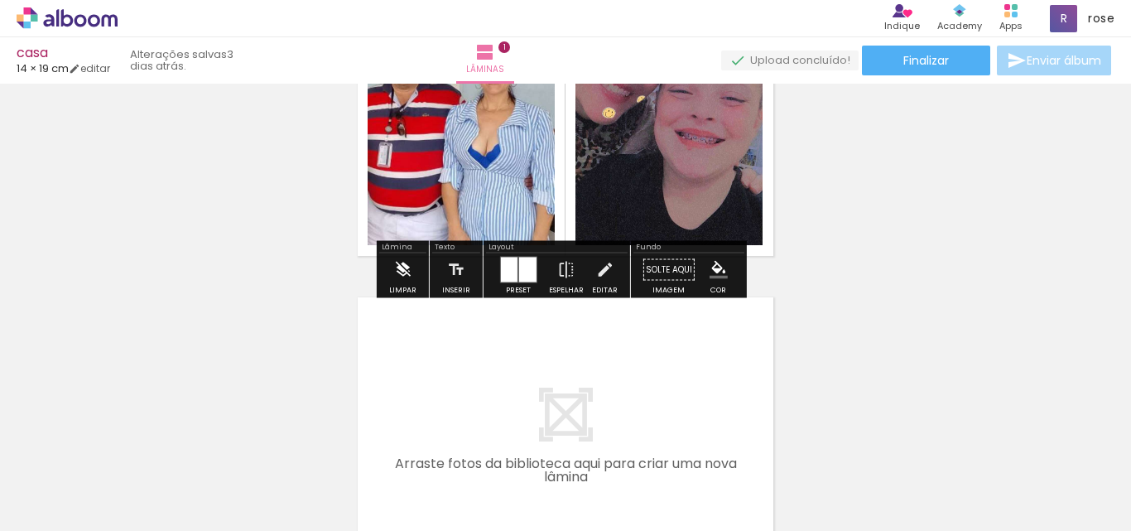
click at [400, 271] on iron-icon at bounding box center [402, 269] width 18 height 33
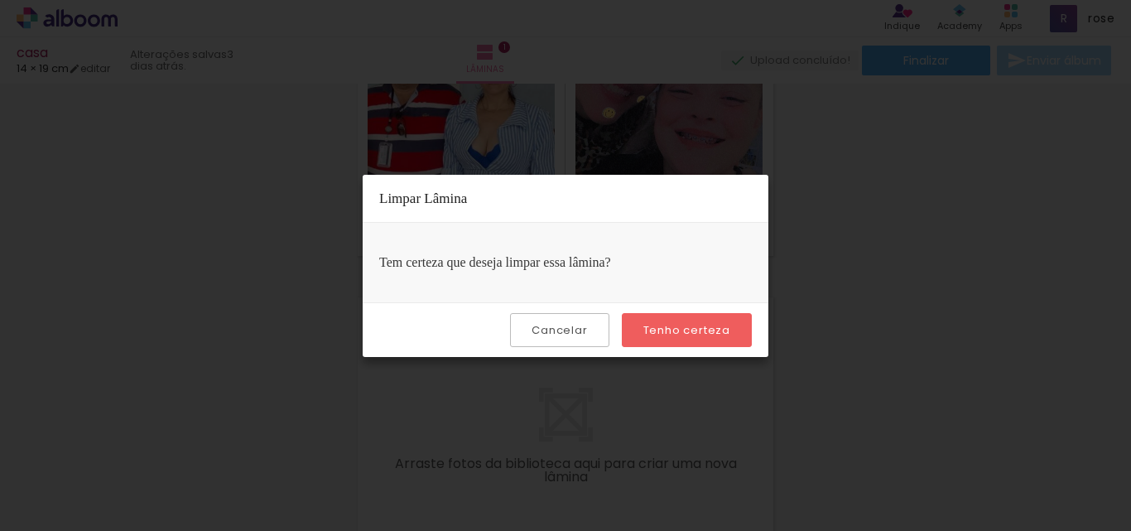
click at [680, 319] on paper-button "Tenho certeza" at bounding box center [687, 330] width 130 height 34
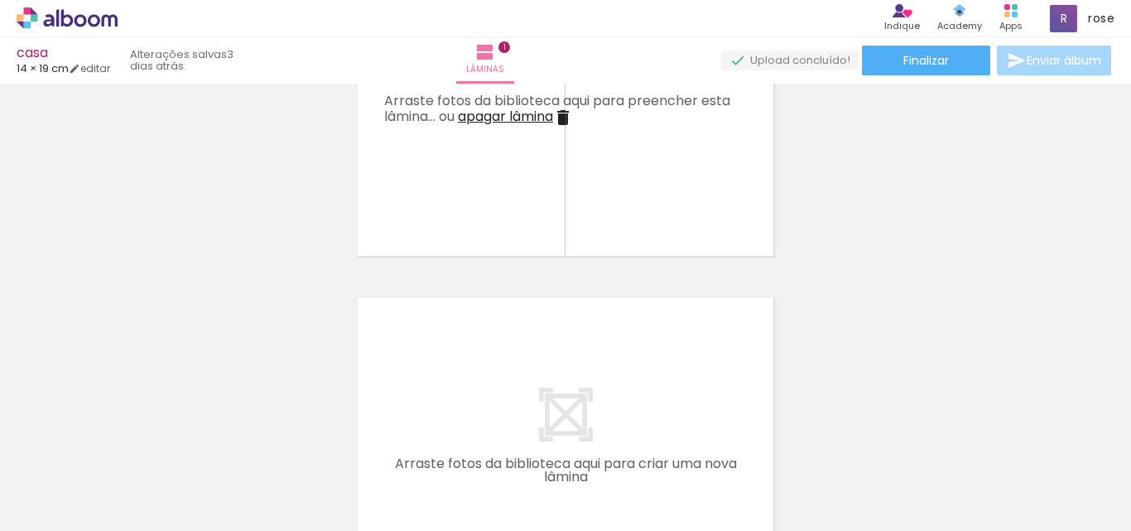
click at [573, 121] on iron-icon at bounding box center [563, 118] width 20 height 20
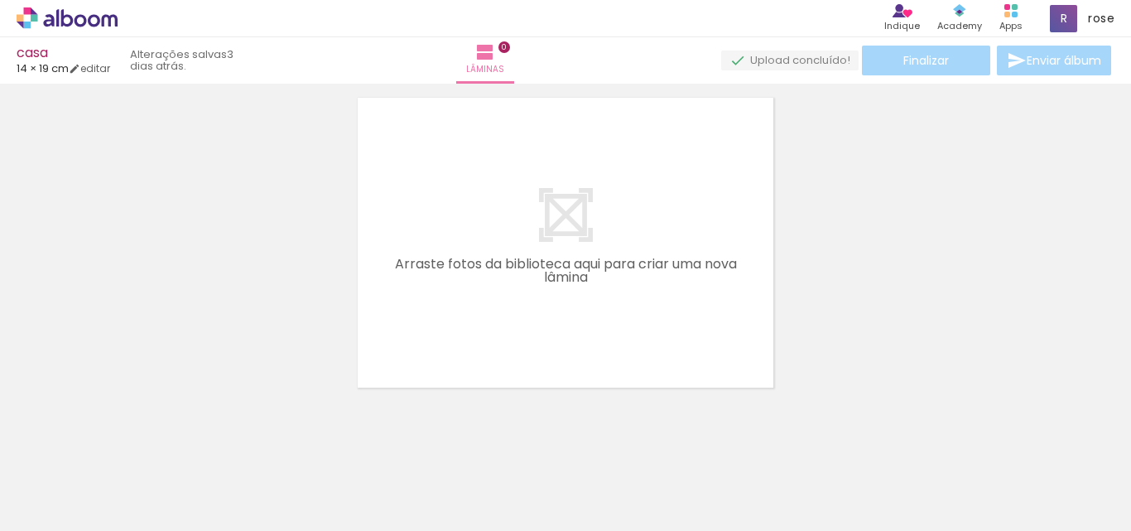
scroll to position [52, 0]
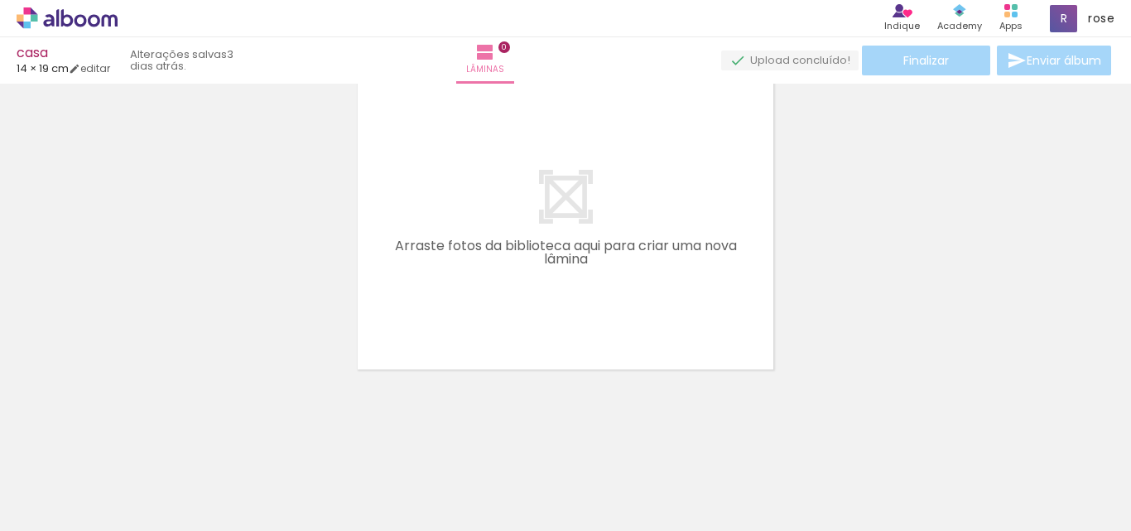
click at [138, 444] on iron-icon at bounding box center [129, 441] width 17 height 17
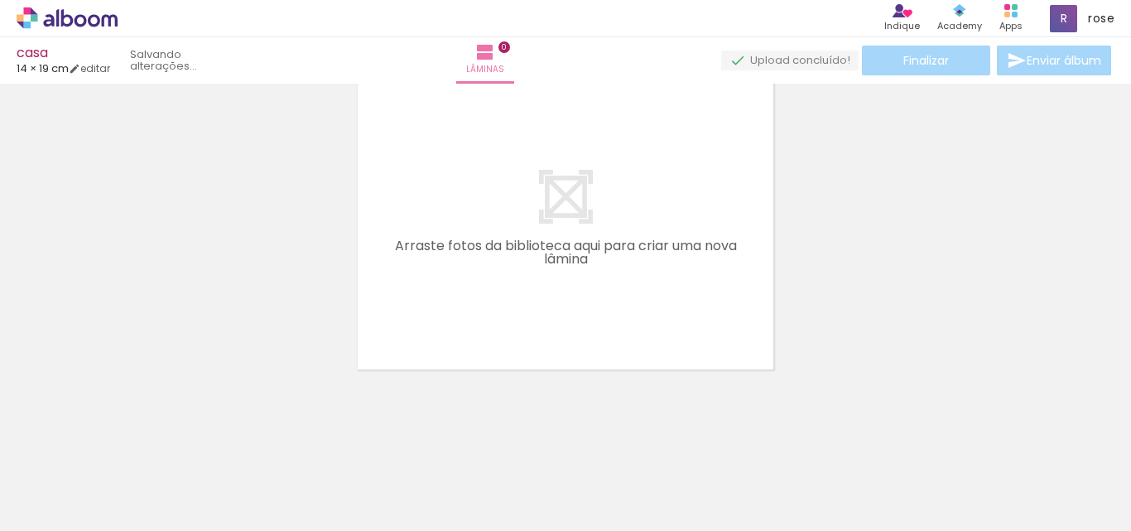
click at [138, 444] on iron-icon at bounding box center [129, 441] width 17 height 17
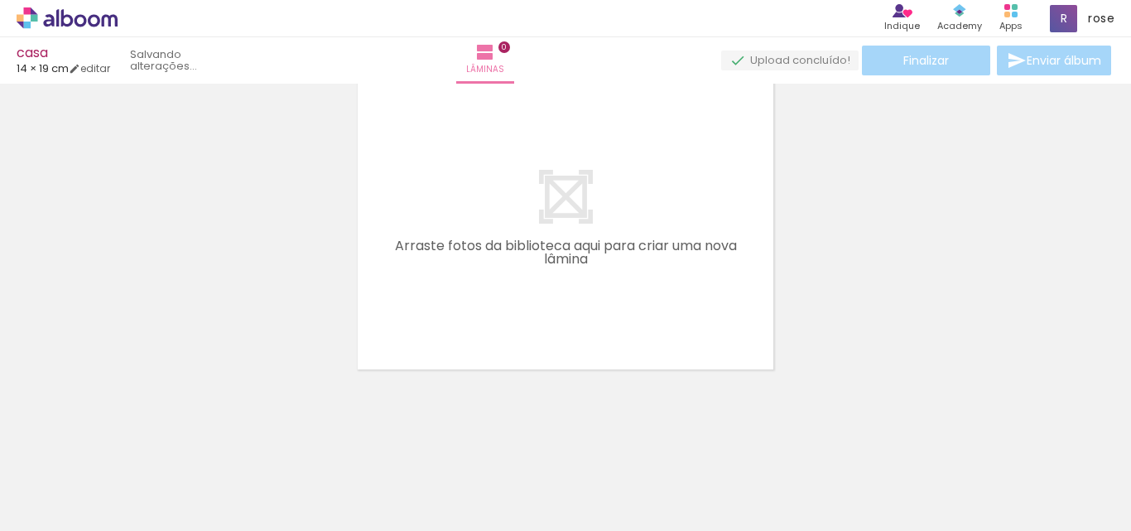
click at [138, 444] on iron-icon at bounding box center [129, 441] width 17 height 17
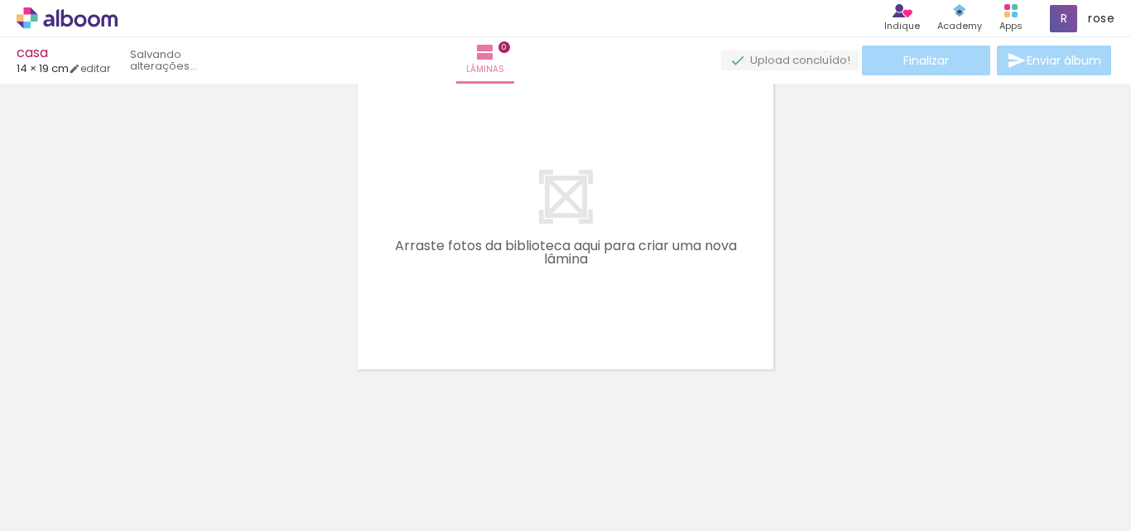
click at [138, 444] on iron-icon at bounding box center [129, 441] width 17 height 17
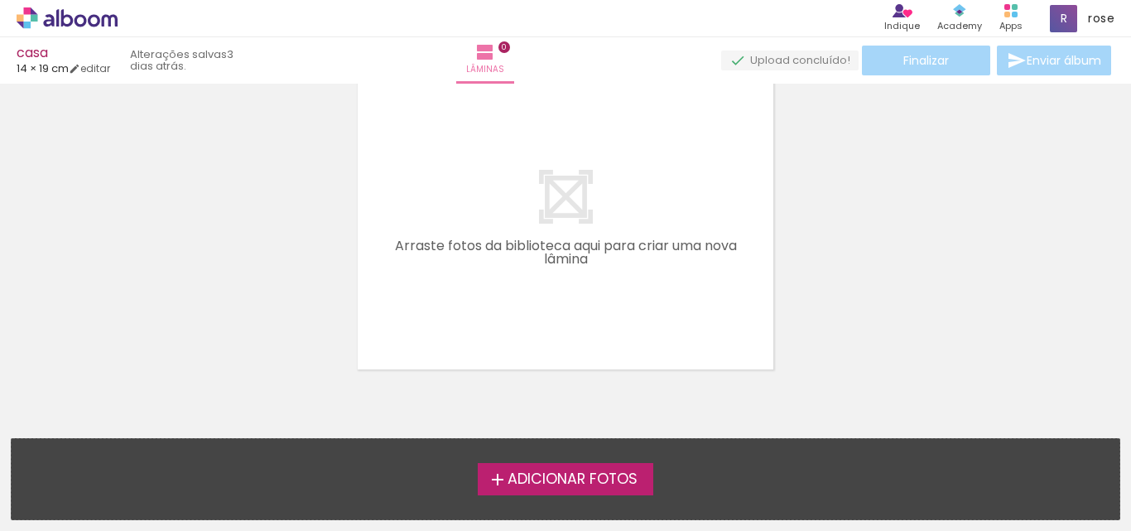
click at [138, 444] on div "Adicionar Fotos Solte suas fotos aqui..." at bounding box center [565, 479] width 1107 height 80
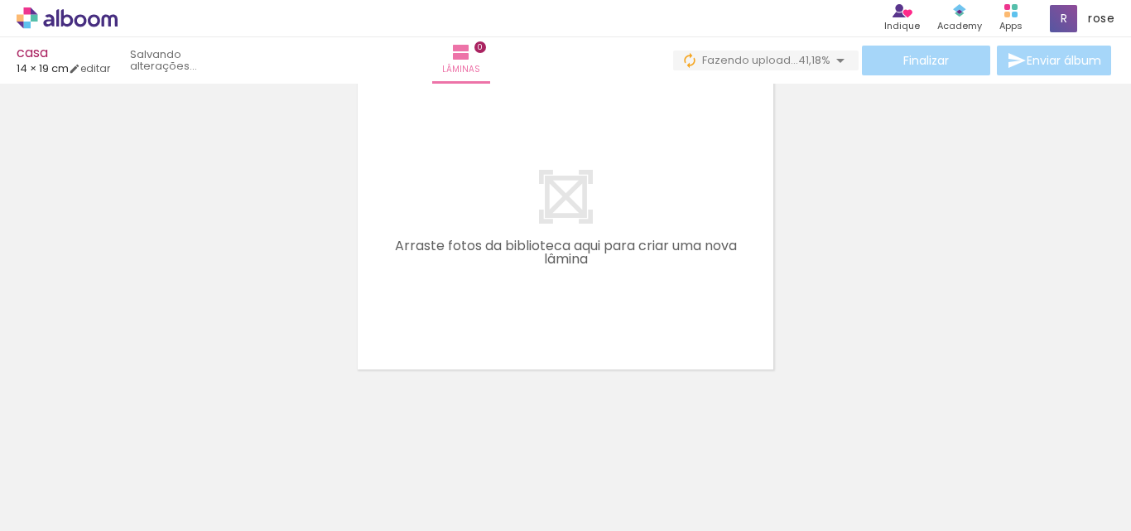
scroll to position [0, 1035]
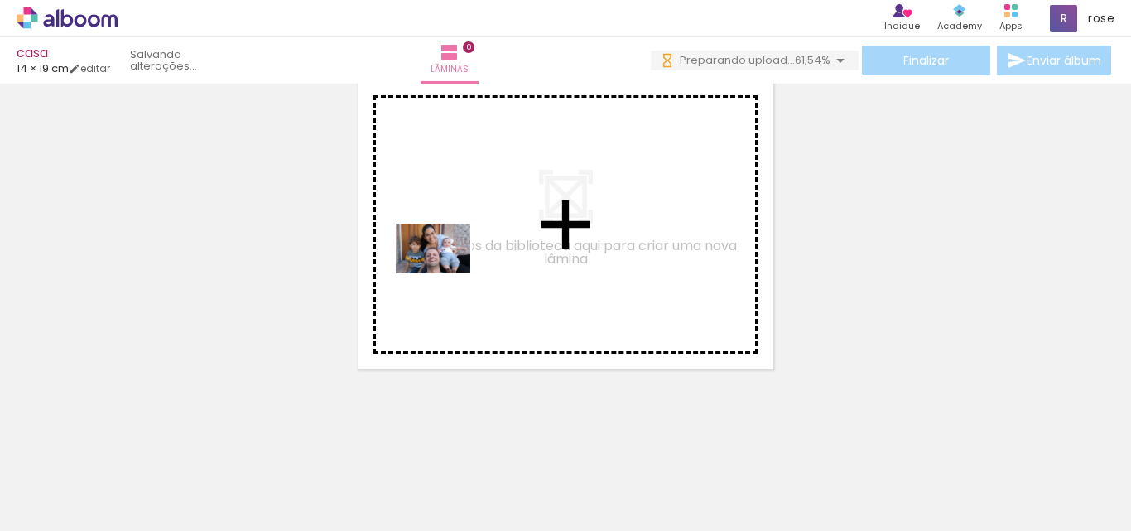
drag, startPoint x: 147, startPoint y: 479, endPoint x: 445, endPoint y: 273, distance: 362.3
click at [445, 273] on quentale-workspace at bounding box center [565, 265] width 1131 height 531
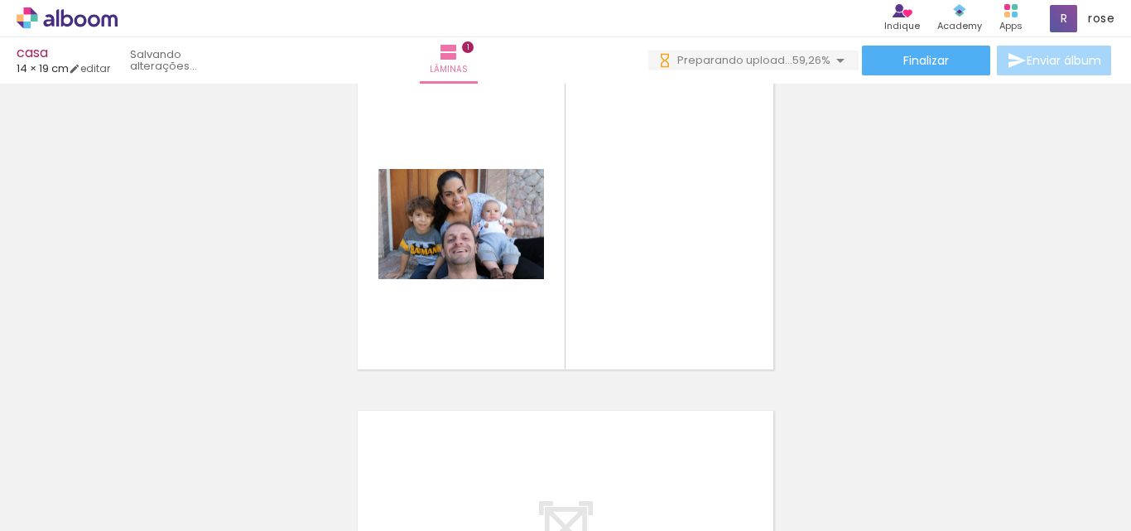
scroll to position [22, 0]
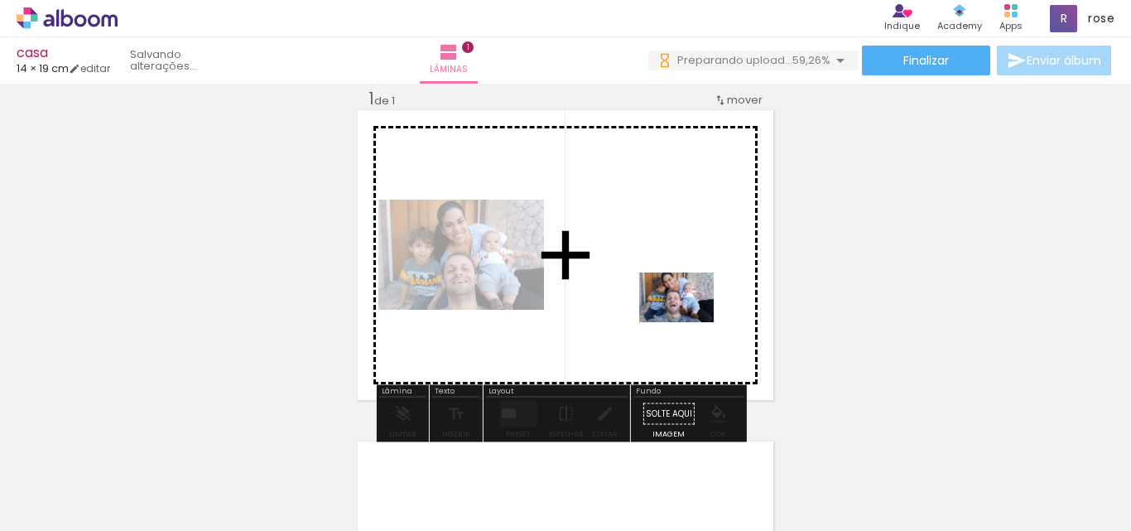
drag, startPoint x: 243, startPoint y: 486, endPoint x: 410, endPoint y: 493, distance: 166.5
click at [672, 309] on quentale-workspace at bounding box center [565, 265] width 1131 height 531
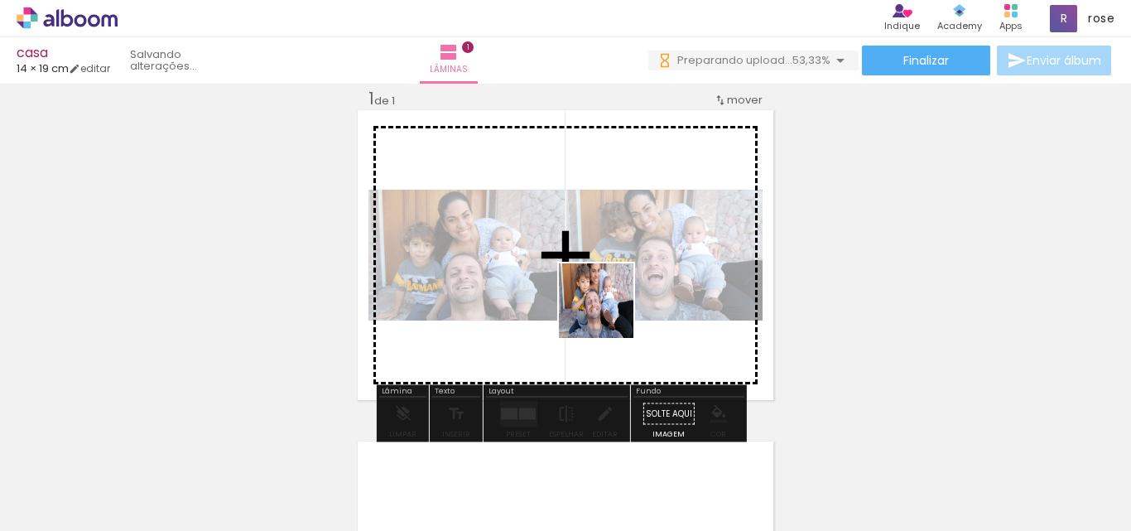
drag, startPoint x: 350, startPoint y: 497, endPoint x: 459, endPoint y: 479, distance: 109.9
click at [608, 312] on quentale-workspace at bounding box center [565, 265] width 1131 height 531
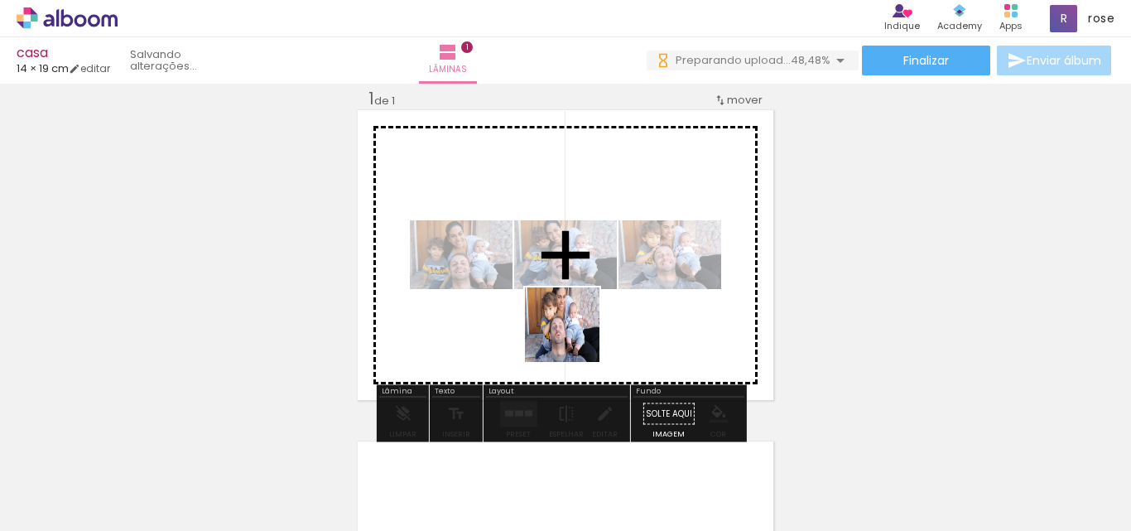
drag, startPoint x: 435, startPoint y: 499, endPoint x: 523, endPoint y: 478, distance: 91.0
click at [544, 301] on quentale-workspace at bounding box center [565, 265] width 1131 height 531
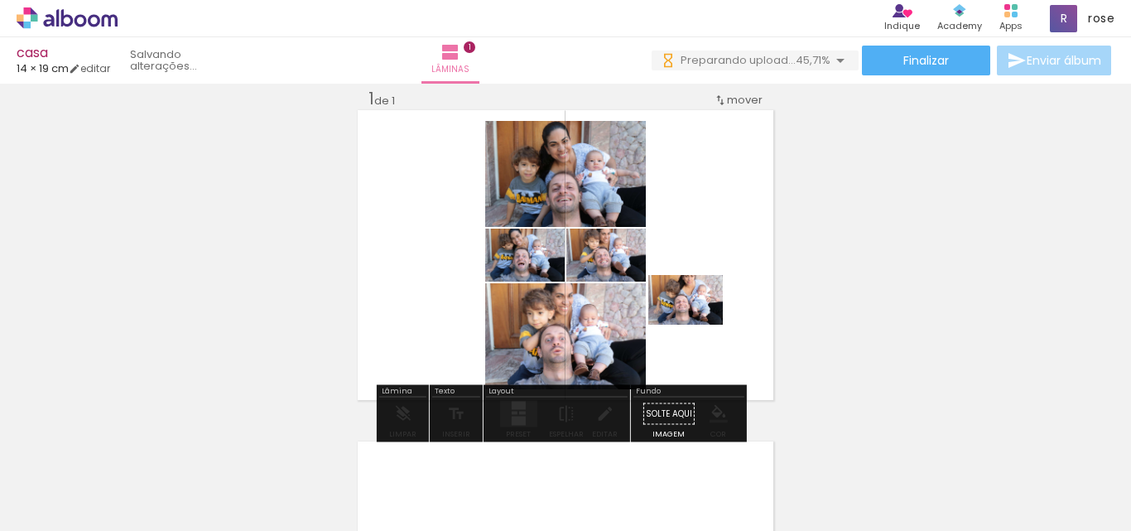
drag, startPoint x: 521, startPoint y: 494, endPoint x: 698, endPoint y: 324, distance: 244.7
click at [698, 324] on quentale-workspace at bounding box center [565, 265] width 1131 height 531
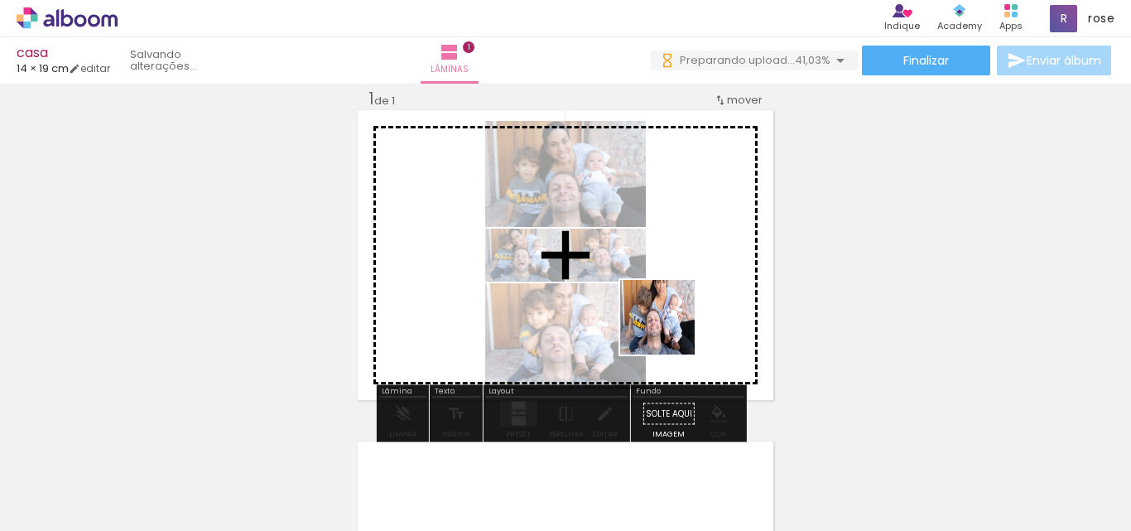
drag, startPoint x: 537, startPoint y: 482, endPoint x: 670, endPoint y: 329, distance: 201.8
click at [670, 329] on quentale-workspace at bounding box center [565, 265] width 1131 height 531
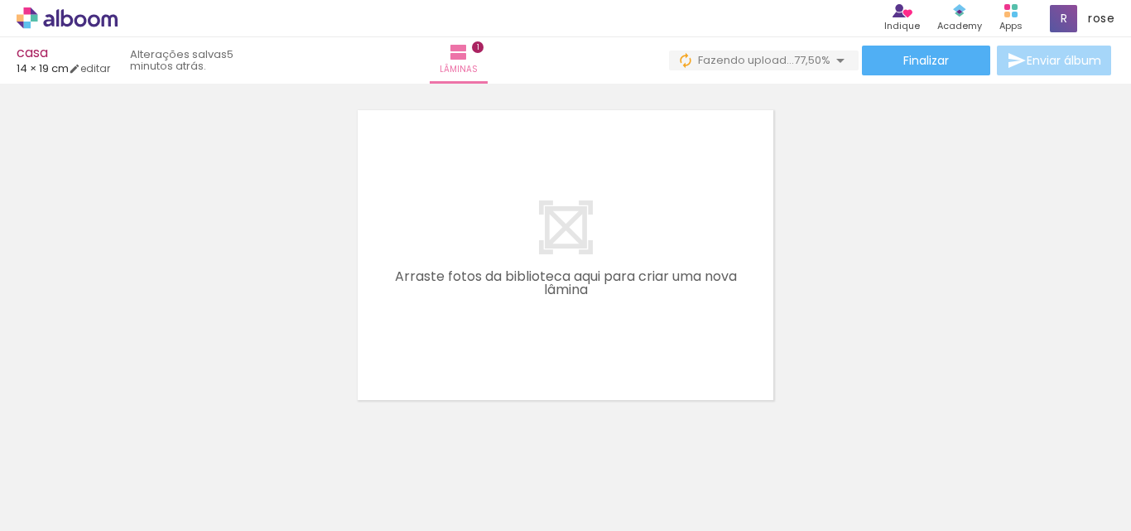
scroll to position [383, 0]
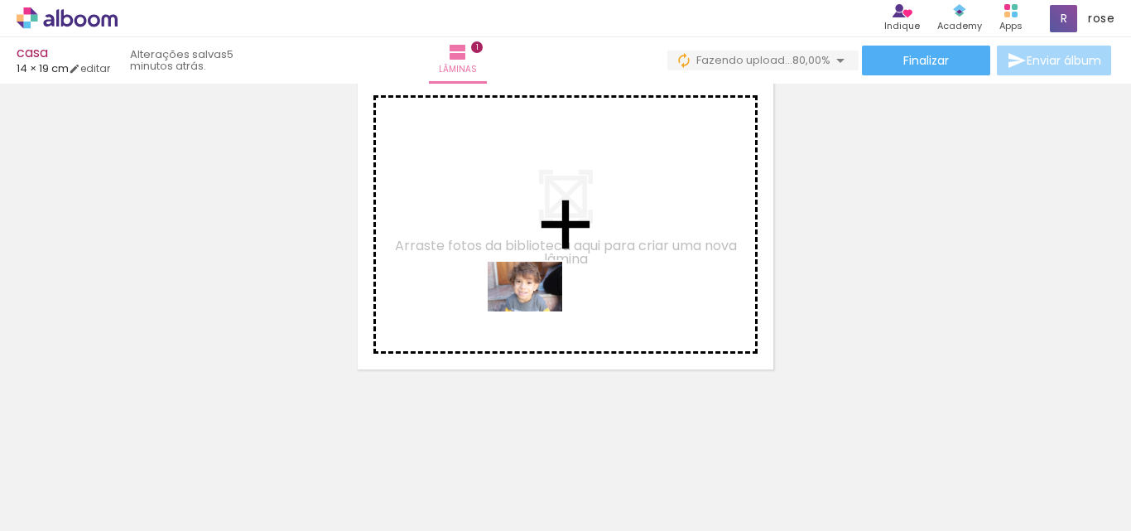
drag, startPoint x: 630, startPoint y: 495, endPoint x: 537, endPoint y: 311, distance: 205.8
click at [537, 311] on quentale-workspace at bounding box center [565, 265] width 1131 height 531
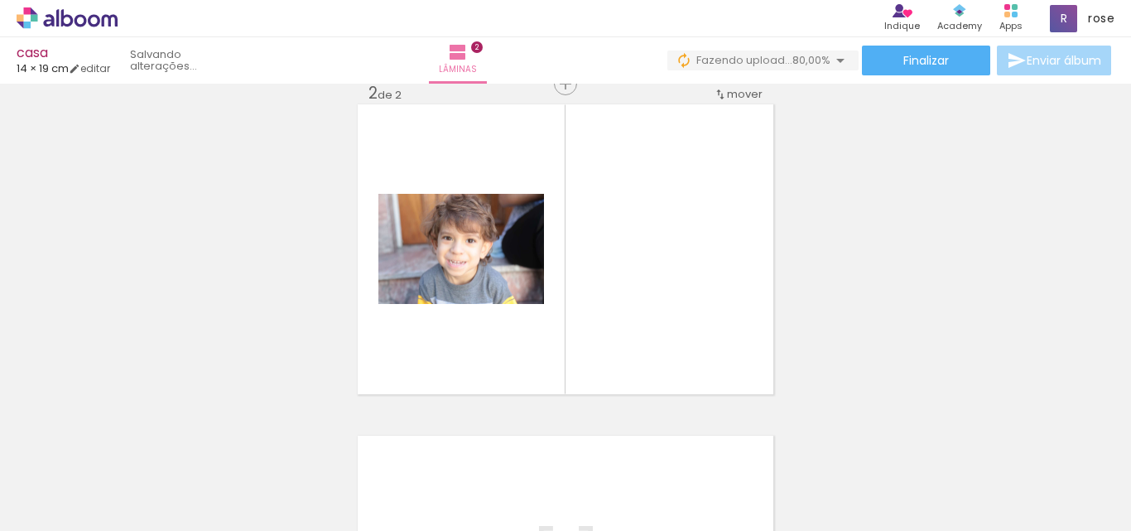
scroll to position [353, 0]
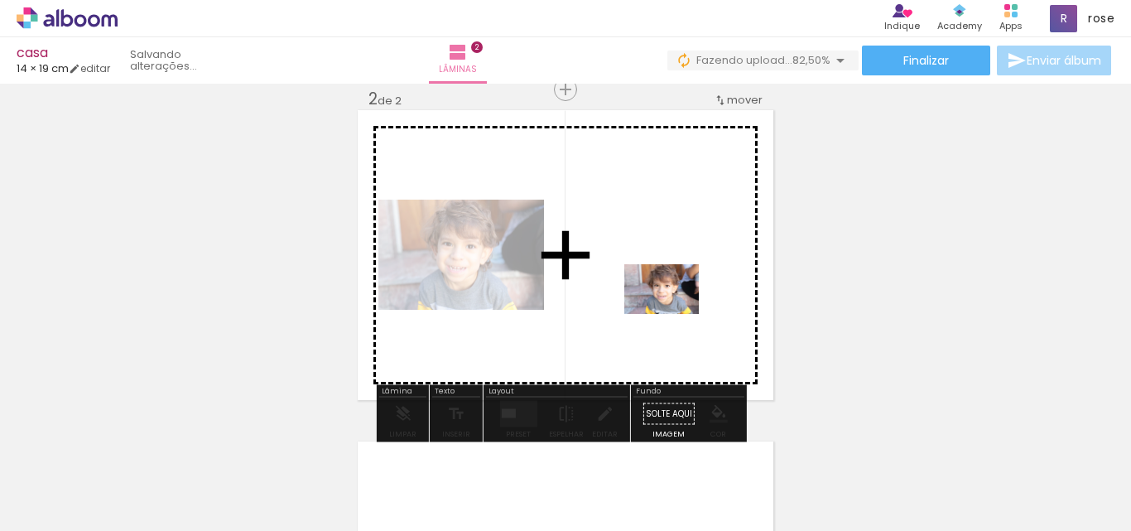
drag, startPoint x: 731, startPoint y: 500, endPoint x: 674, endPoint y: 314, distance: 194.8
click at [674, 314] on quentale-workspace at bounding box center [565, 265] width 1131 height 531
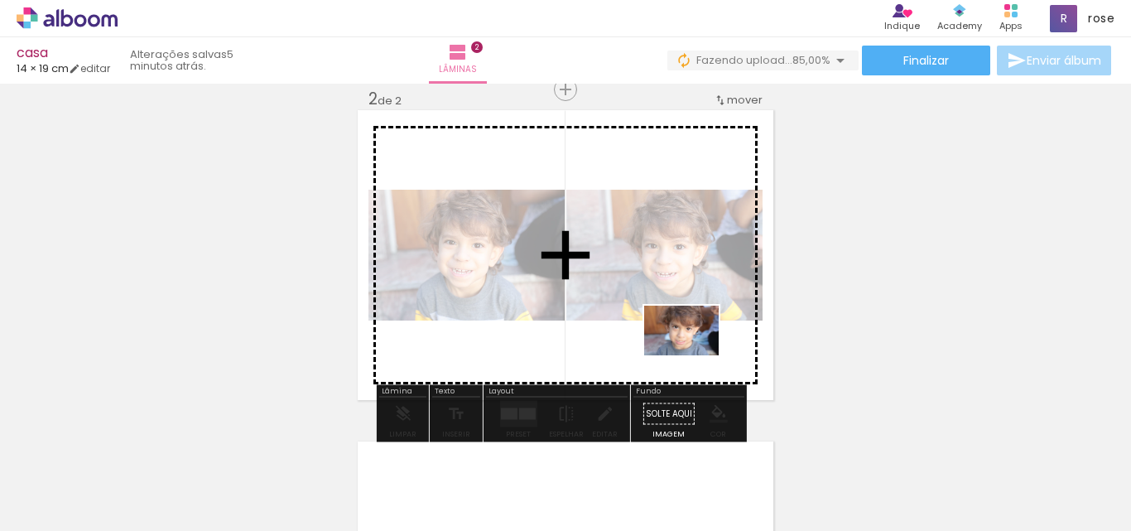
drag, startPoint x: 825, startPoint y: 498, endPoint x: 694, endPoint y: 355, distance: 194.5
click at [694, 355] on quentale-workspace at bounding box center [565, 265] width 1131 height 531
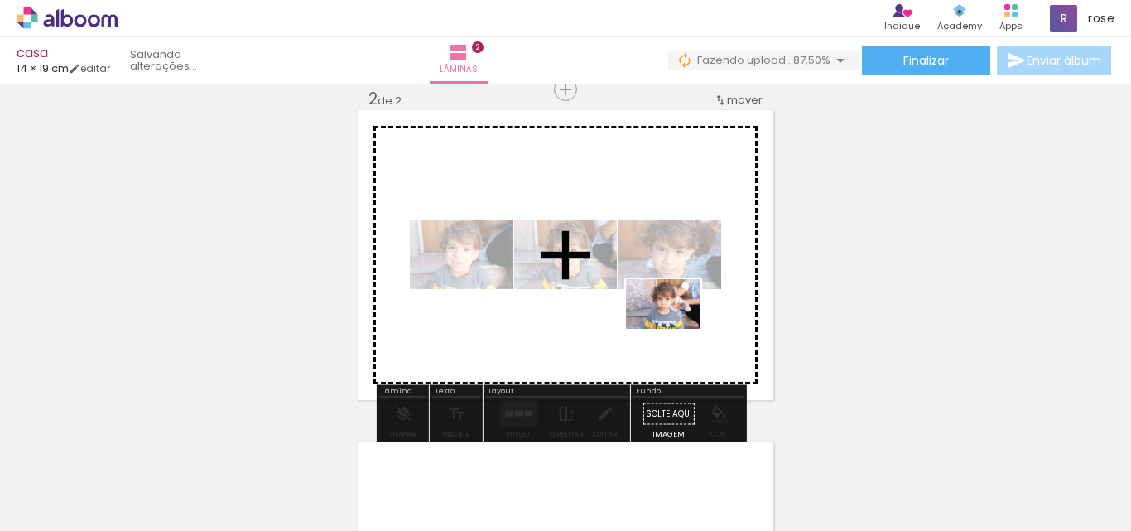
drag, startPoint x: 912, startPoint y: 503, endPoint x: 675, endPoint y: 329, distance: 294.2
click at [675, 329] on quentale-workspace at bounding box center [565, 265] width 1131 height 531
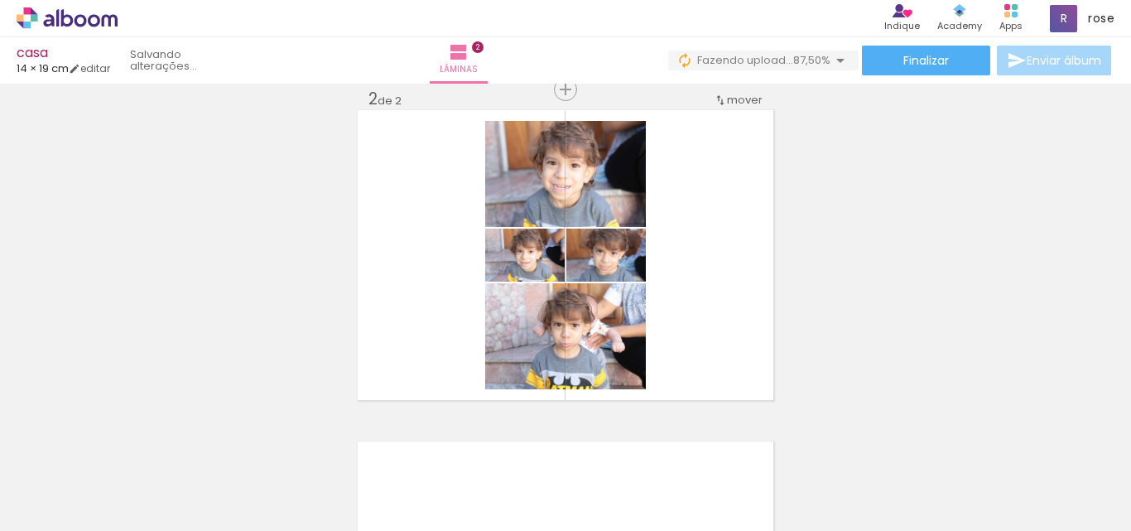
scroll to position [0, 1428]
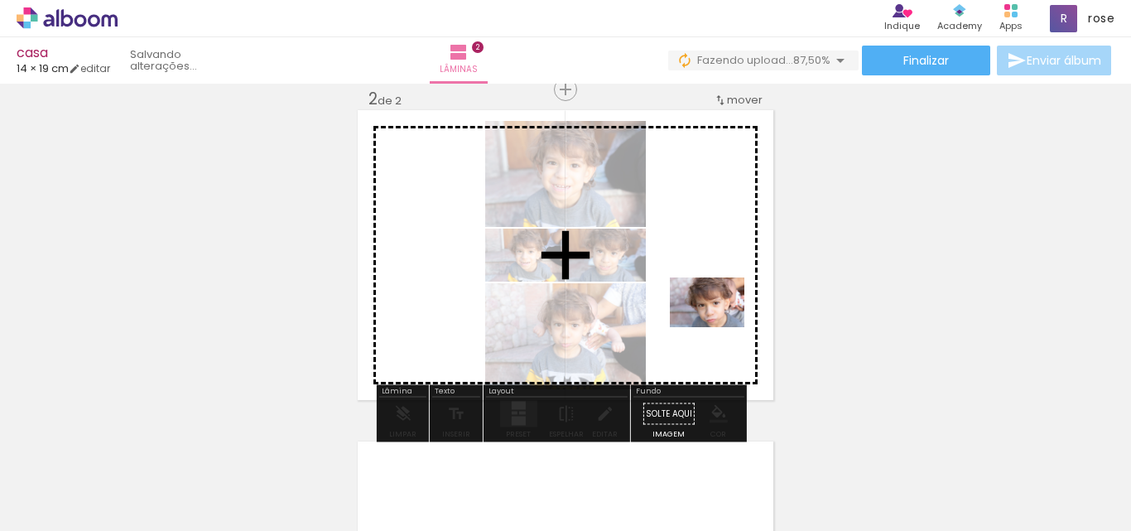
drag, startPoint x: 603, startPoint y: 481, endPoint x: 719, endPoint y: 327, distance: 193.2
click at [719, 327] on quentale-workspace at bounding box center [565, 265] width 1131 height 531
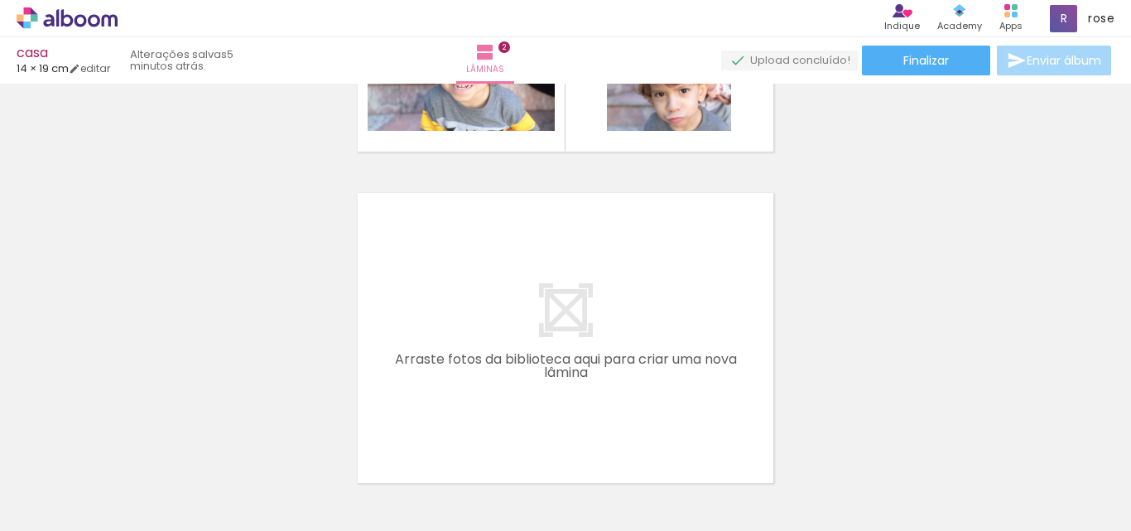
scroll to position [0, 0]
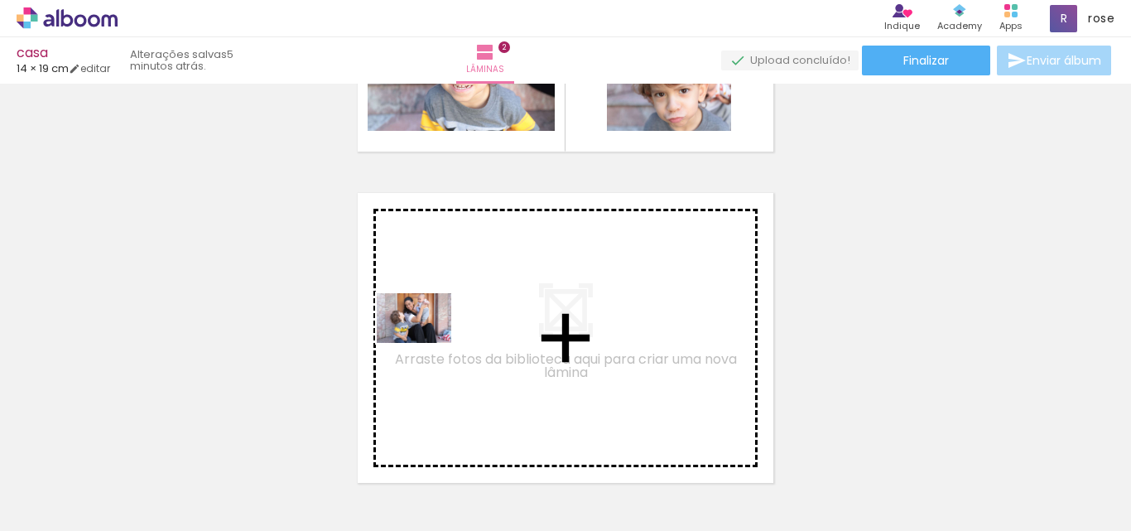
drag, startPoint x: 368, startPoint y: 490, endPoint x: 426, endPoint y: 342, distance: 159.4
click at [426, 342] on quentale-workspace at bounding box center [565, 265] width 1131 height 531
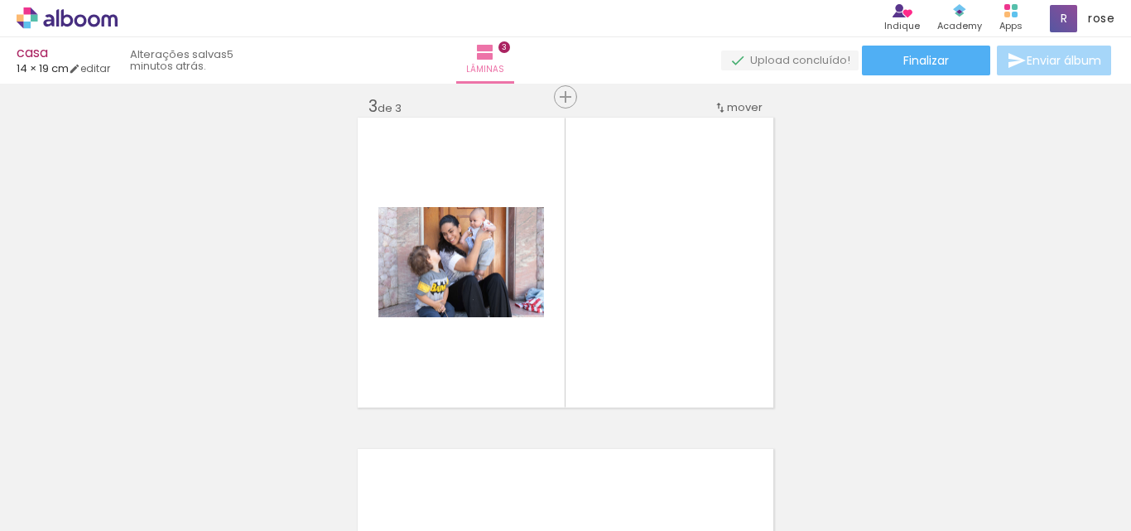
scroll to position [684, 0]
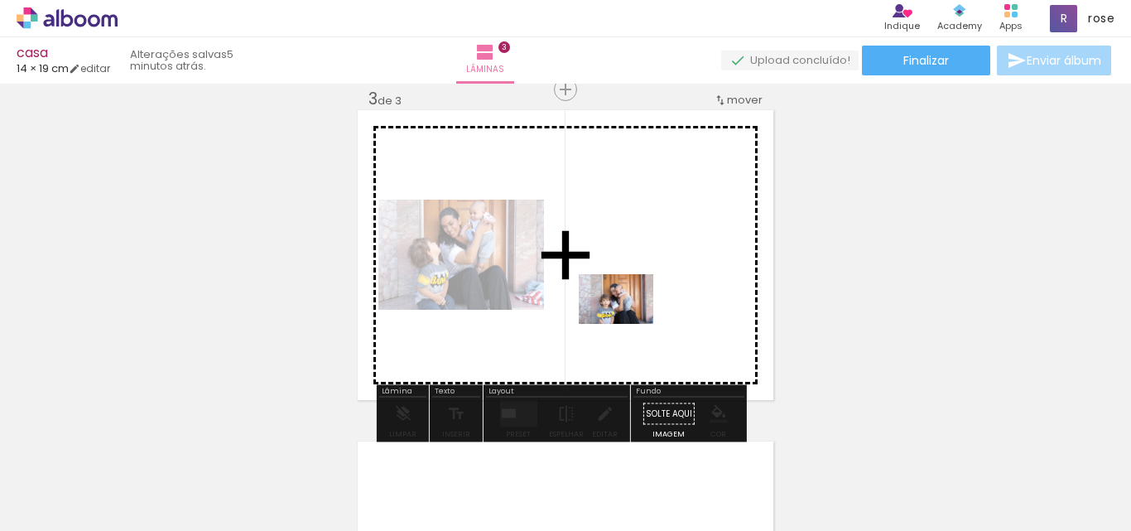
drag, startPoint x: 455, startPoint y: 499, endPoint x: 628, endPoint y: 324, distance: 246.4
click at [628, 324] on quentale-workspace at bounding box center [565, 265] width 1131 height 531
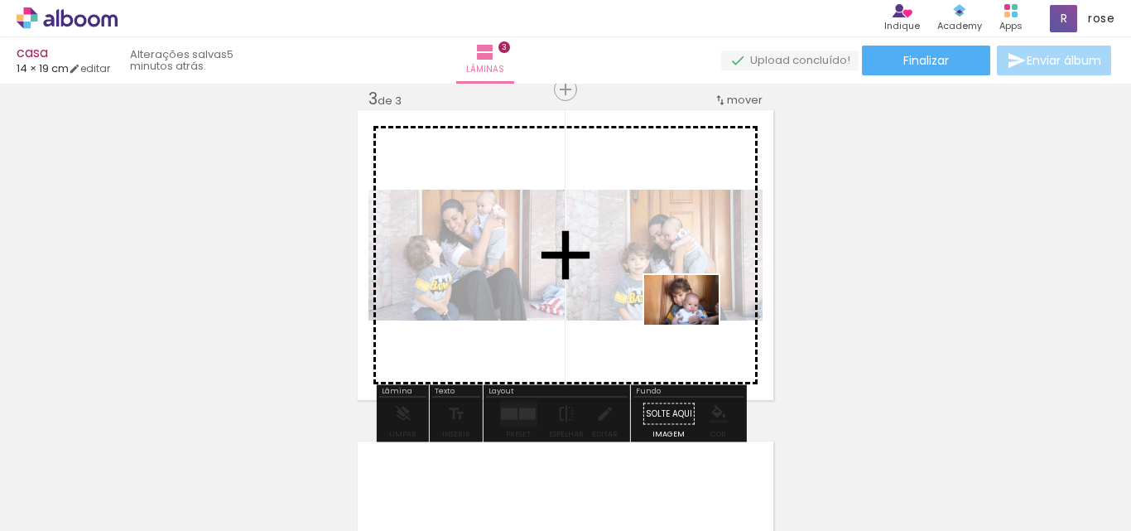
drag, startPoint x: 658, startPoint y: 485, endPoint x: 694, endPoint y: 324, distance: 164.5
click at [694, 324] on quentale-workspace at bounding box center [565, 265] width 1131 height 531
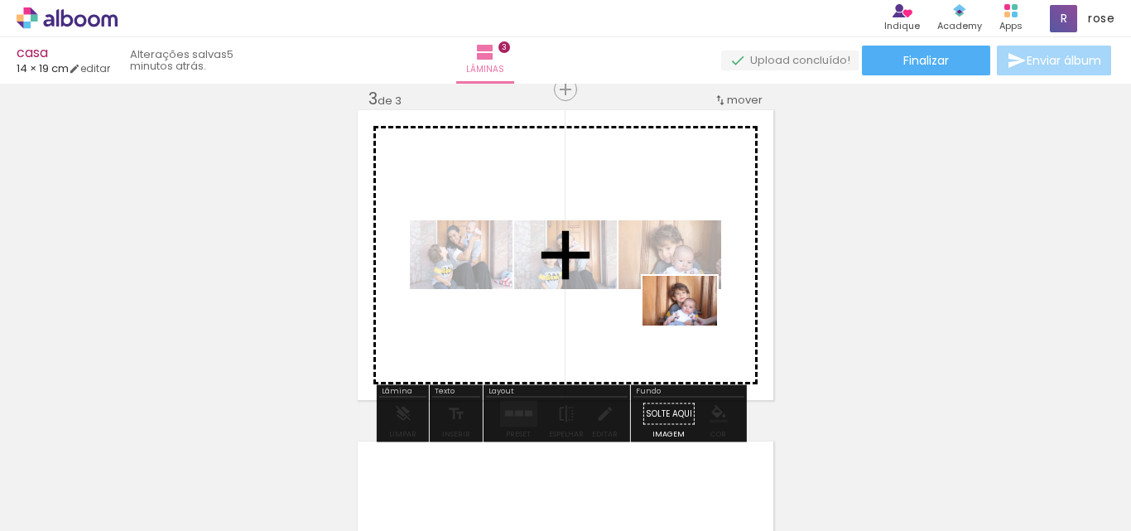
drag, startPoint x: 733, startPoint y: 440, endPoint x: 692, endPoint y: 325, distance: 121.5
click at [692, 325] on quentale-workspace at bounding box center [565, 265] width 1131 height 531
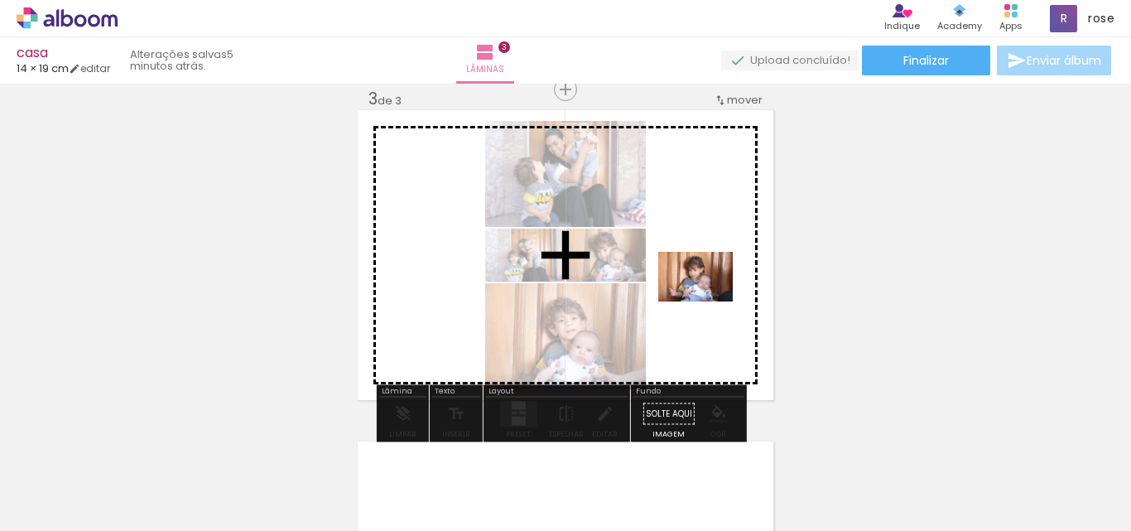
drag, startPoint x: 830, startPoint y: 506, endPoint x: 708, endPoint y: 301, distance: 238.3
click at [708, 301] on quentale-workspace at bounding box center [565, 265] width 1131 height 531
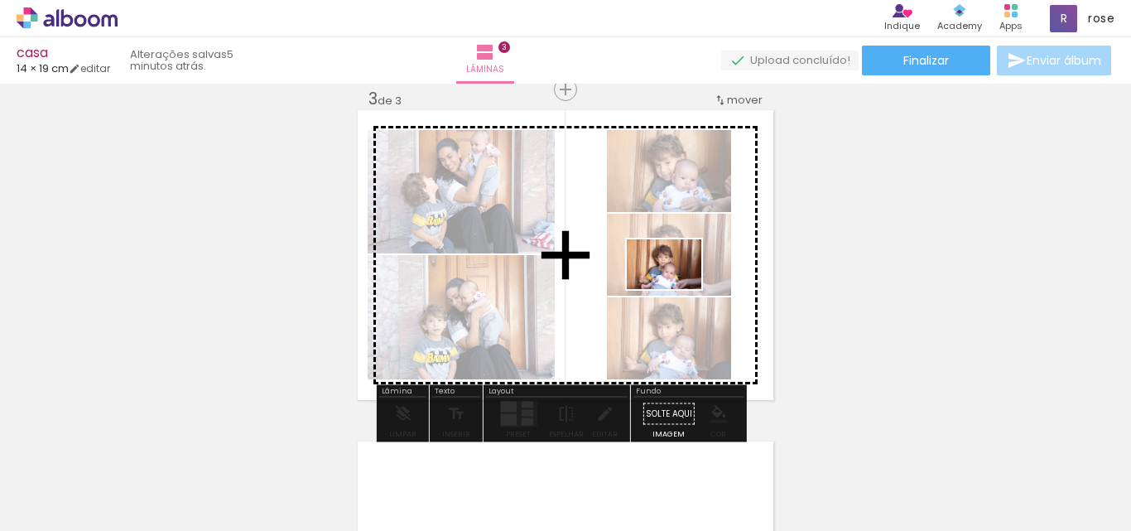
drag, startPoint x: 922, startPoint y: 494, endPoint x: 676, endPoint y: 289, distance: 320.3
click at [676, 289] on quentale-workspace at bounding box center [565, 265] width 1131 height 531
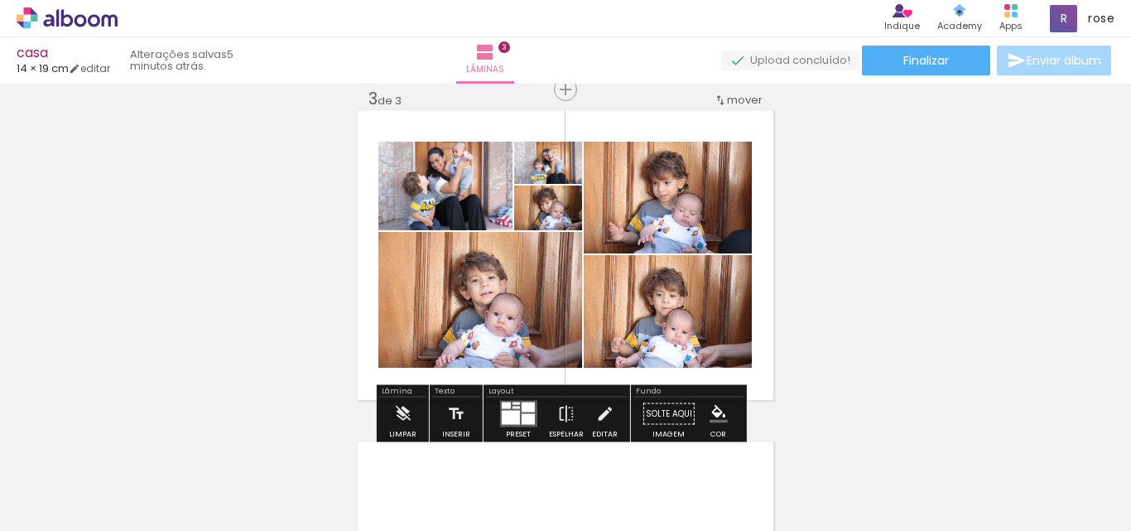
click at [515, 416] on div at bounding box center [510, 418] width 18 height 14
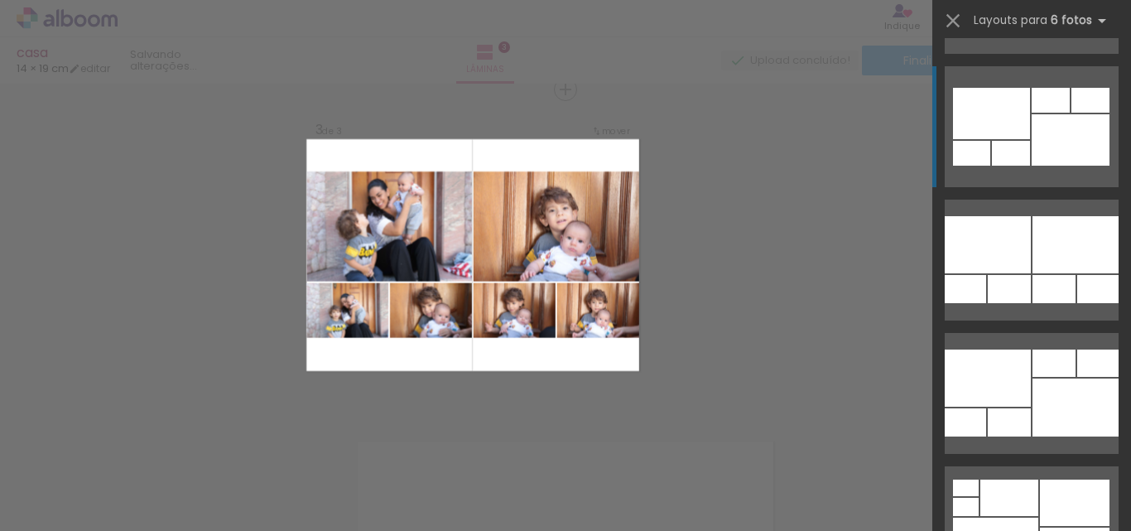
scroll to position [1490, 0]
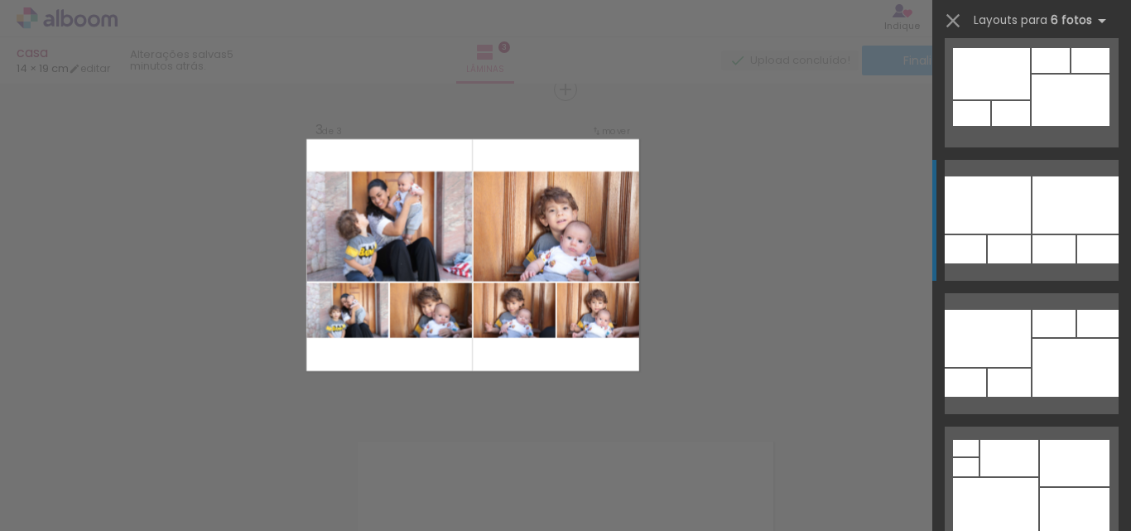
click at [1032, 244] on div at bounding box center [1053, 249] width 43 height 28
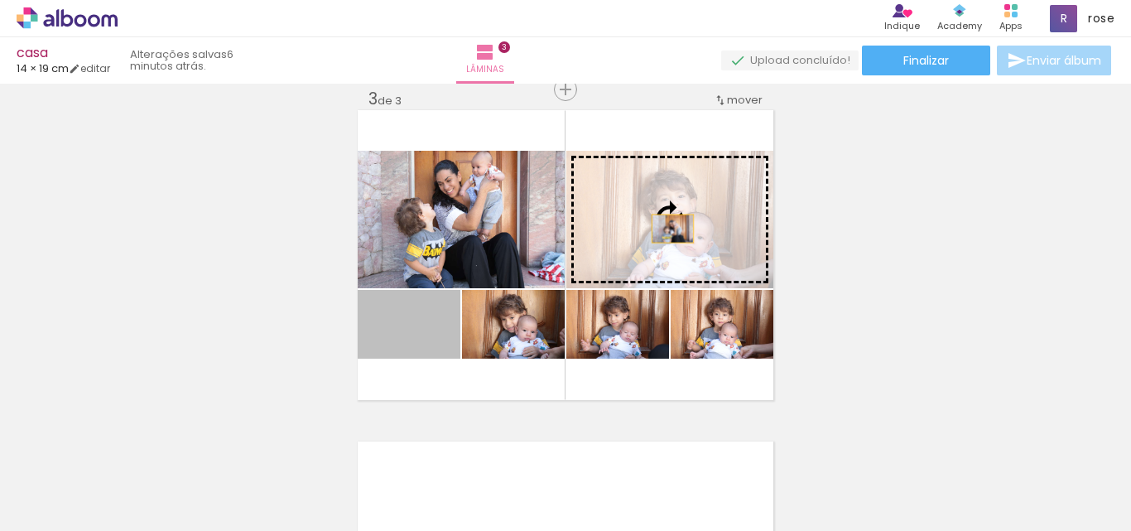
drag, startPoint x: 423, startPoint y: 341, endPoint x: 666, endPoint y: 228, distance: 268.1
click at [0, 0] on slot at bounding box center [0, 0] width 0 height 0
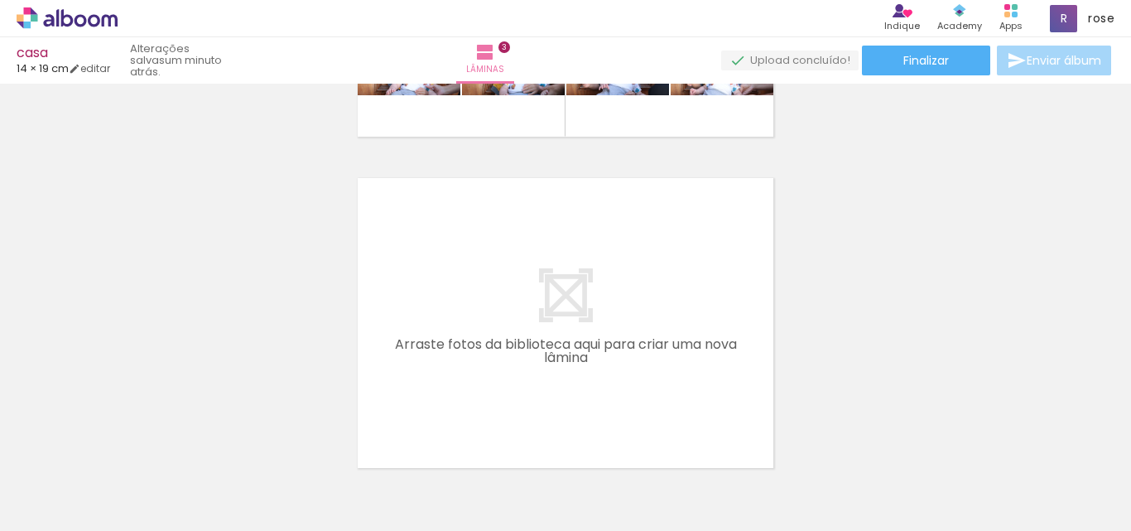
scroll to position [963, 0]
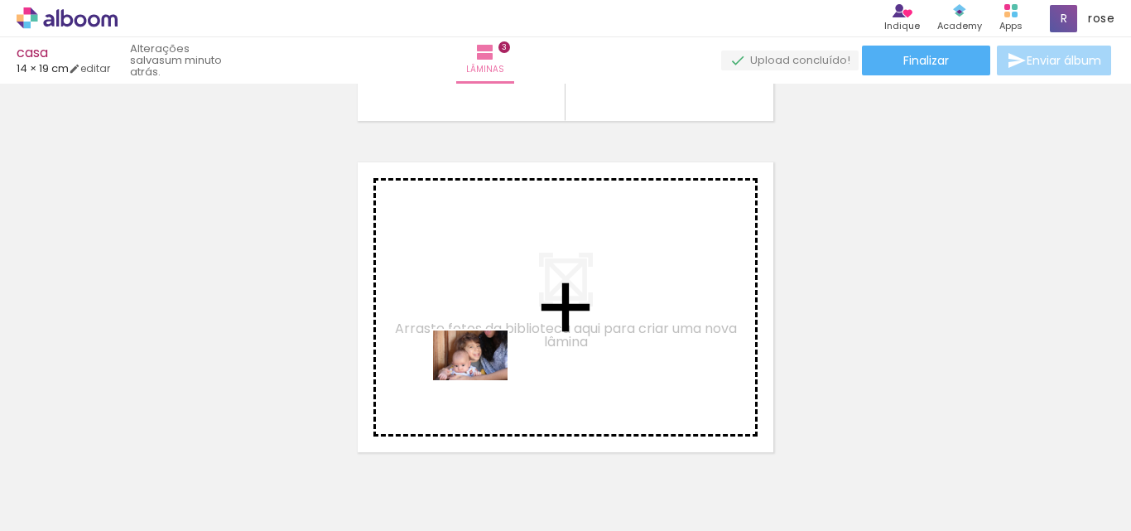
drag, startPoint x: 521, startPoint y: 456, endPoint x: 483, endPoint y: 380, distance: 85.5
click at [483, 380] on quentale-workspace at bounding box center [565, 265] width 1131 height 531
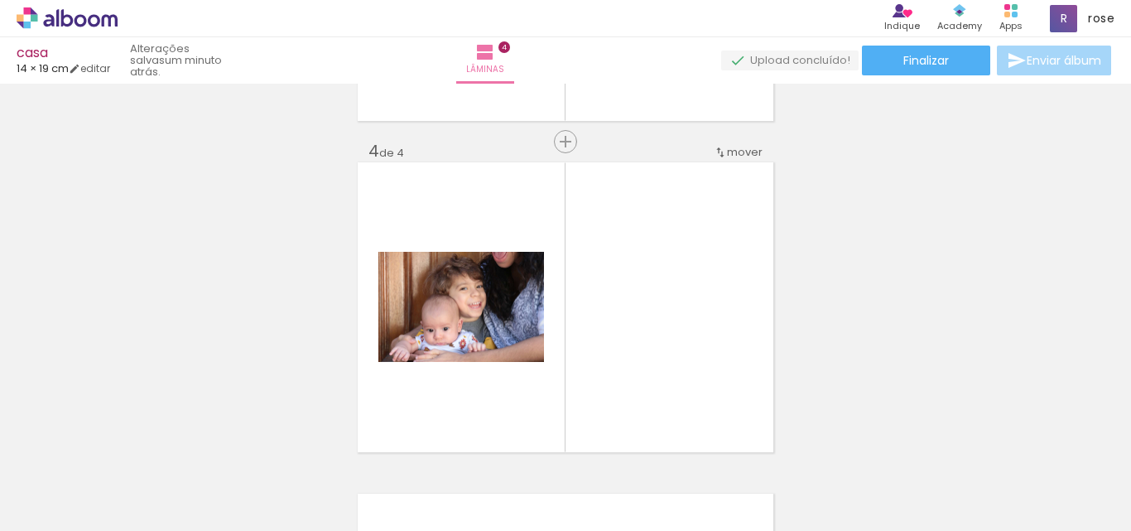
scroll to position [1015, 0]
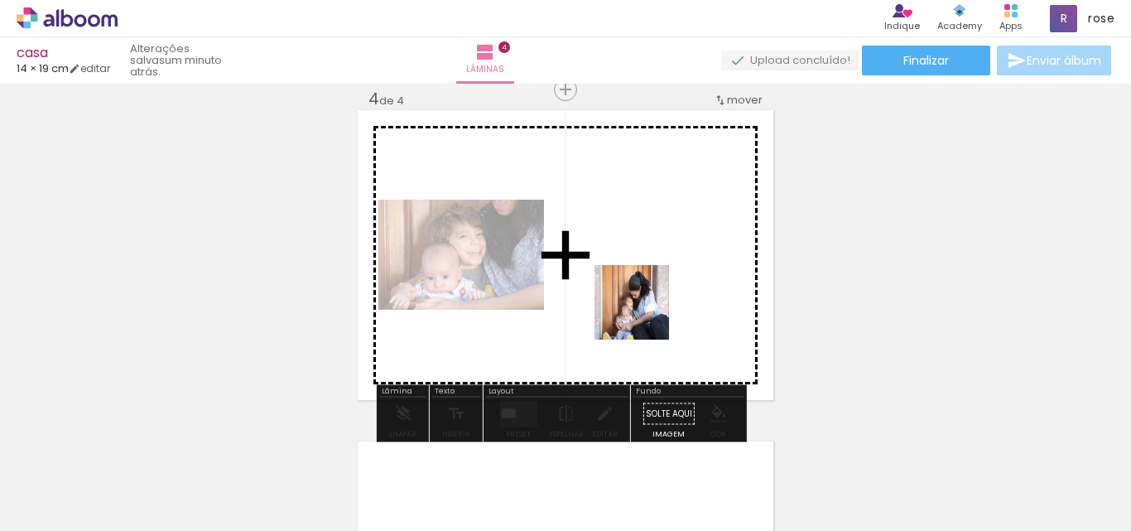
drag, startPoint x: 607, startPoint y: 484, endPoint x: 644, endPoint y: 315, distance: 173.7
click at [644, 315] on quentale-workspace at bounding box center [565, 265] width 1131 height 531
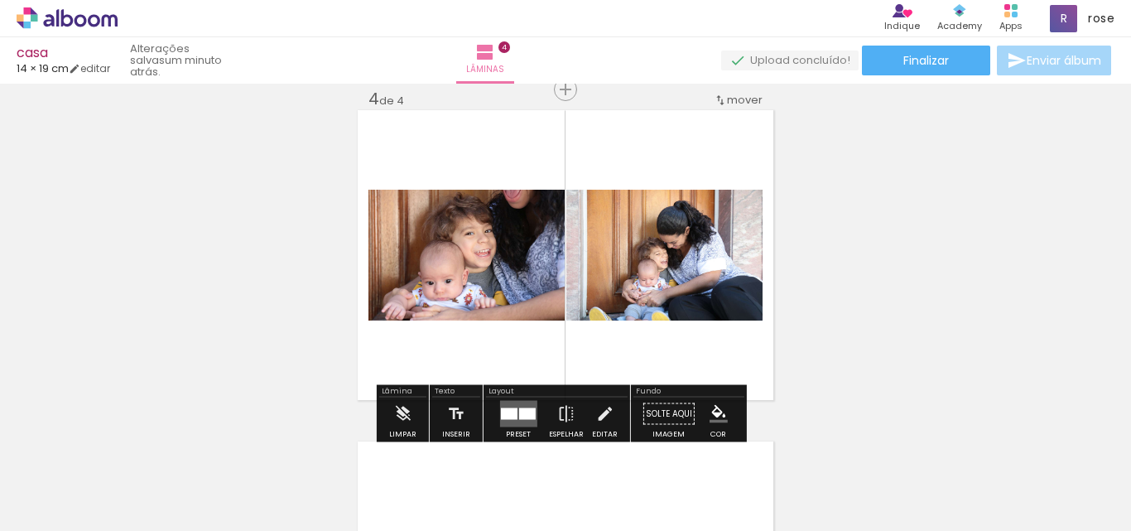
scroll to position [0, 0]
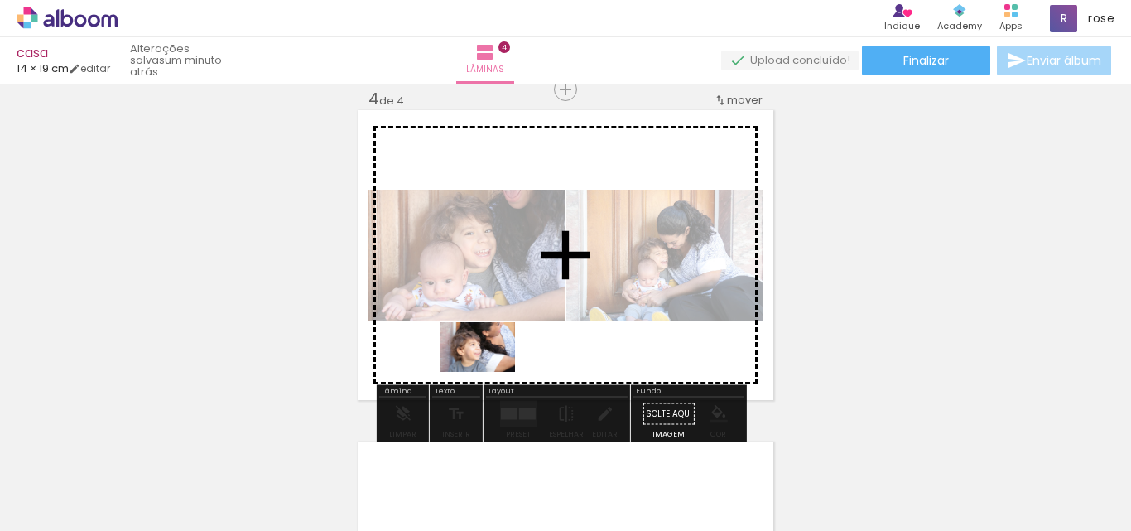
drag, startPoint x: 186, startPoint y: 488, endPoint x: 490, endPoint y: 372, distance: 325.1
click at [490, 372] on quentale-workspace at bounding box center [565, 265] width 1131 height 531
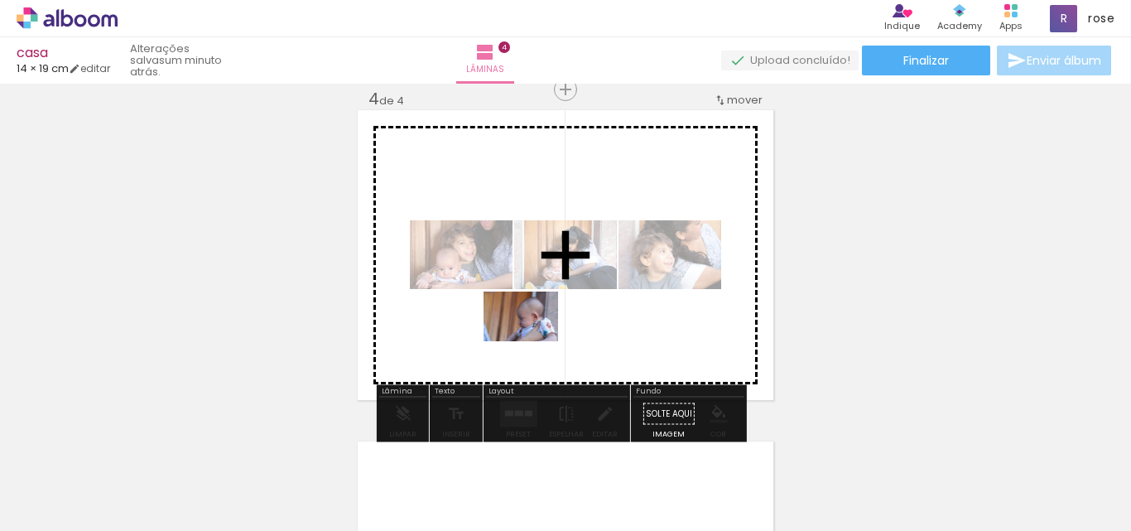
drag, startPoint x: 273, startPoint y: 492, endPoint x: 536, endPoint y: 332, distance: 307.9
click at [536, 332] on quentale-workspace at bounding box center [565, 265] width 1131 height 531
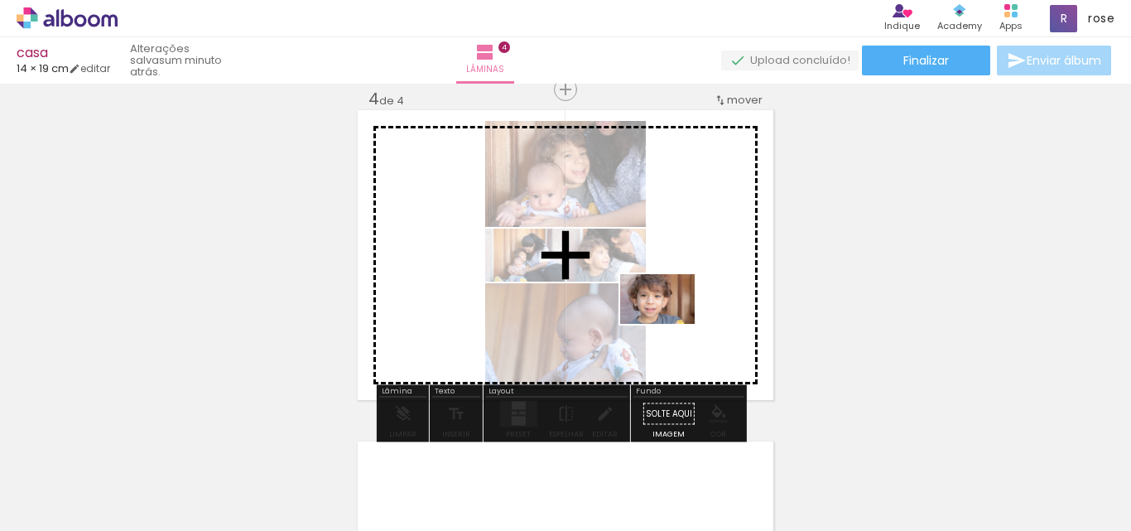
drag, startPoint x: 528, startPoint y: 479, endPoint x: 670, endPoint y: 324, distance: 210.4
click at [670, 324] on quentale-workspace at bounding box center [565, 265] width 1131 height 531
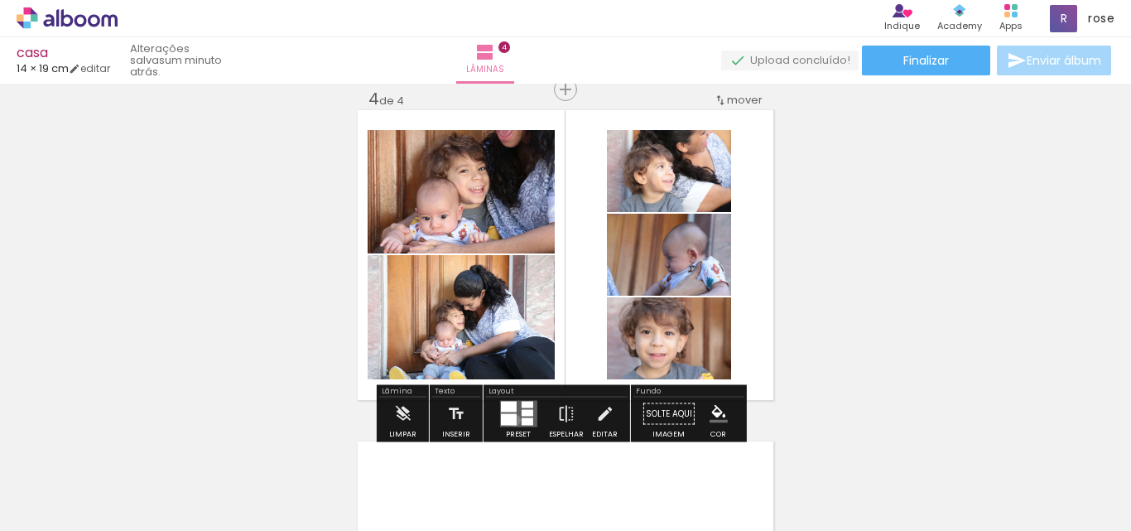
click at [511, 420] on div at bounding box center [508, 420] width 16 height 12
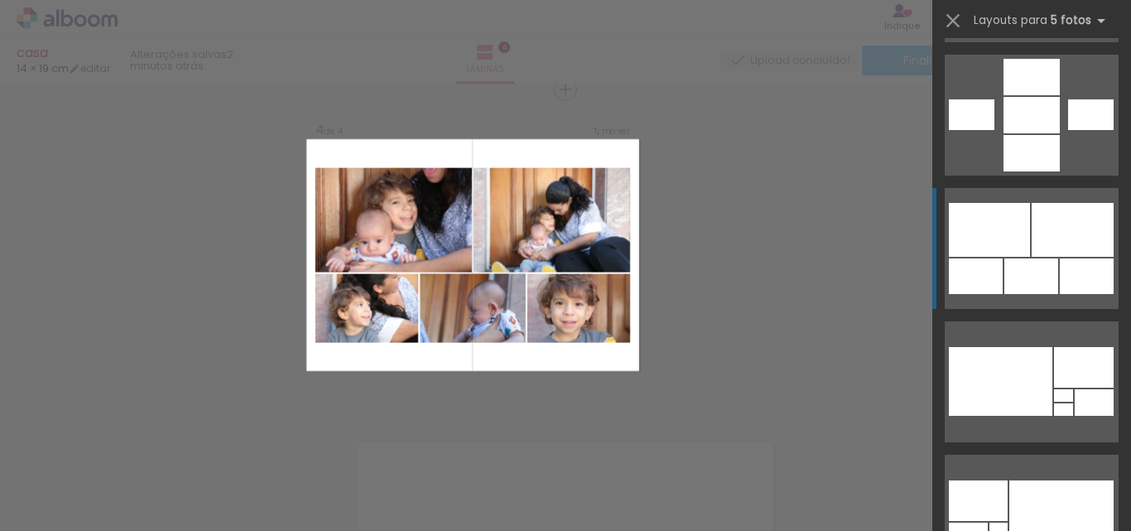
scroll to position [1490, 0]
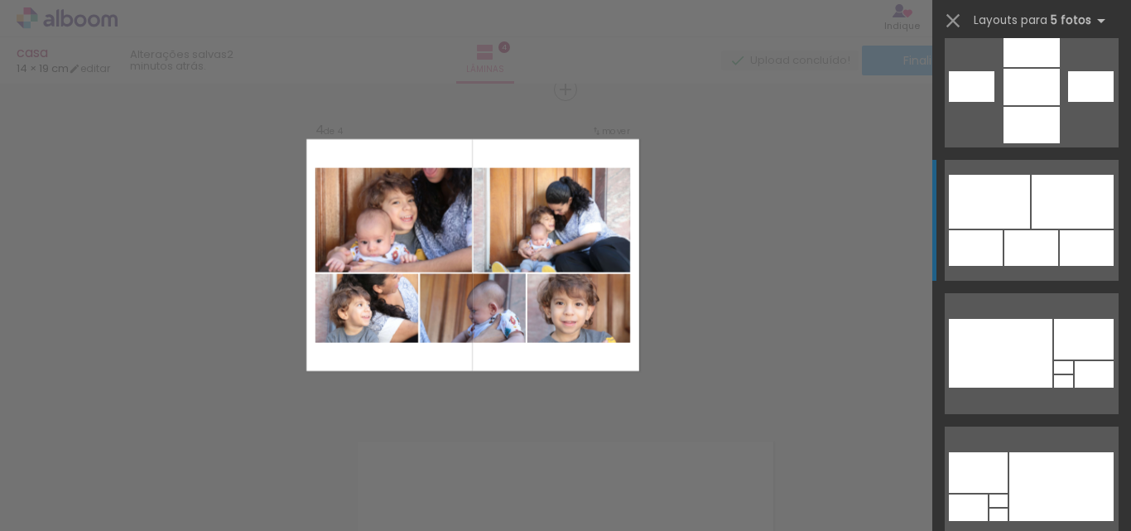
click at [1070, 227] on div at bounding box center [1072, 202] width 82 height 54
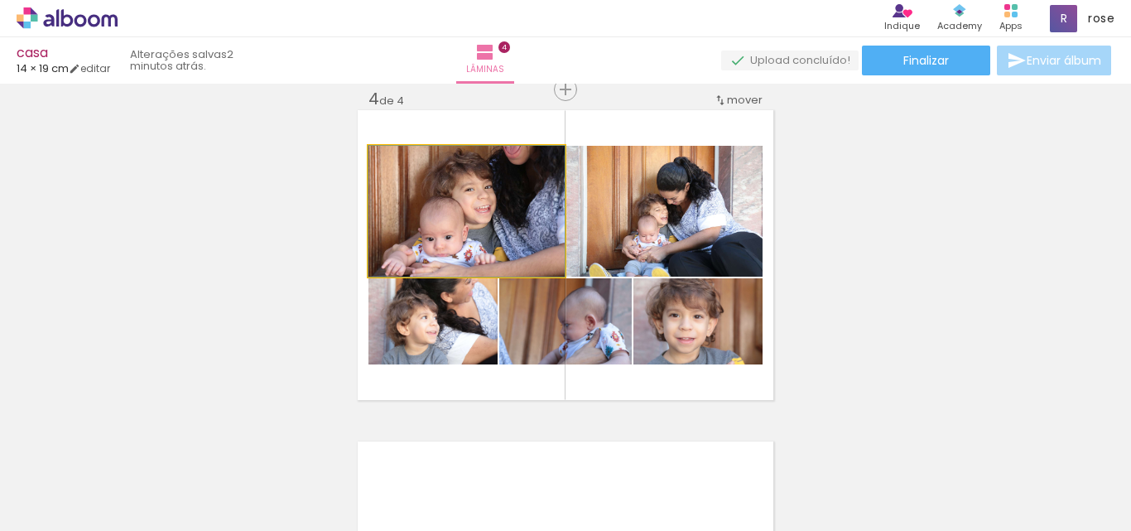
click at [437, 221] on quentale-photo at bounding box center [466, 211] width 196 height 131
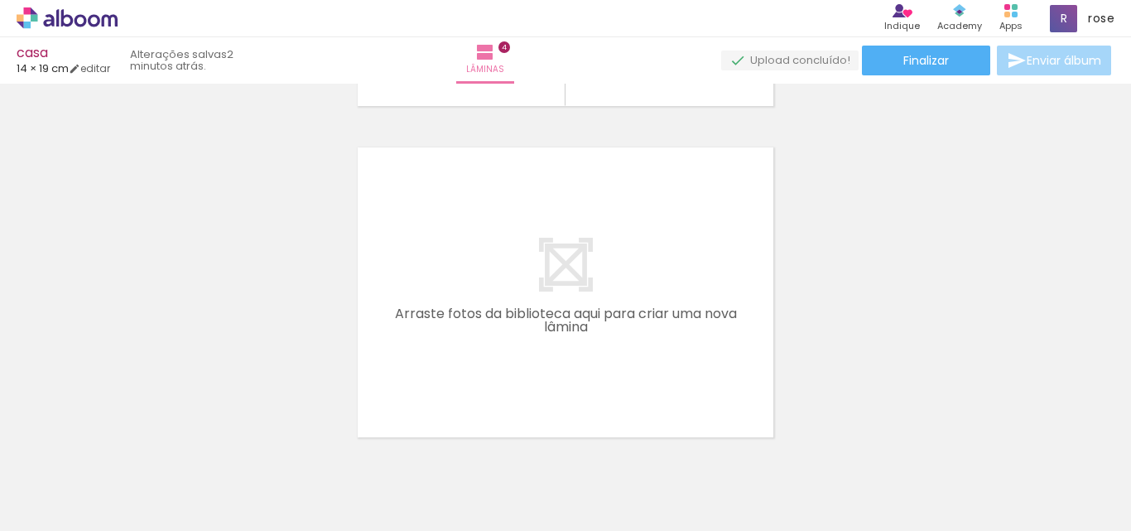
scroll to position [1346, 0]
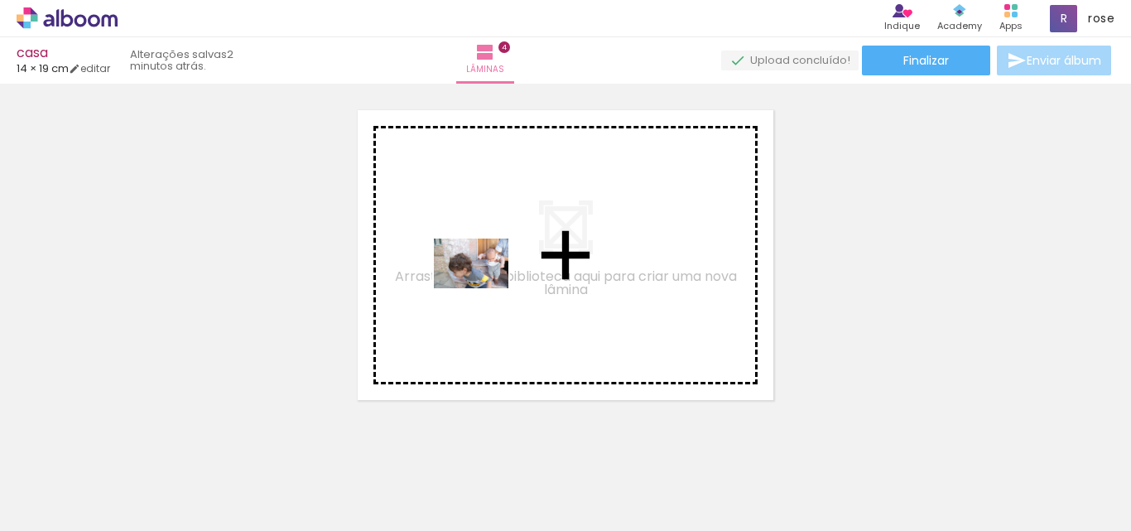
drag, startPoint x: 599, startPoint y: 490, endPoint x: 483, endPoint y: 288, distance: 232.8
click at [483, 288] on quentale-workspace at bounding box center [565, 265] width 1131 height 531
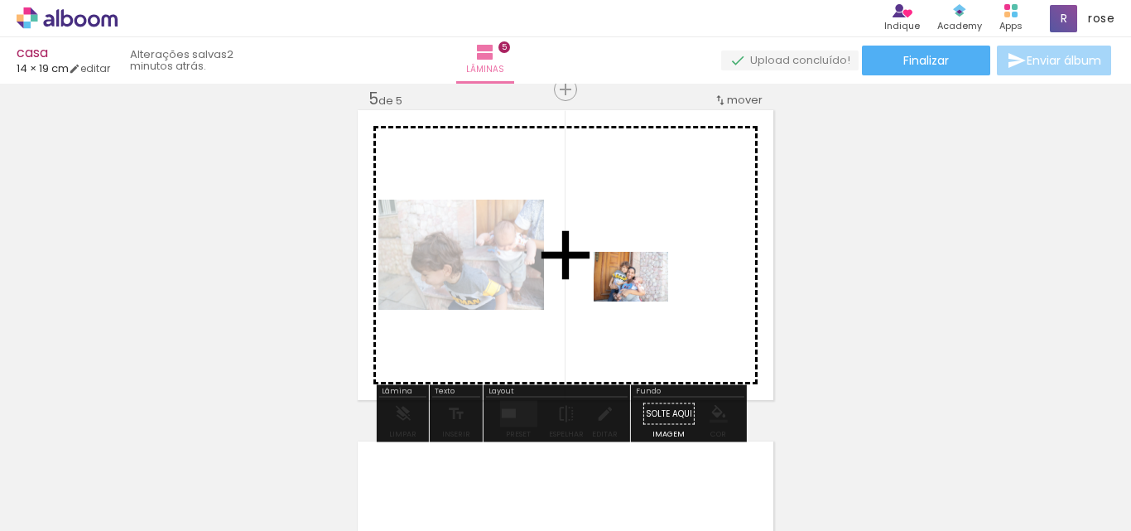
drag, startPoint x: 685, startPoint y: 485, endPoint x: 643, endPoint y: 301, distance: 188.4
click at [643, 301] on quentale-workspace at bounding box center [565, 265] width 1131 height 531
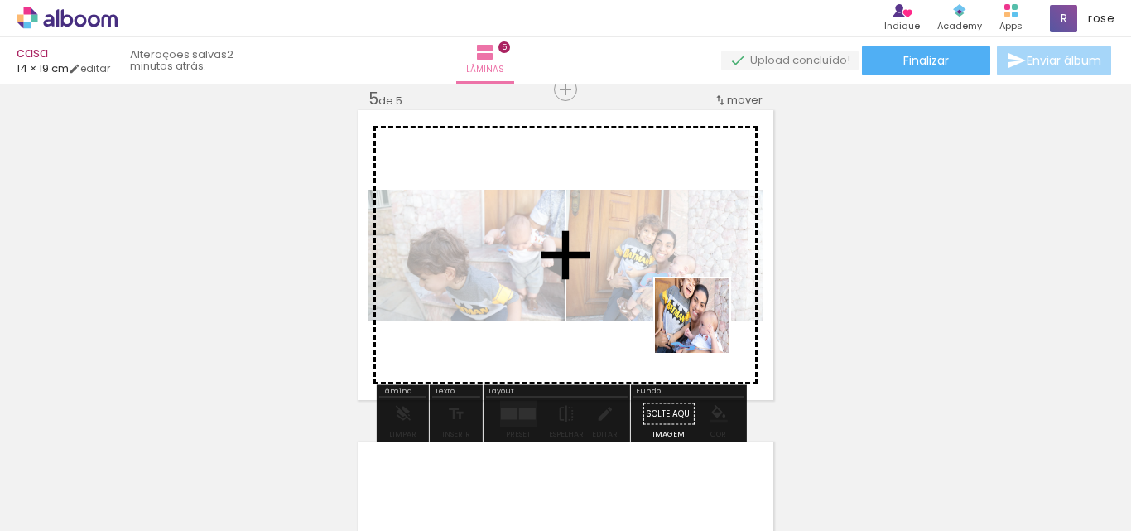
drag, startPoint x: 806, startPoint y: 492, endPoint x: 704, endPoint y: 328, distance: 192.9
click at [704, 328] on quentale-workspace at bounding box center [565, 265] width 1131 height 531
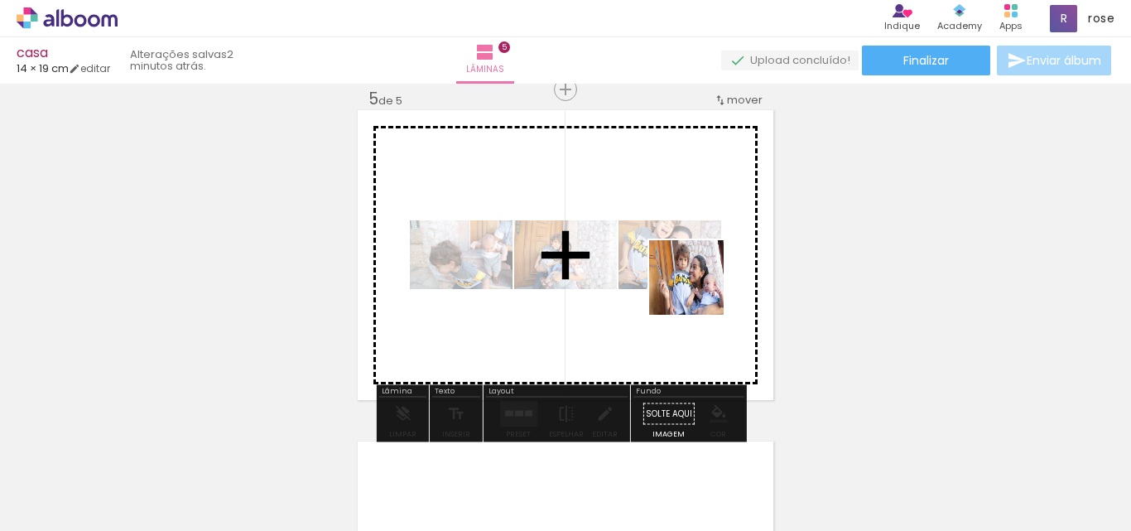
drag, startPoint x: 895, startPoint y: 487, endPoint x: 699, endPoint y: 290, distance: 278.0
click at [699, 290] on quentale-workspace at bounding box center [565, 265] width 1131 height 531
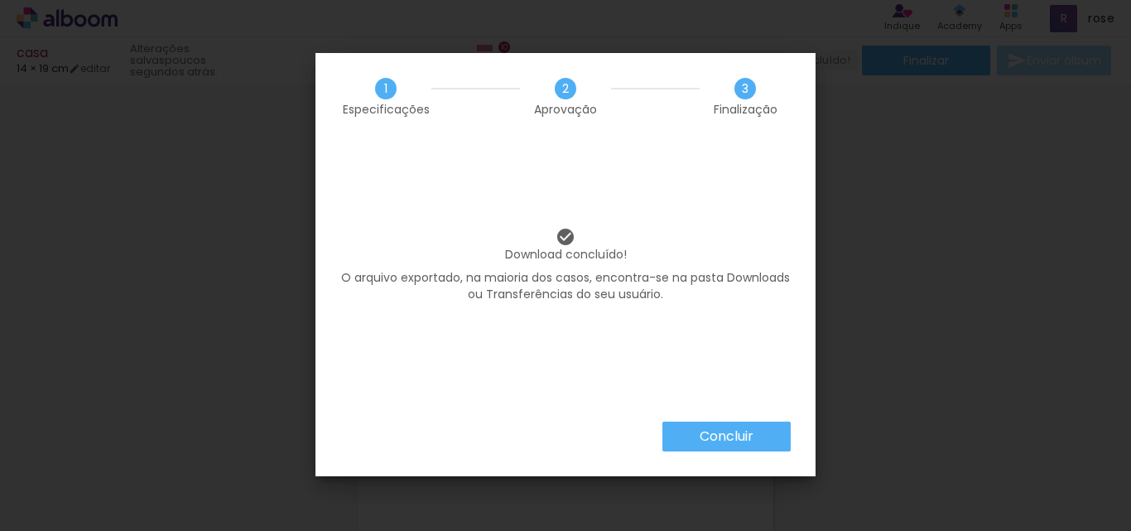
scroll to position [0, 2718]
click at [737, 445] on paper-button "Concluir" at bounding box center [726, 436] width 128 height 30
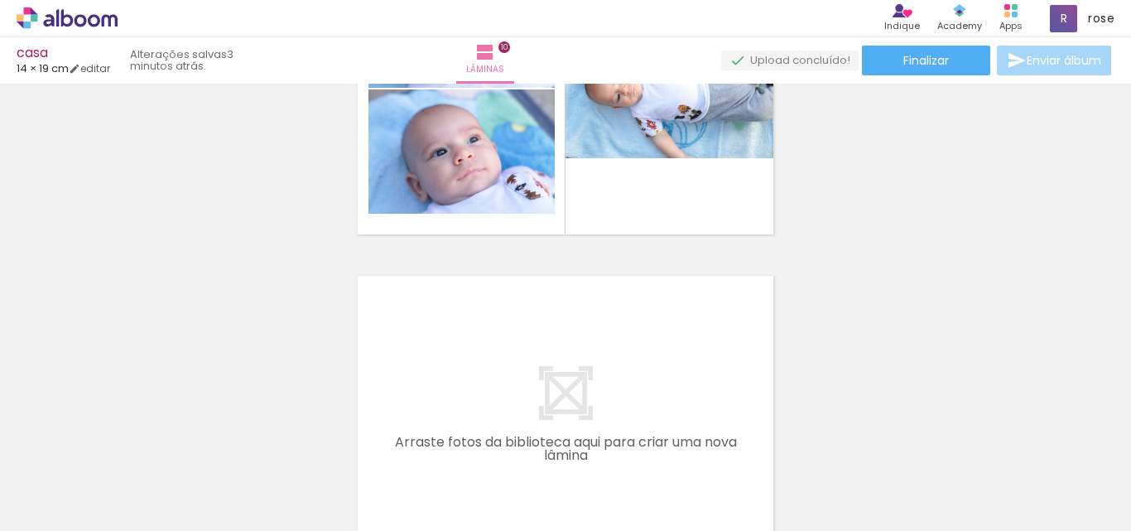
scroll to position [0, 2718]
